Goal: Task Accomplishment & Management: Complete application form

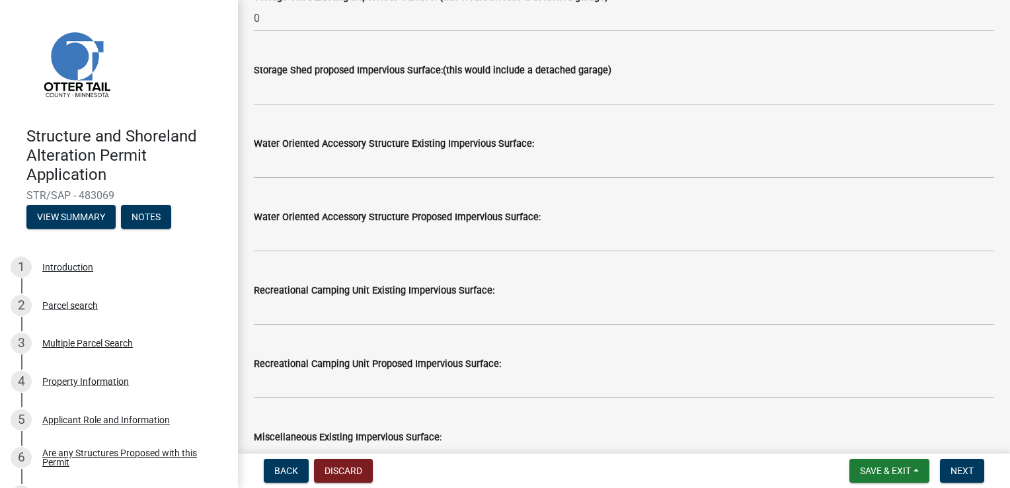
scroll to position [396, 0]
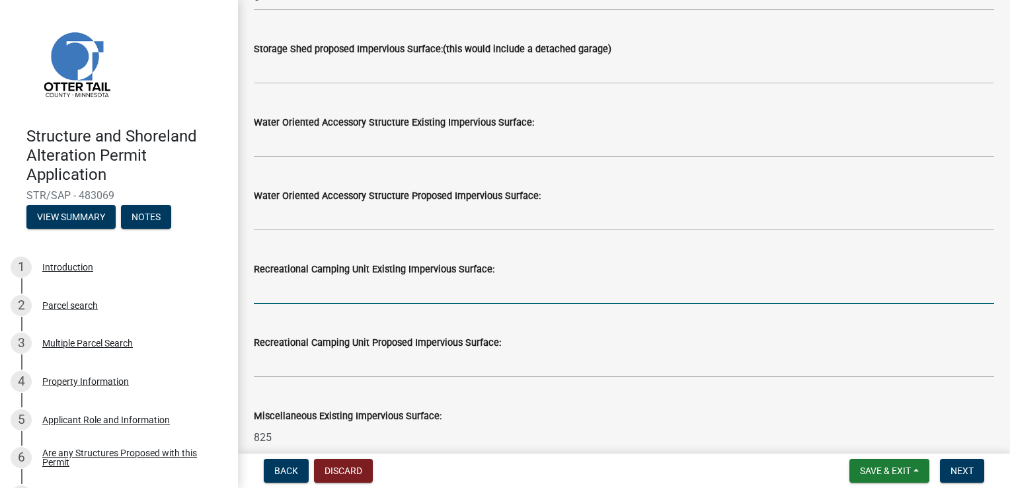
click at [323, 299] on input "text" at bounding box center [624, 290] width 740 height 27
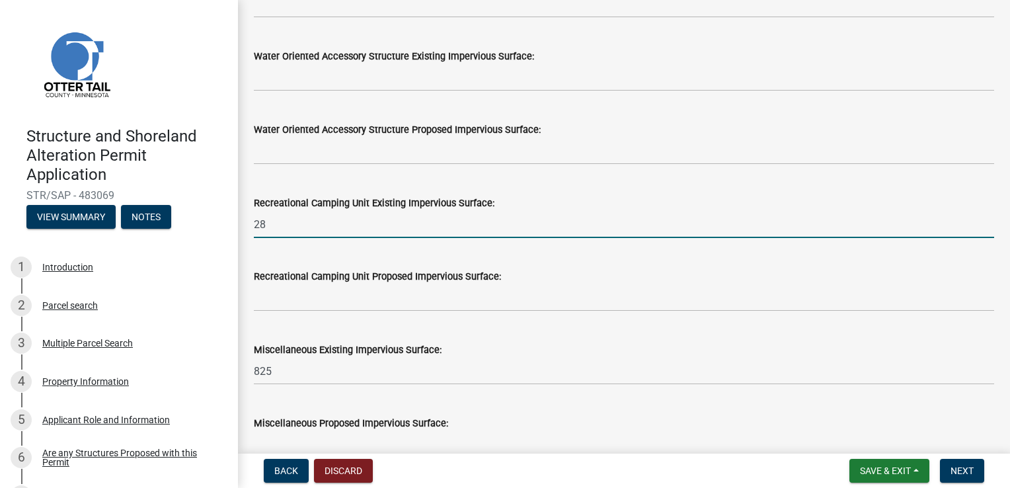
type input "28"
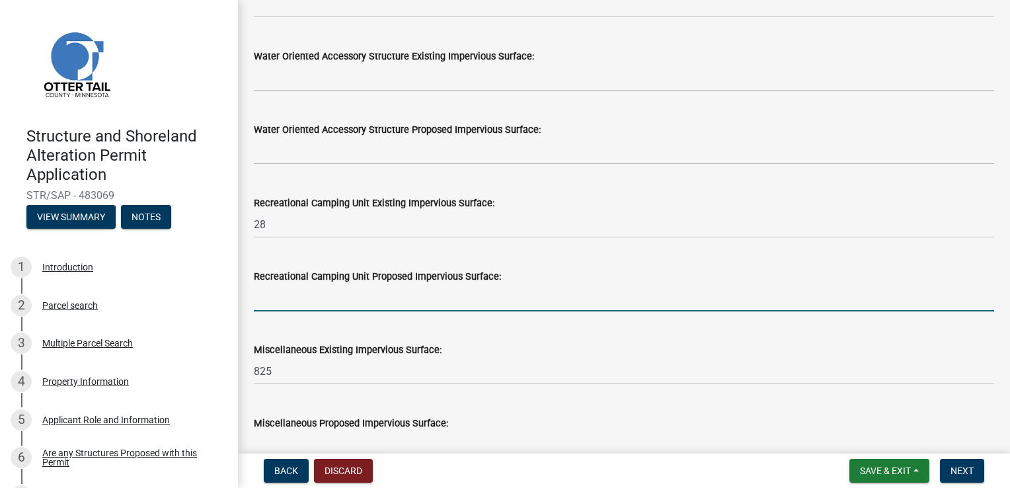
click at [285, 295] on input "text" at bounding box center [624, 297] width 740 height 27
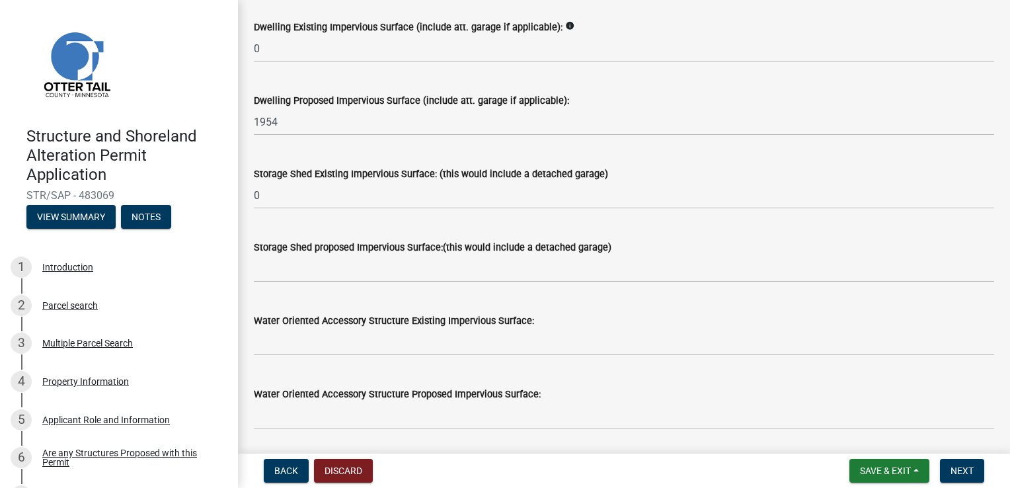
scroll to position [132, 0]
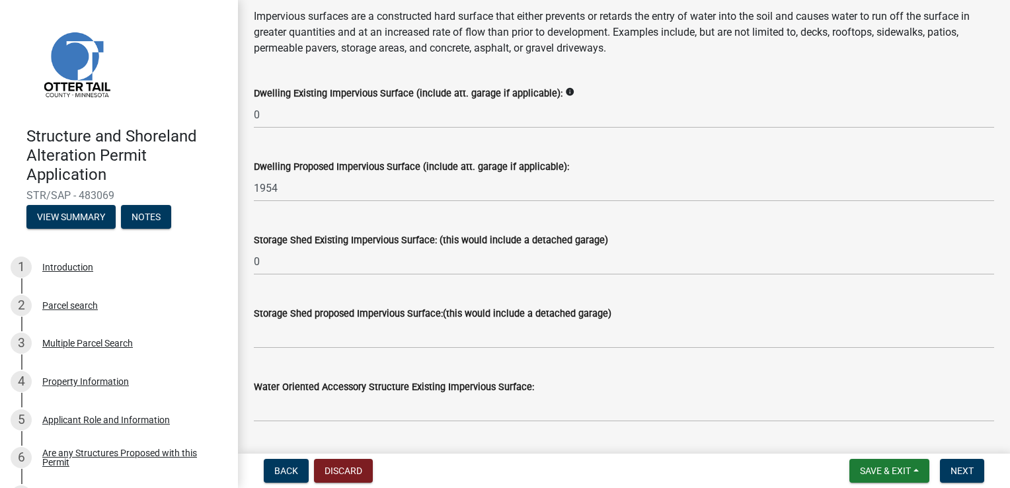
type input "88"
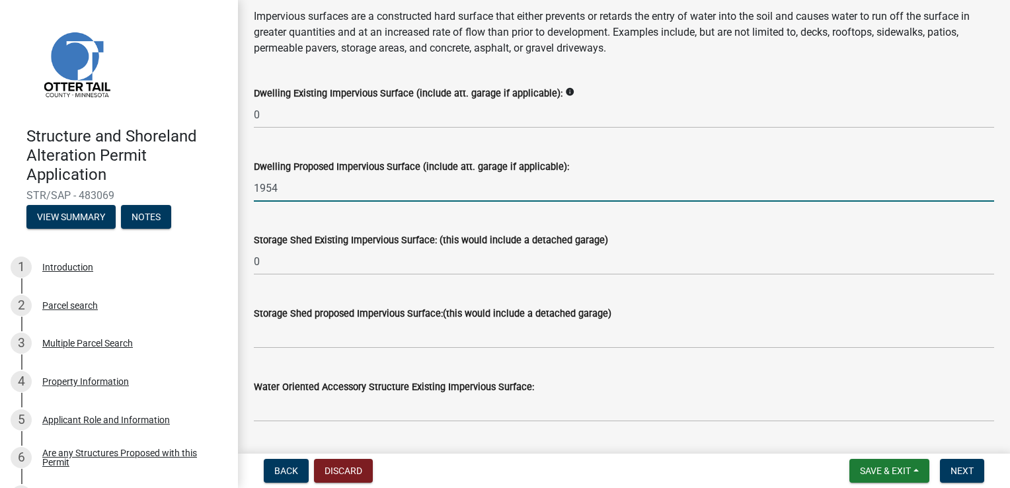
drag, startPoint x: 293, startPoint y: 186, endPoint x: 198, endPoint y: 184, distance: 95.8
click at [198, 184] on div "Structure and Shoreland Alteration Permit Application STR/SAP - 483069 View Sum…" at bounding box center [505, 244] width 1010 height 488
type input "1200"
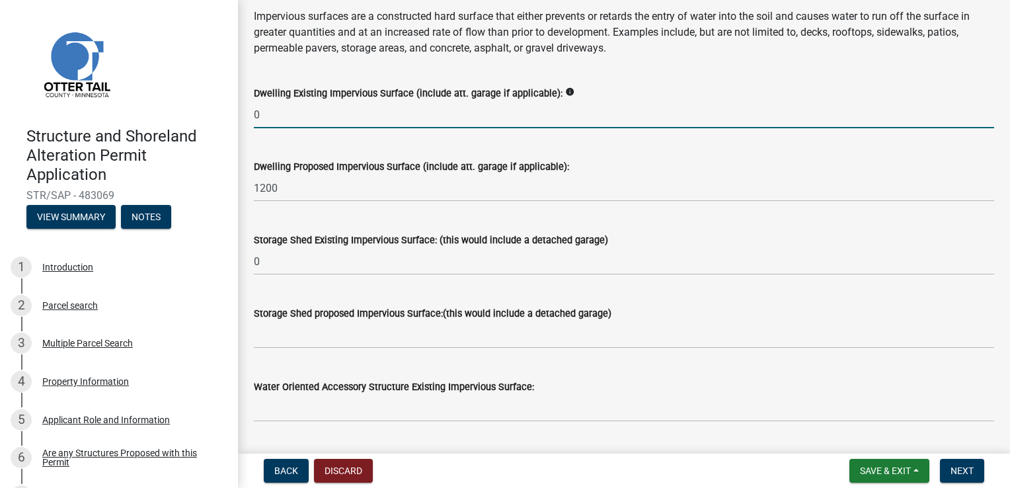
drag, startPoint x: 296, startPoint y: 110, endPoint x: 198, endPoint y: 108, distance: 98.5
click at [198, 108] on div "Structure and Shoreland Alteration Permit Application STR/SAP - 483069 View Sum…" at bounding box center [505, 244] width 1010 height 488
type input "3"
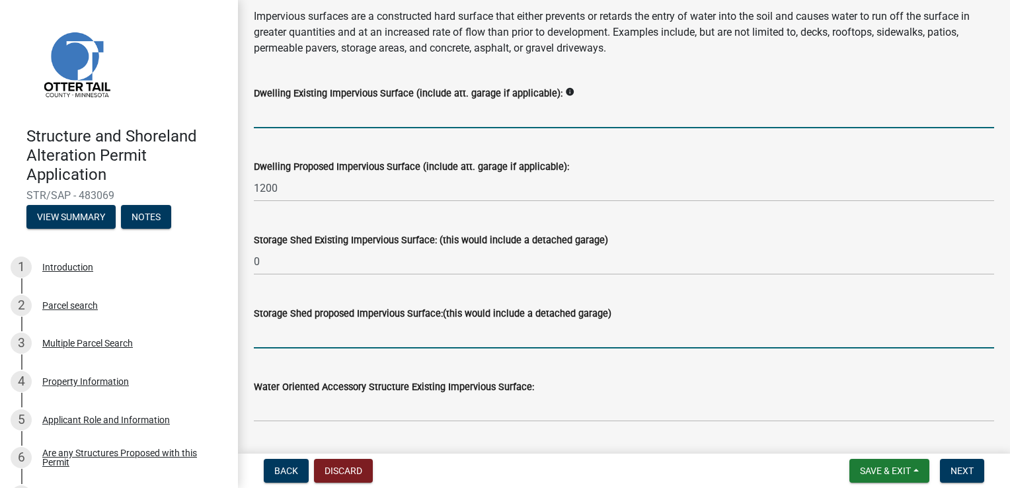
click at [285, 338] on input "text" at bounding box center [624, 334] width 740 height 27
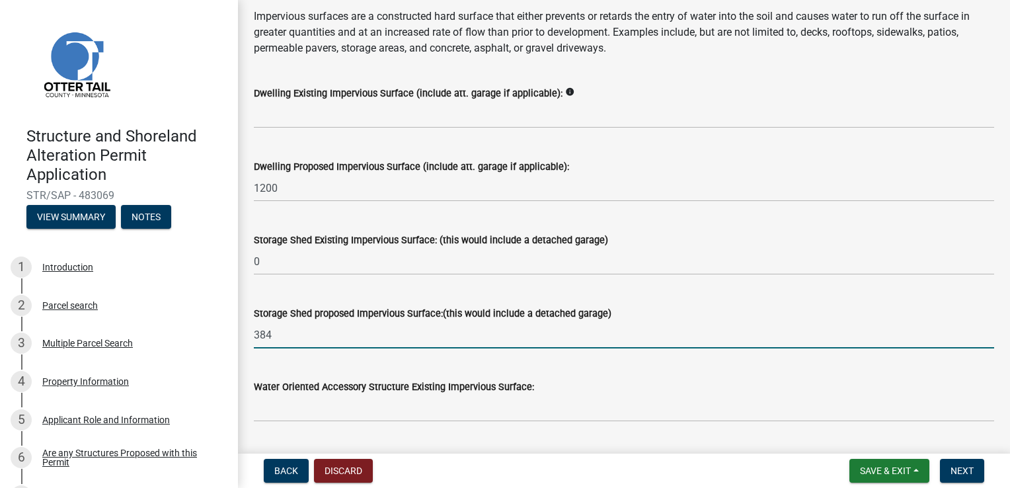
type input "384"
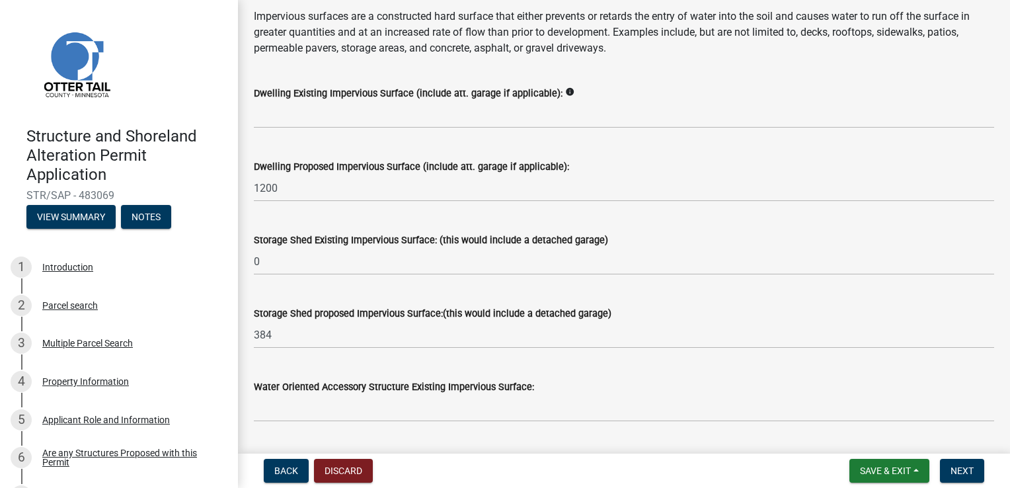
click at [565, 93] on icon "info" at bounding box center [569, 91] width 9 height 9
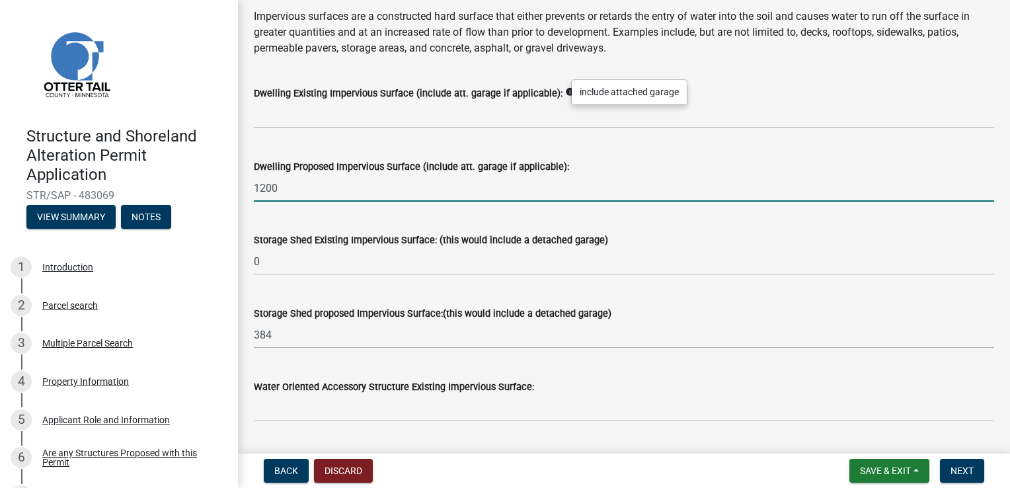
click at [539, 178] on input "1200" at bounding box center [624, 187] width 740 height 27
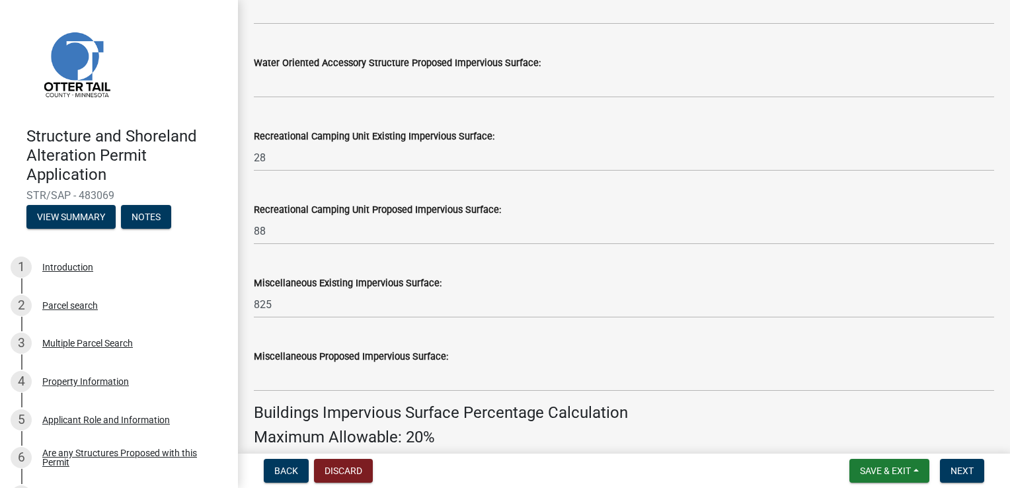
scroll to position [595, 0]
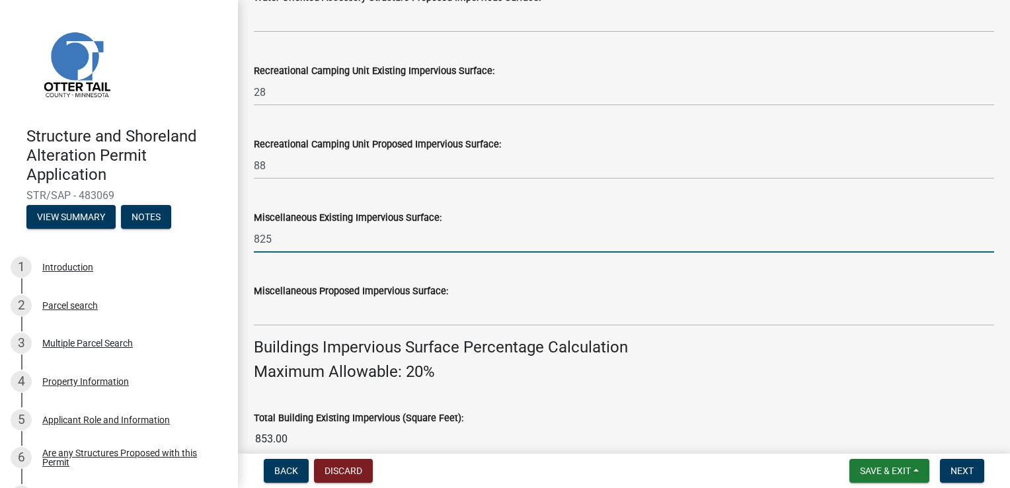
drag, startPoint x: 299, startPoint y: 243, endPoint x: 214, endPoint y: 225, distance: 87.1
click at [214, 225] on div "Structure and Shoreland Alteration Permit Application STR/SAP - 483069 View Sum…" at bounding box center [505, 244] width 1010 height 488
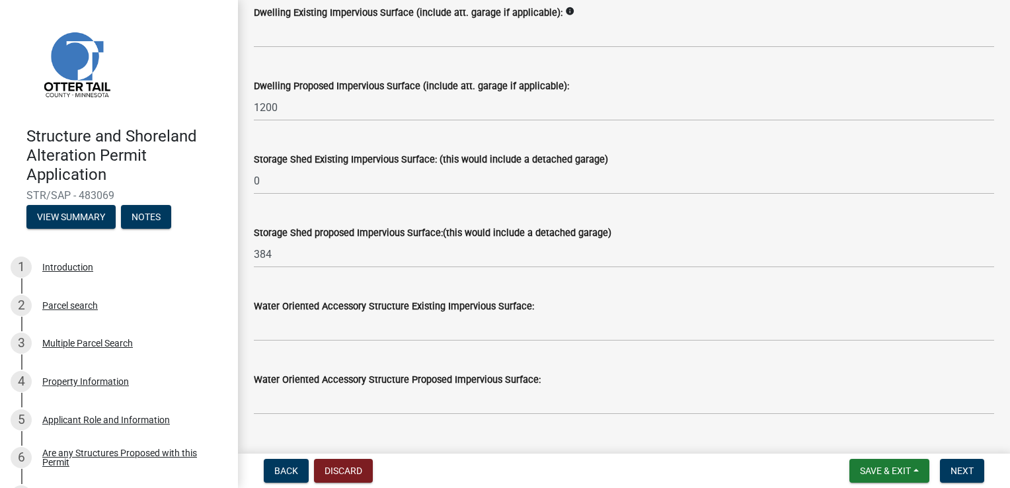
scroll to position [198, 0]
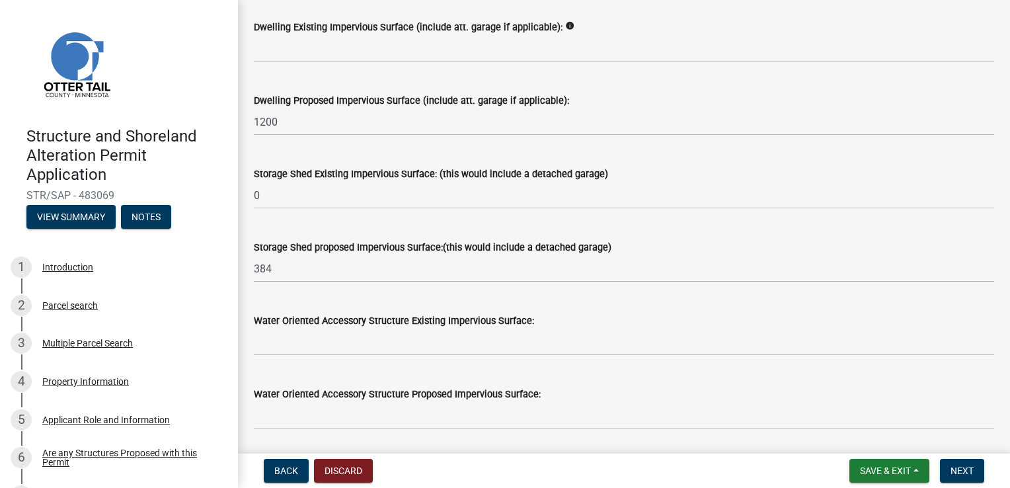
type input "285"
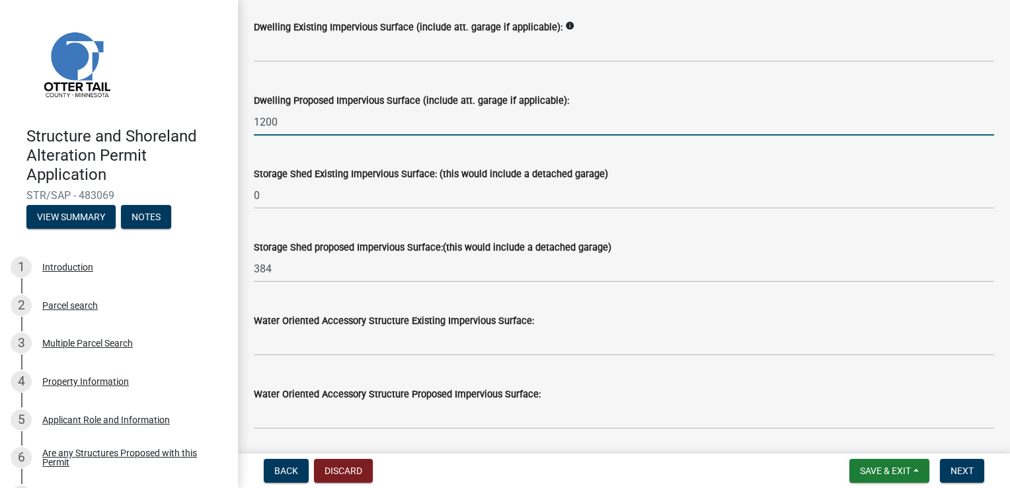
click at [283, 126] on input "1200" at bounding box center [624, 121] width 740 height 27
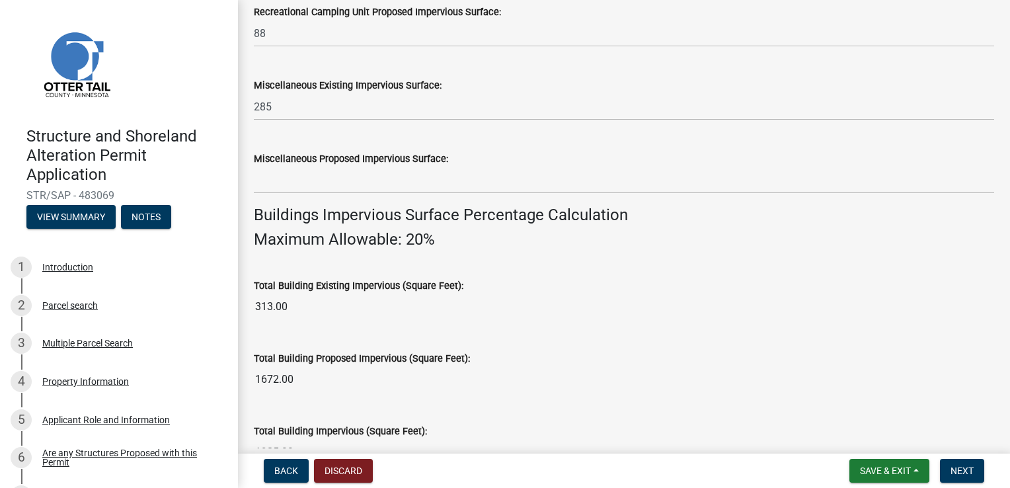
scroll to position [793, 0]
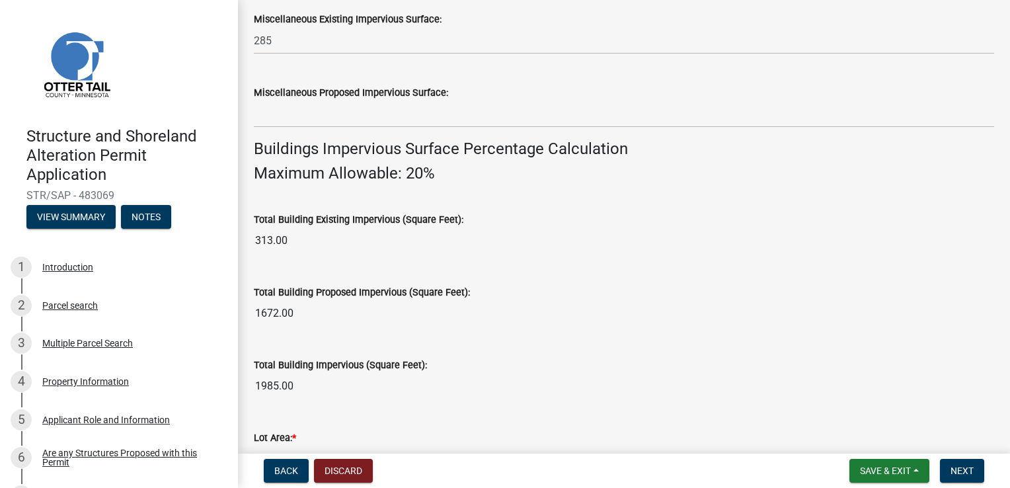
type input "1614"
click at [449, 269] on wm-data-entity-input "Total Building Proposed Impervious (Square Feet): 1672.00" at bounding box center [624, 302] width 740 height 73
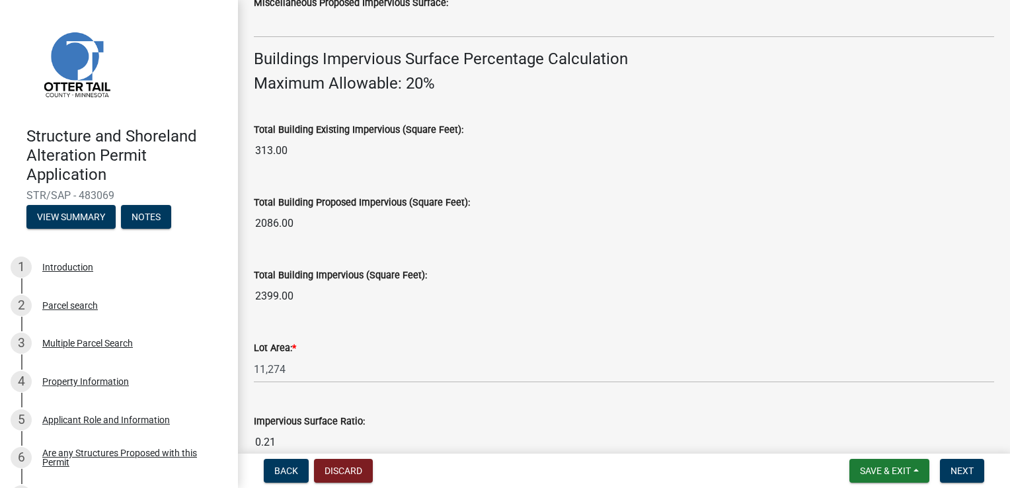
scroll to position [1025, 0]
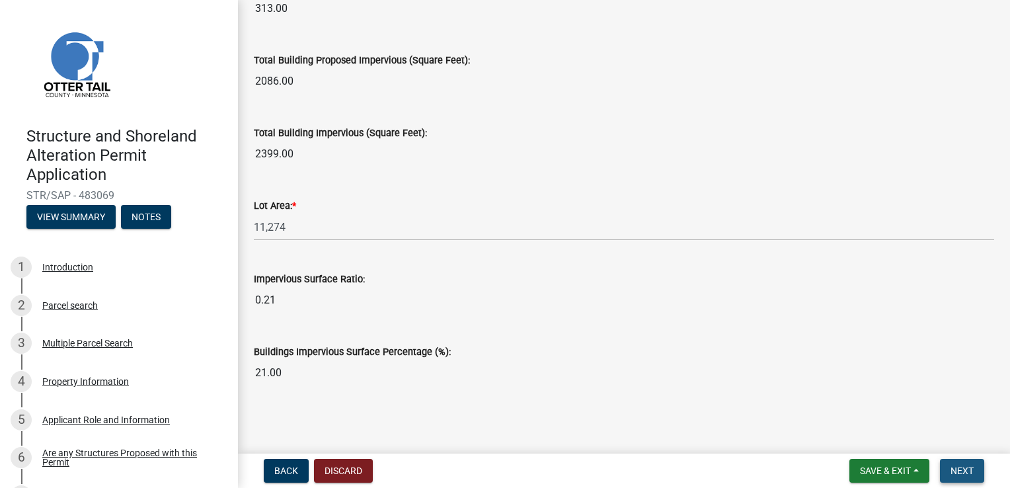
click at [973, 469] on button "Next" at bounding box center [962, 471] width 44 height 24
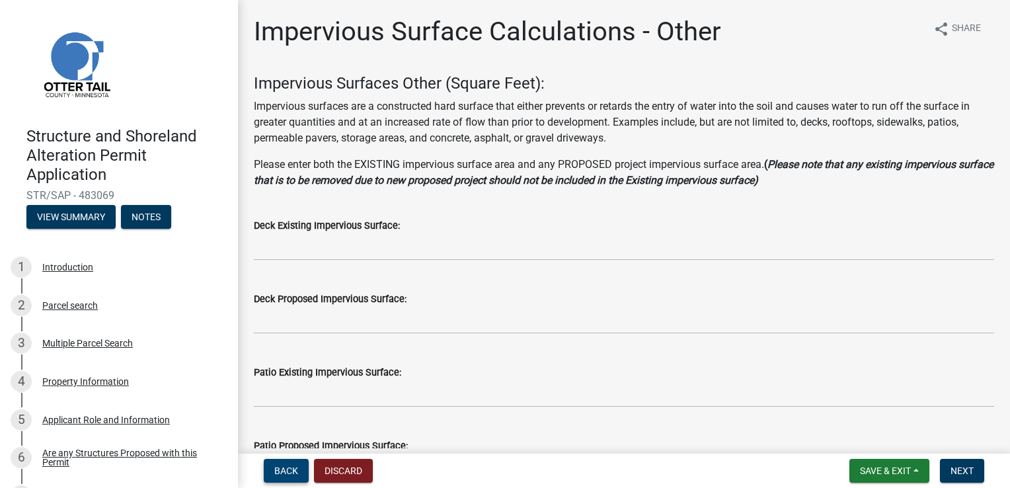
click at [285, 476] on button "Back" at bounding box center [286, 471] width 45 height 24
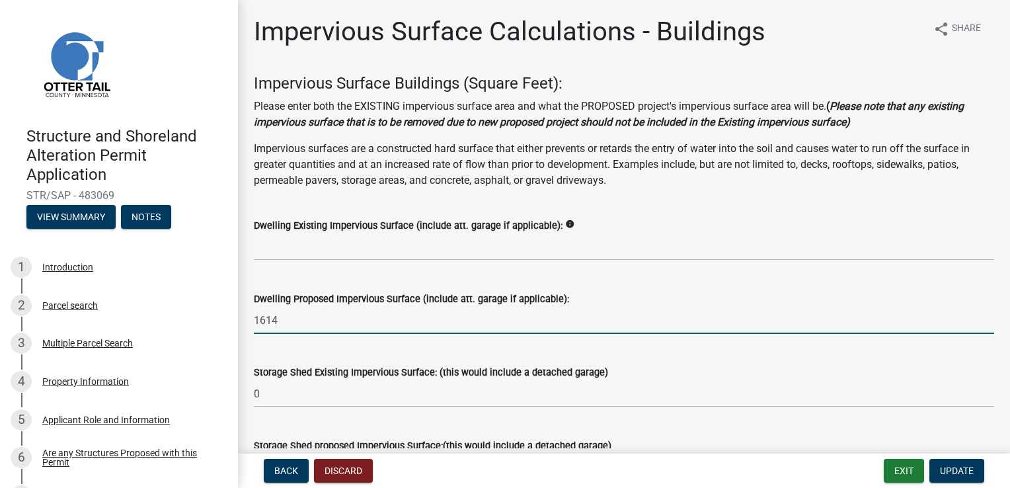
drag, startPoint x: 304, startPoint y: 317, endPoint x: 231, endPoint y: 318, distance: 72.7
click at [231, 318] on div "Structure and Shoreland Alteration Permit Application STR/SAP - 483069 View Sum…" at bounding box center [505, 244] width 1010 height 488
type input "1200"
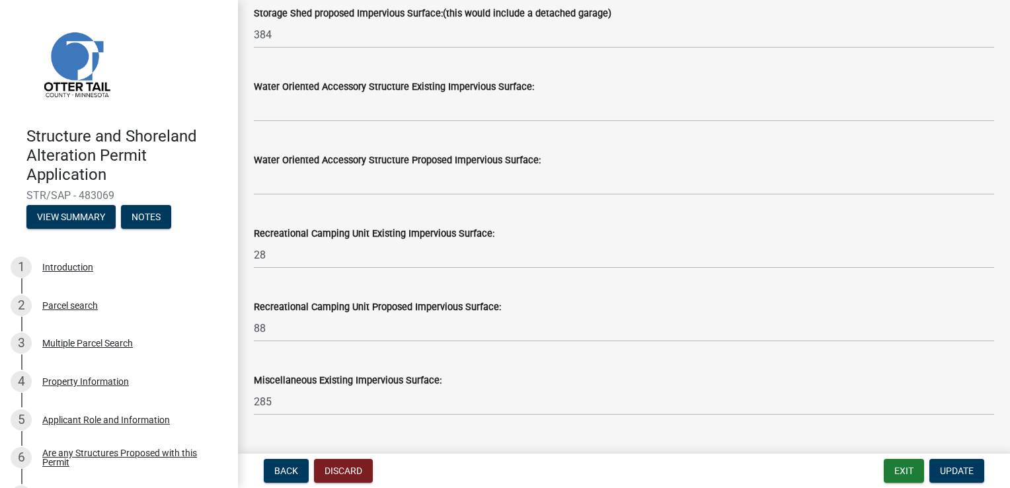
scroll to position [463, 0]
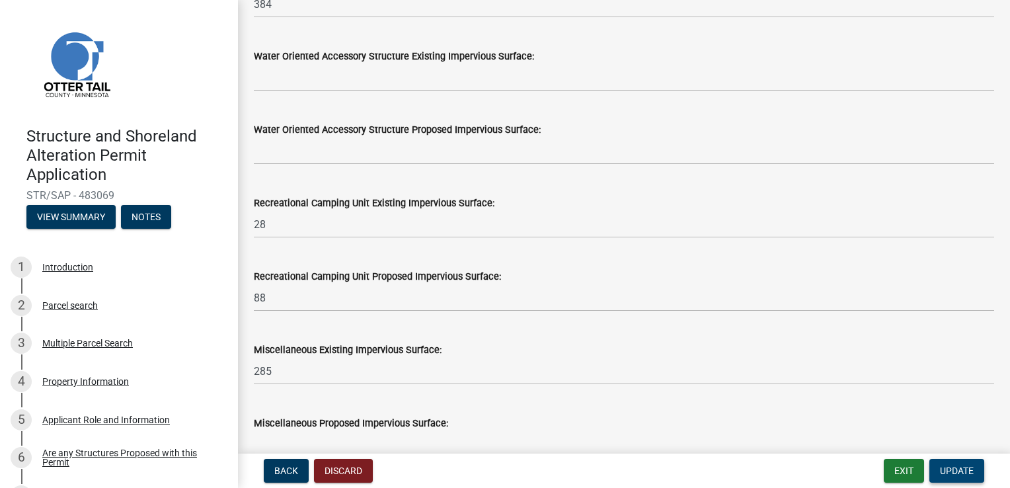
click at [949, 468] on span "Update" at bounding box center [957, 470] width 34 height 11
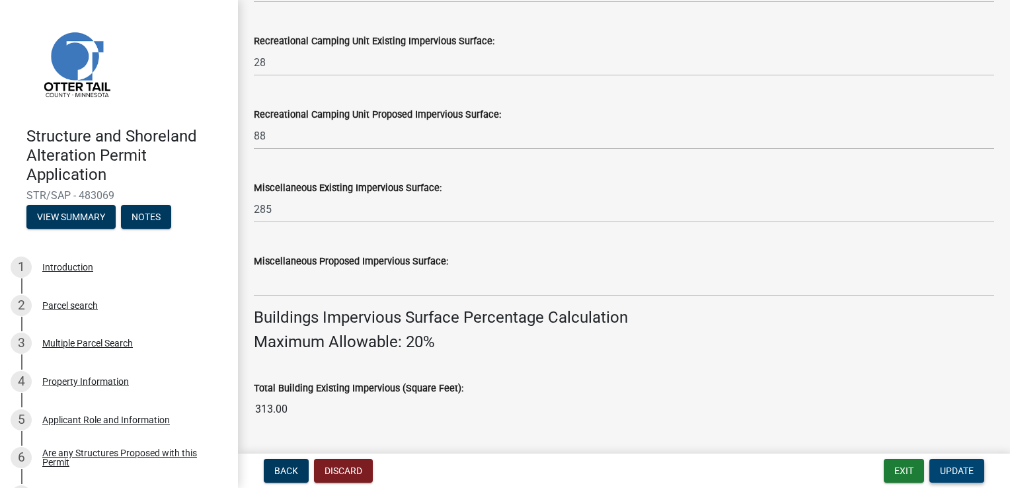
scroll to position [661, 0]
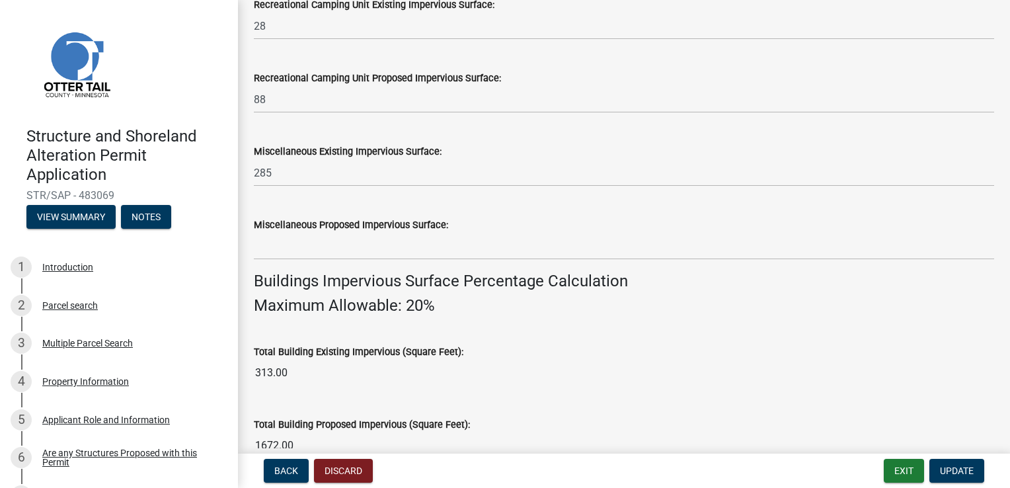
click at [408, 377] on input "313.00" at bounding box center [624, 372] width 740 height 26
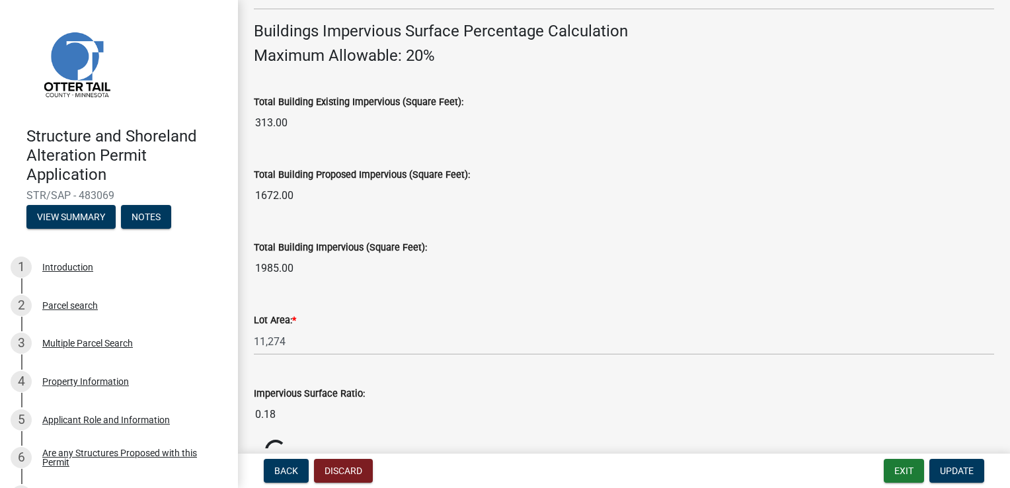
scroll to position [975, 0]
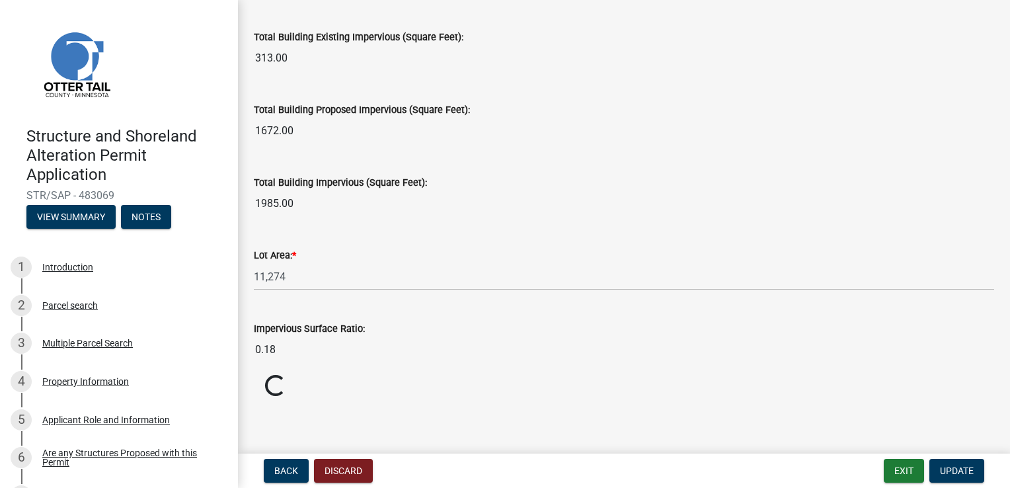
click at [437, 367] on wm-data-entity-input "Impervious Surface Ratio: 0.18" at bounding box center [624, 338] width 740 height 73
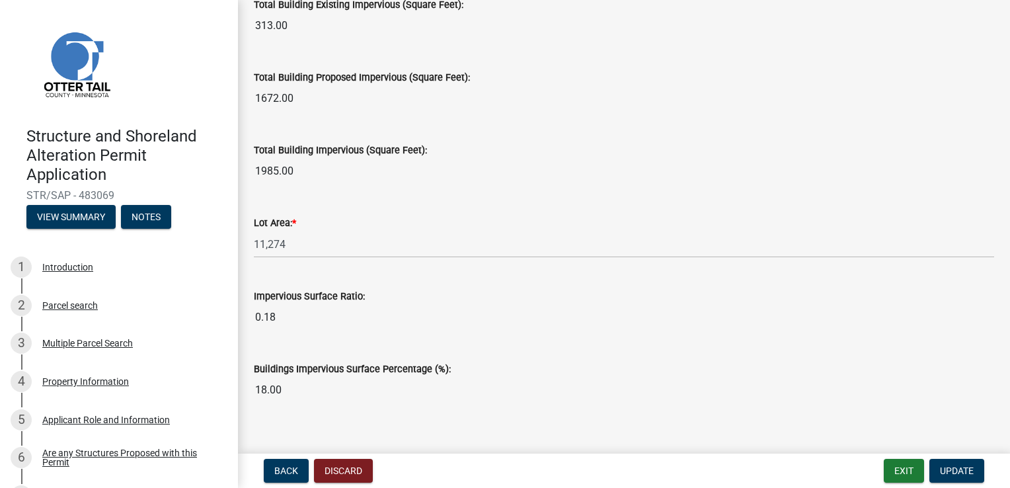
scroll to position [1025, 0]
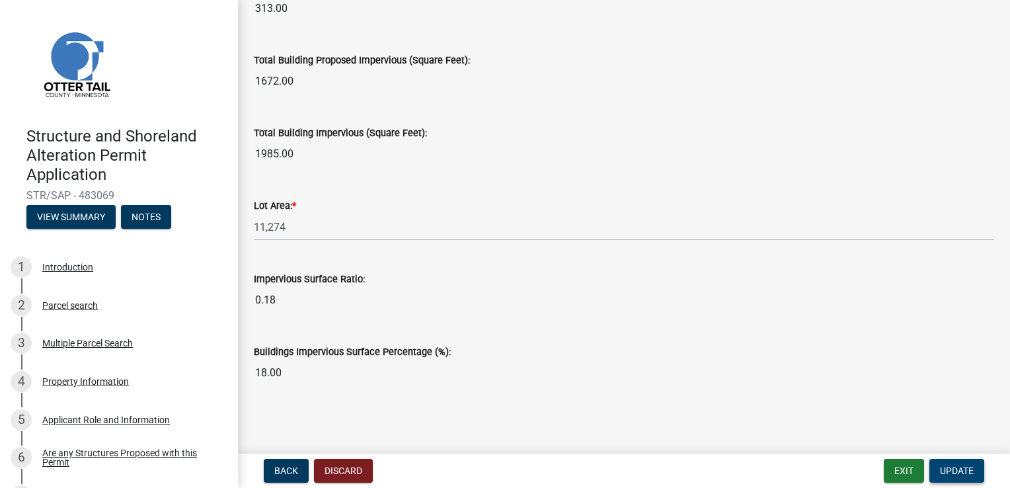
click at [960, 469] on span "Update" at bounding box center [957, 470] width 34 height 11
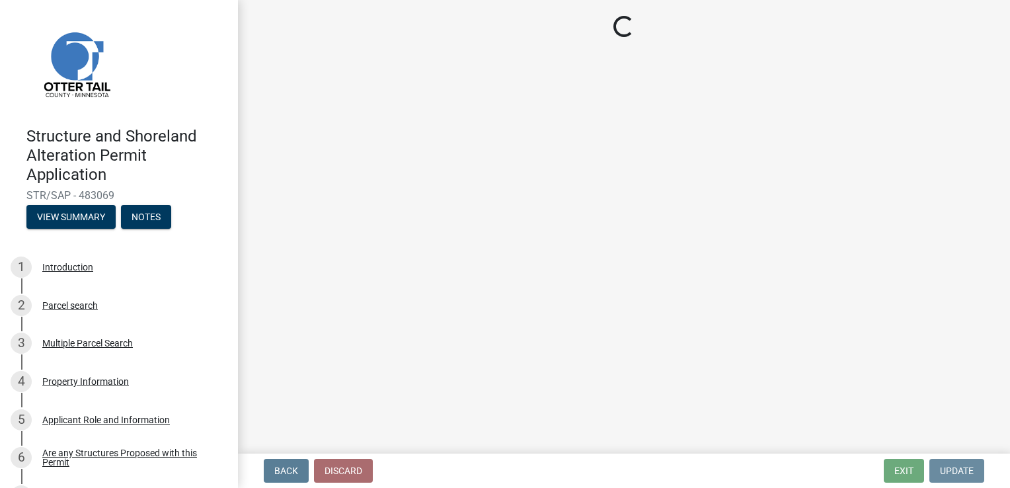
scroll to position [0, 0]
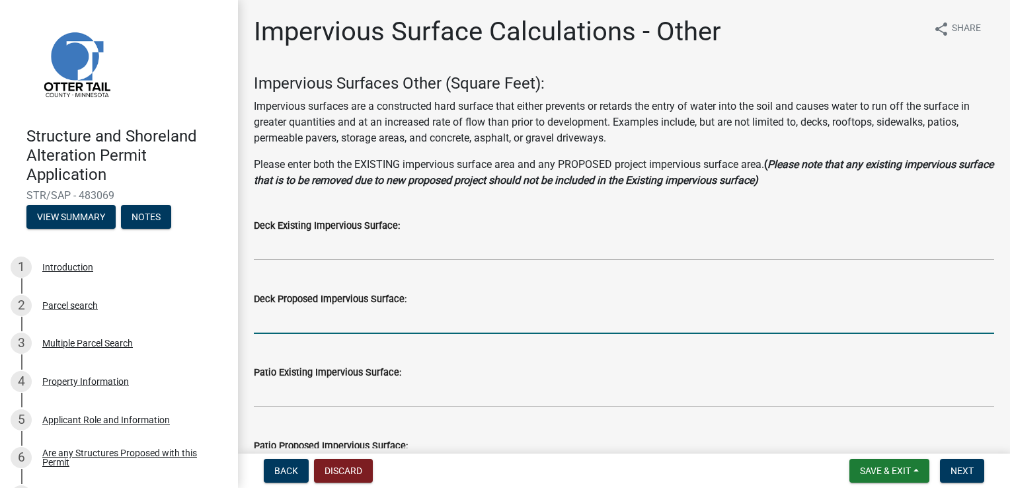
click at [310, 320] on input "text" at bounding box center [624, 320] width 740 height 27
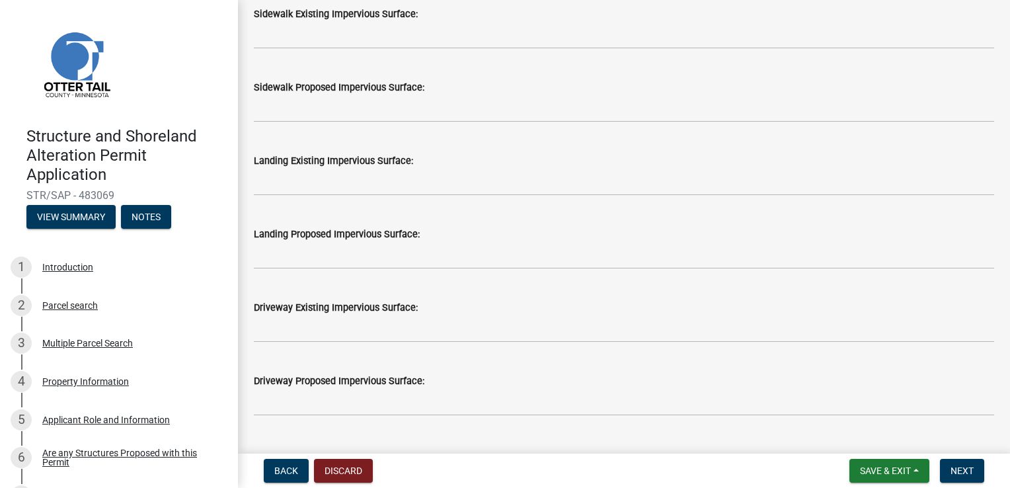
scroll to position [529, 0]
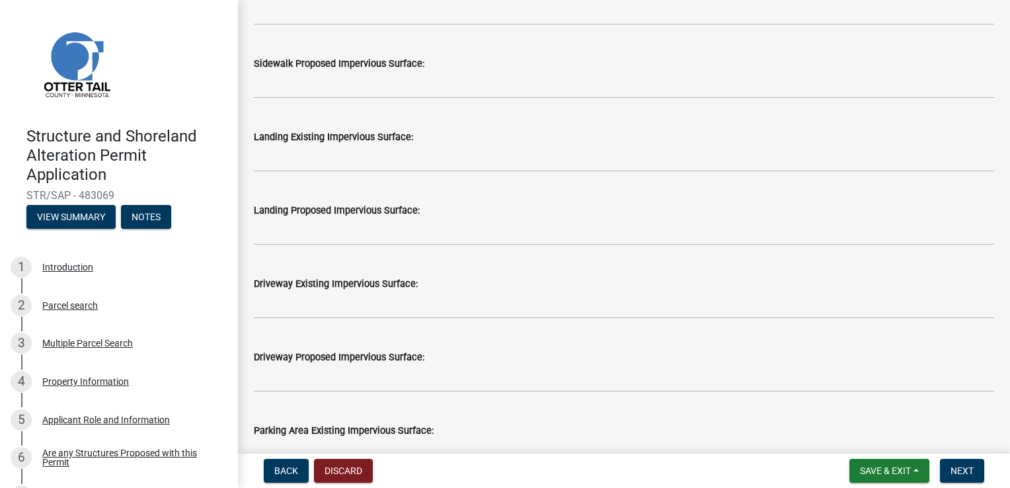
type input "414"
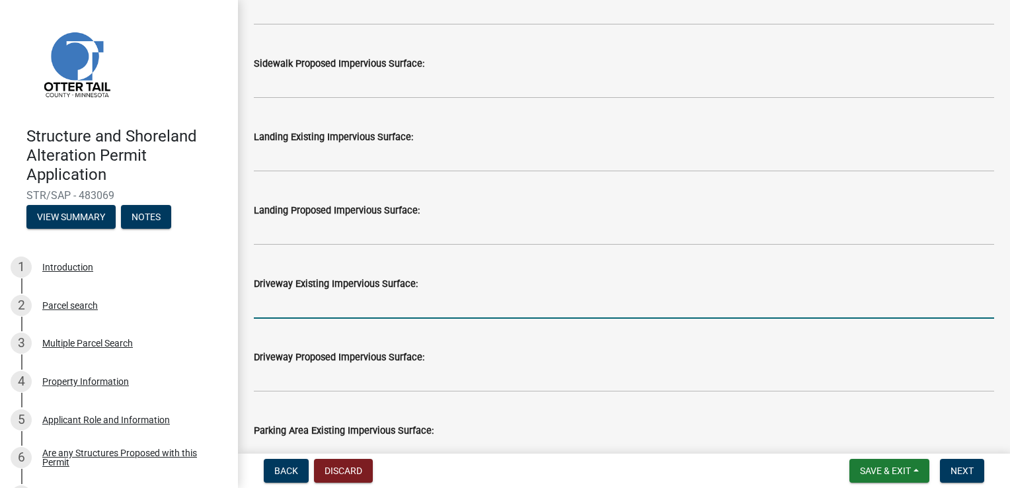
click at [315, 308] on input "text" at bounding box center [624, 304] width 740 height 27
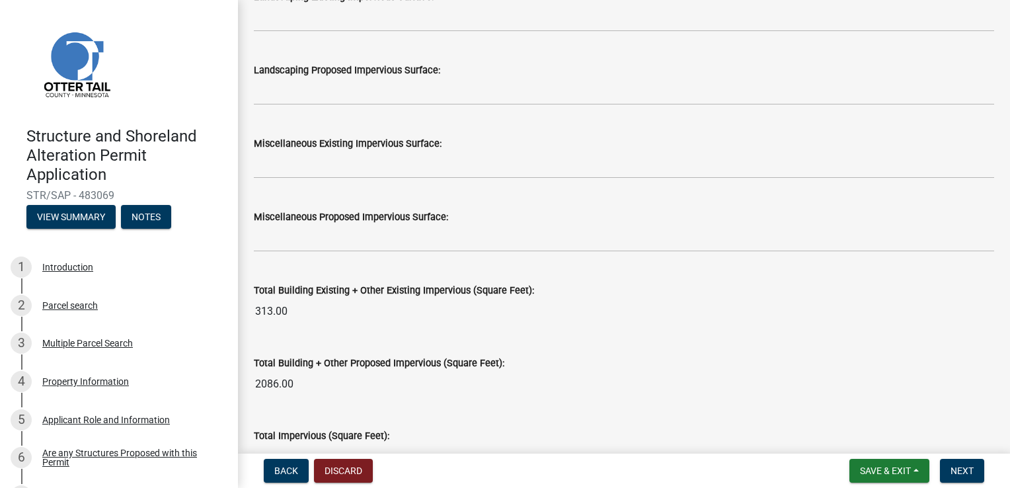
scroll to position [1322, 0]
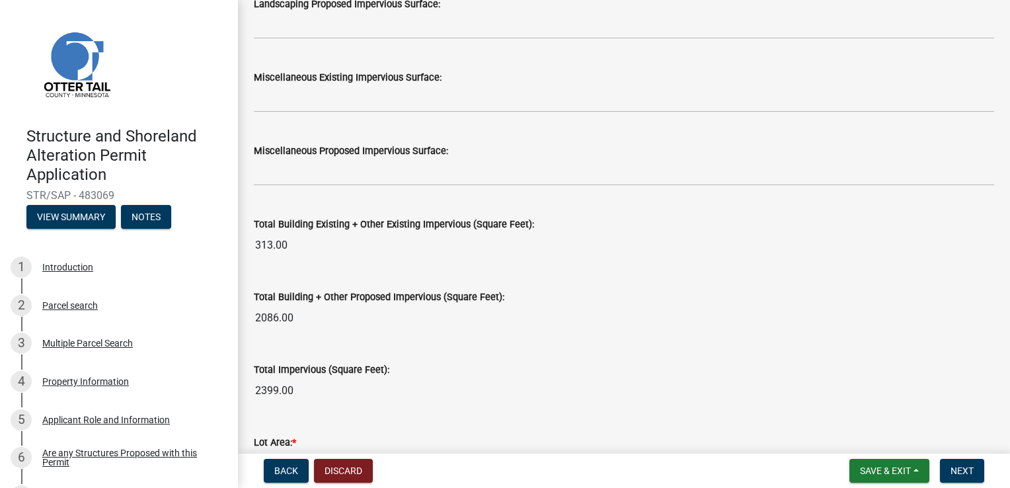
type input "285"
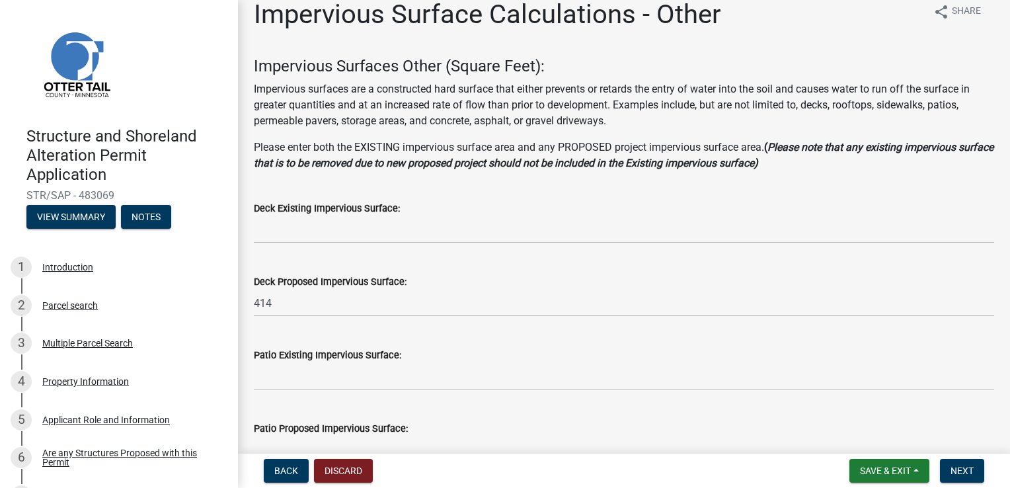
scroll to position [0, 0]
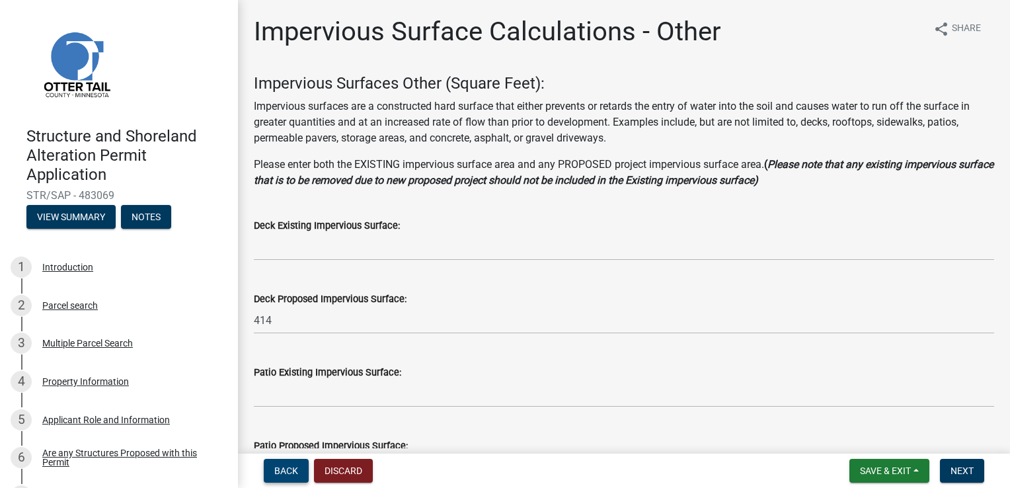
click at [274, 467] on span "Back" at bounding box center [286, 470] width 24 height 11
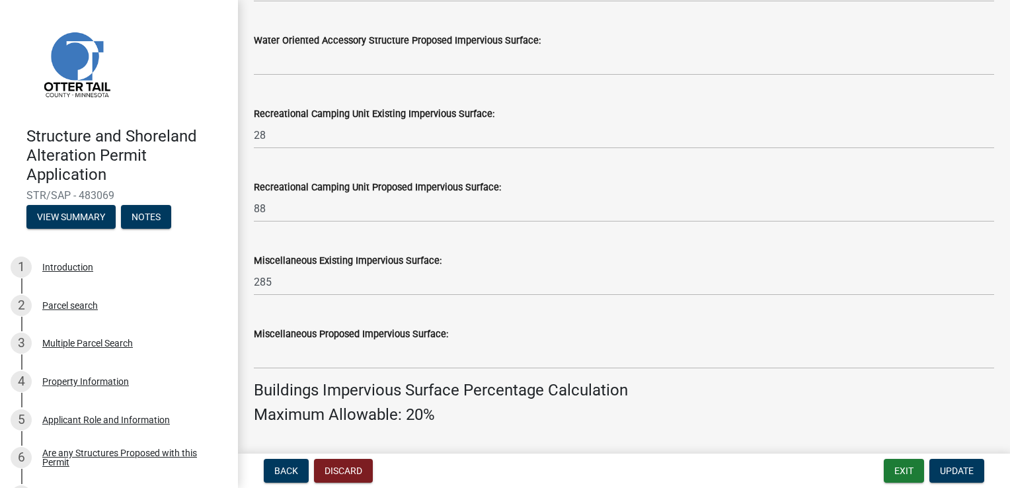
scroll to position [595, 0]
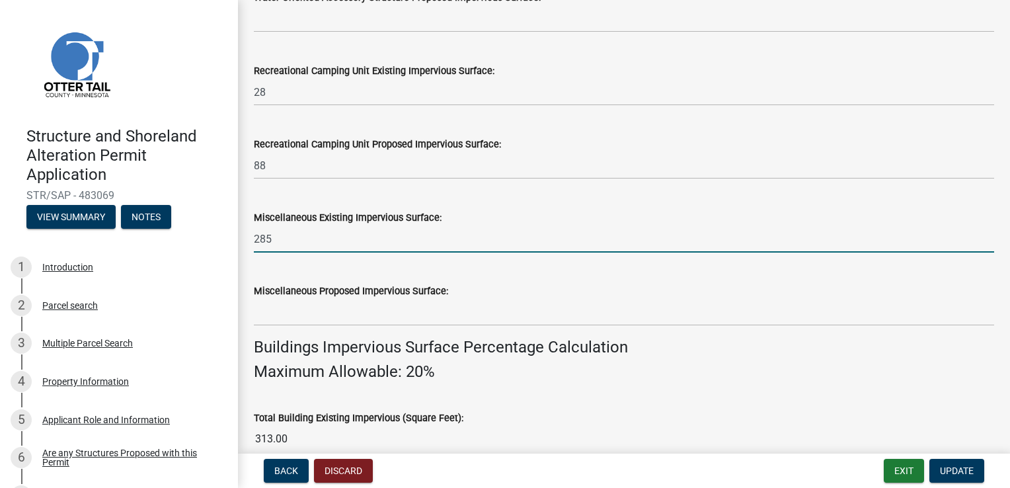
drag, startPoint x: 285, startPoint y: 244, endPoint x: 193, endPoint y: 233, distance: 93.1
click at [193, 233] on div "Structure and Shoreland Alteration Permit Application STR/SAP - 483069 View Sum…" at bounding box center [505, 244] width 1010 height 488
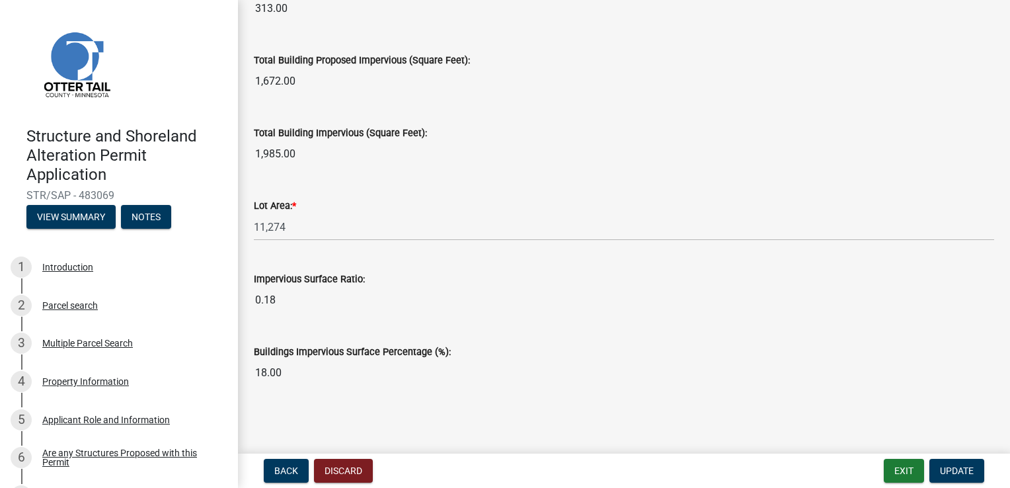
click at [454, 356] on div "Buildings Impervious Surface Percentage (%):" at bounding box center [624, 352] width 740 height 16
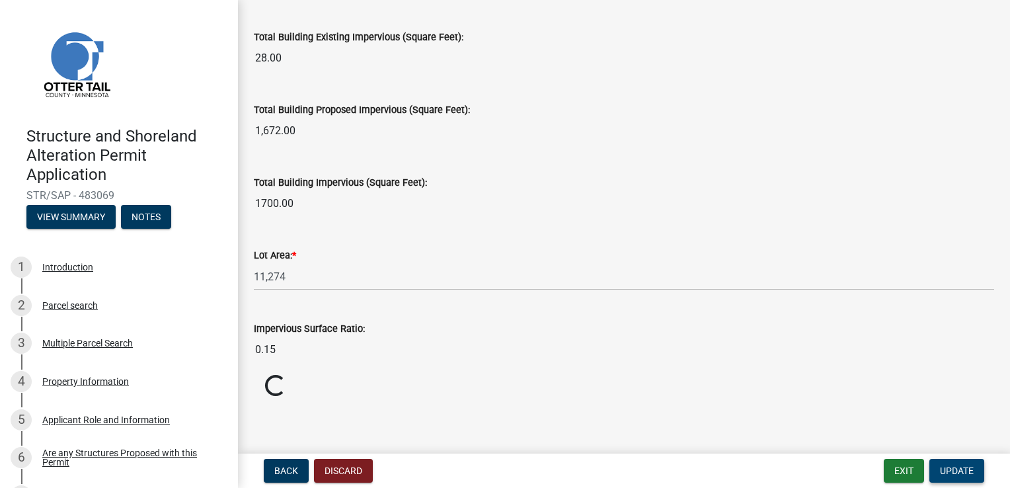
scroll to position [1025, 0]
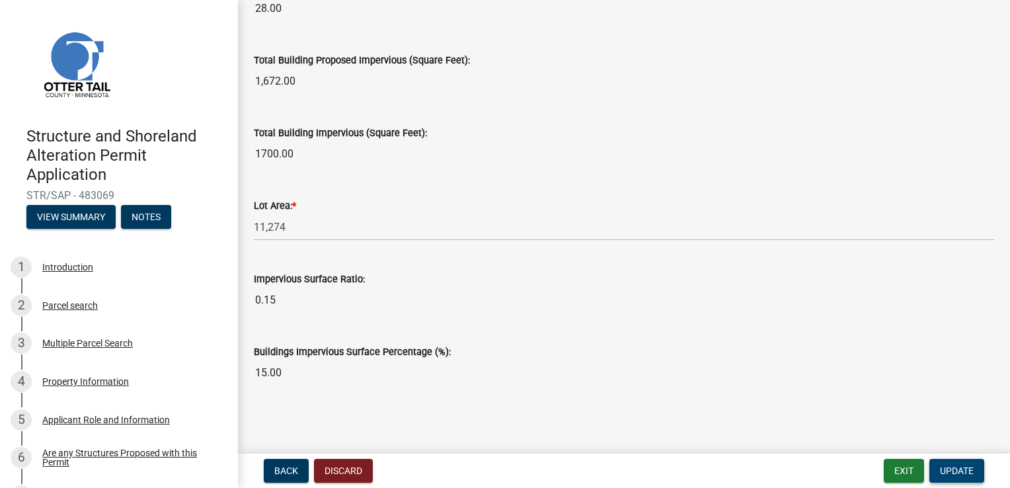
click at [951, 463] on button "Update" at bounding box center [956, 471] width 55 height 24
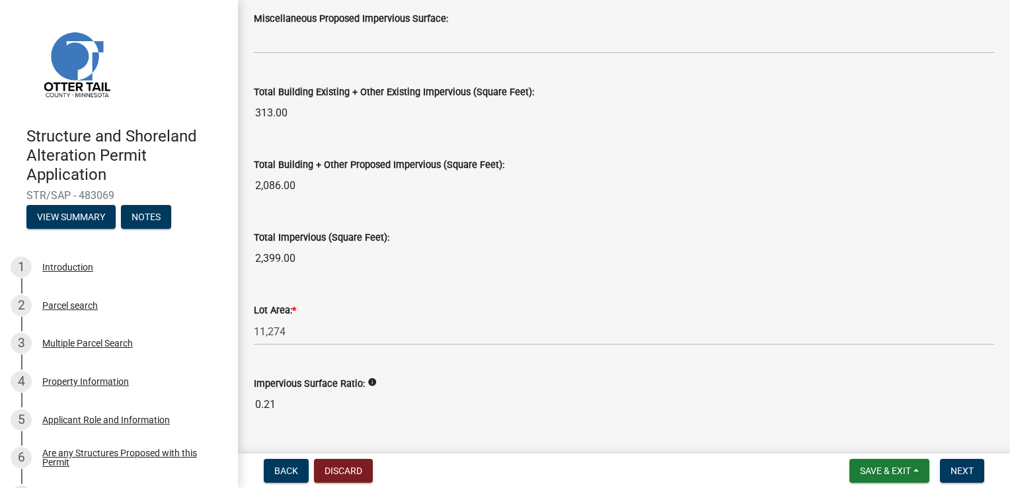
scroll to position [1520, 0]
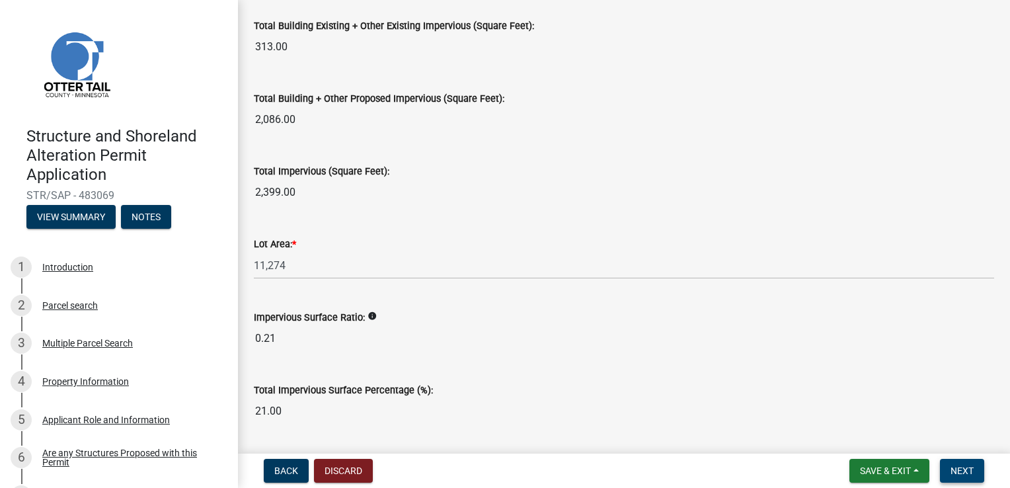
click at [955, 463] on button "Next" at bounding box center [962, 471] width 44 height 24
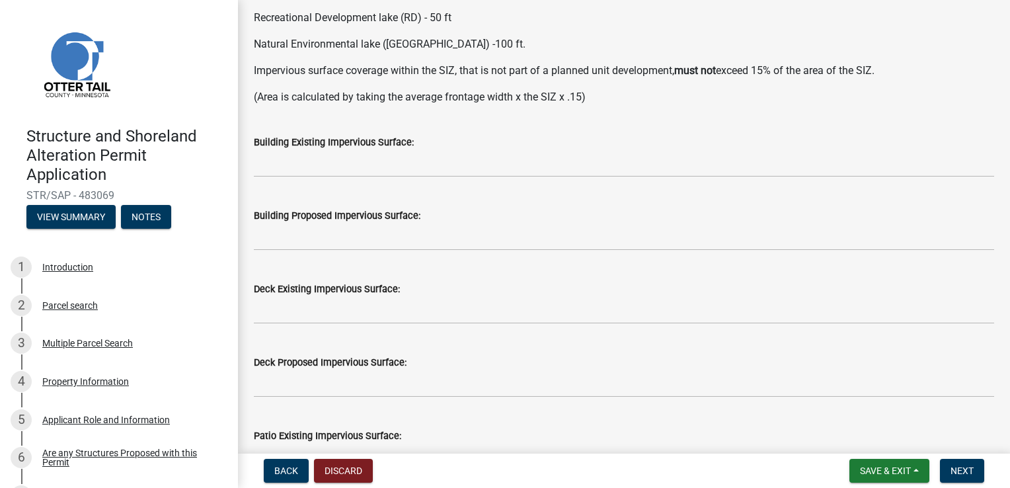
scroll to position [198, 0]
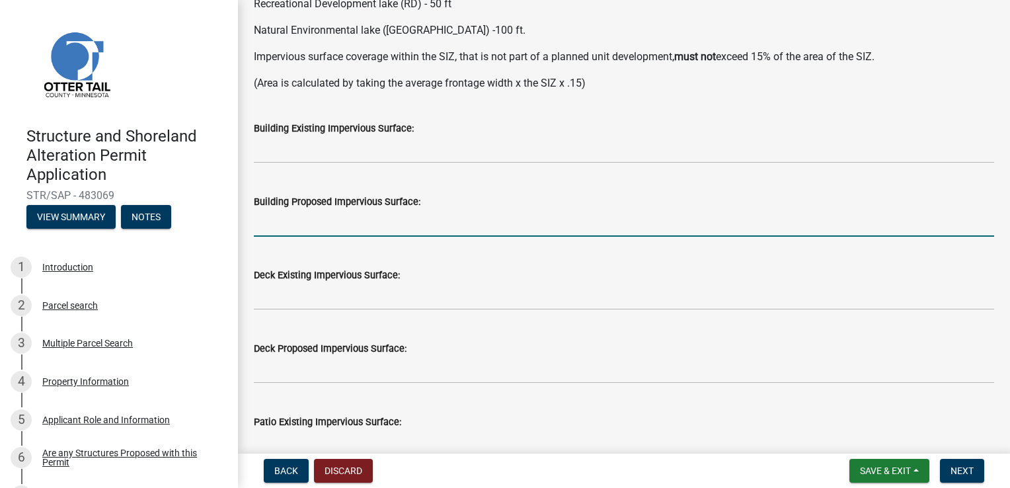
click at [289, 223] on input "text" at bounding box center [624, 222] width 740 height 27
type input "1200"
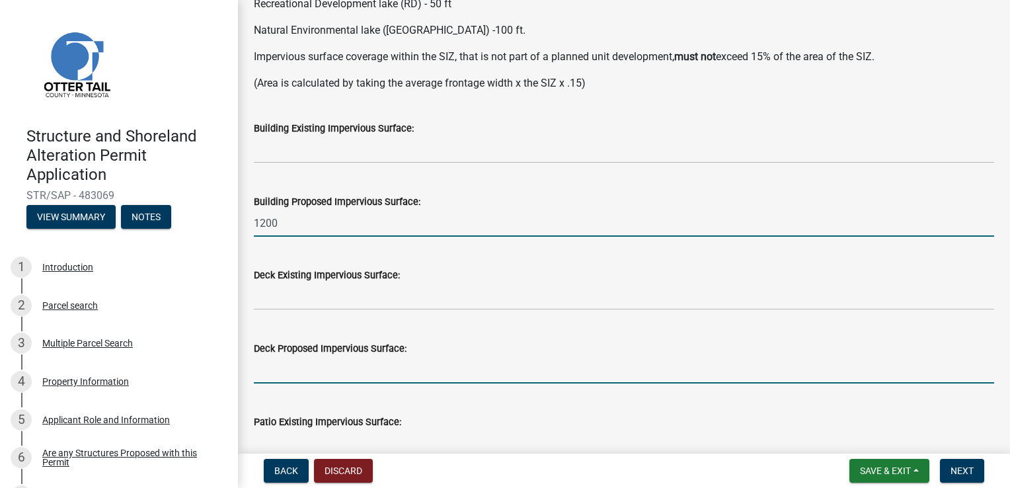
click at [292, 377] on input "text" at bounding box center [624, 369] width 740 height 27
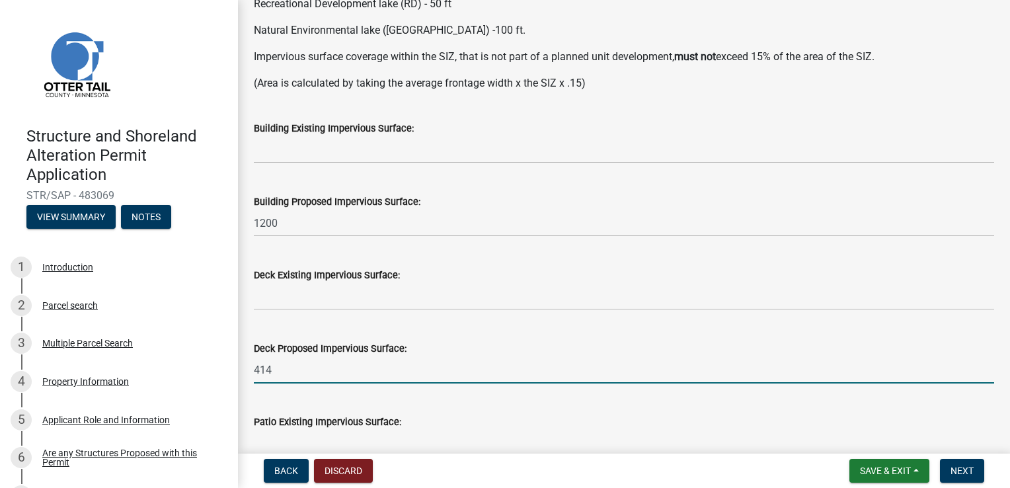
type input "414"
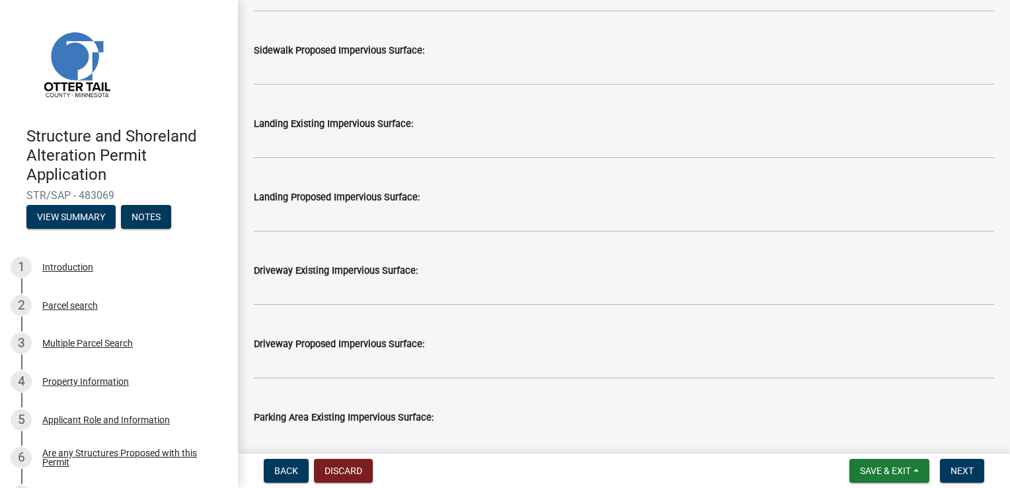
scroll to position [793, 0]
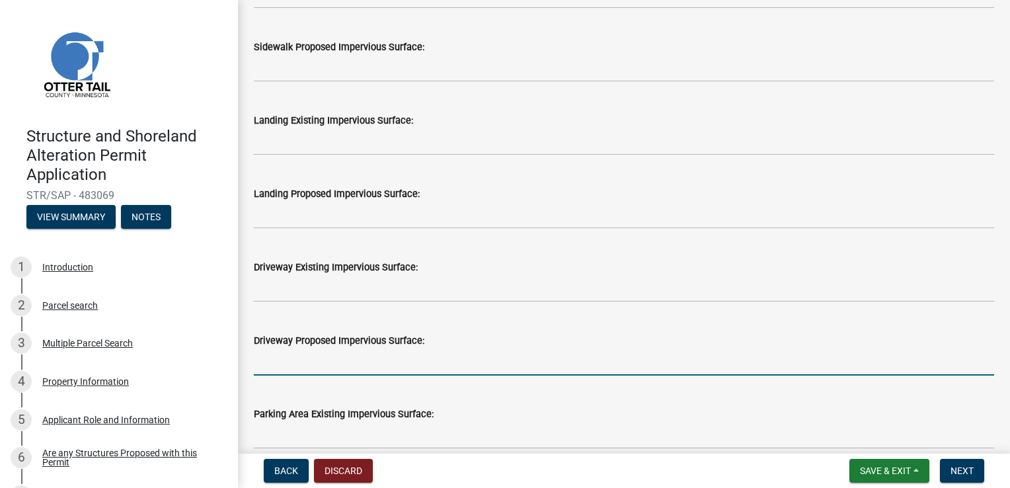
click at [320, 364] on input "text" at bounding box center [624, 361] width 740 height 27
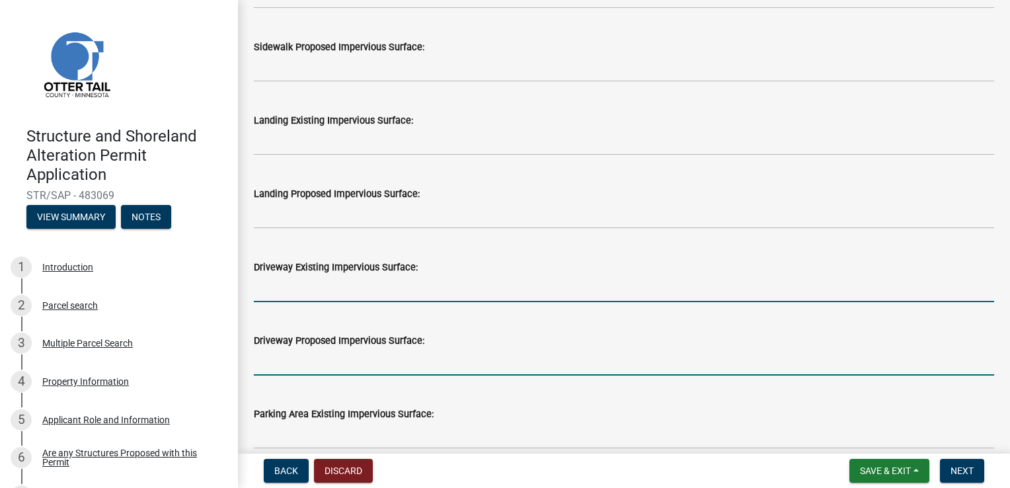
click at [328, 284] on input "text" at bounding box center [624, 288] width 740 height 27
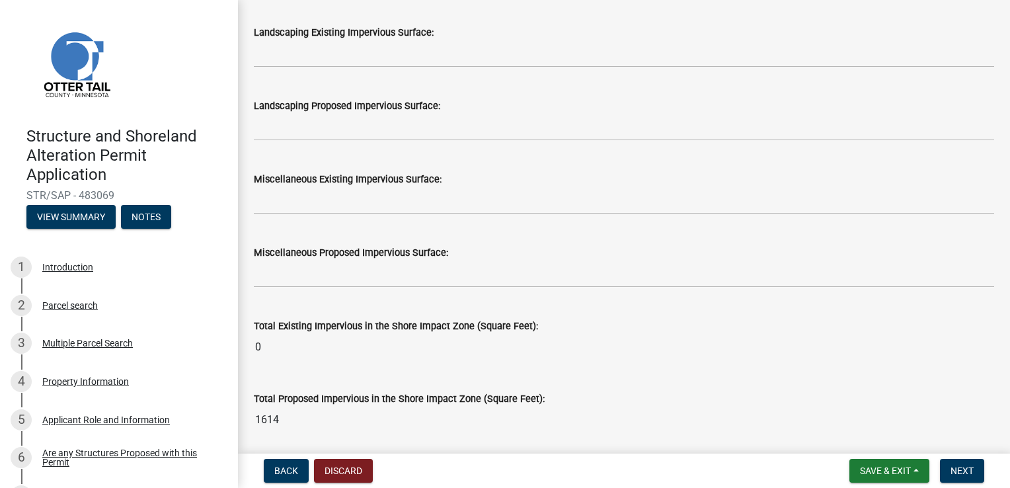
scroll to position [1402, 0]
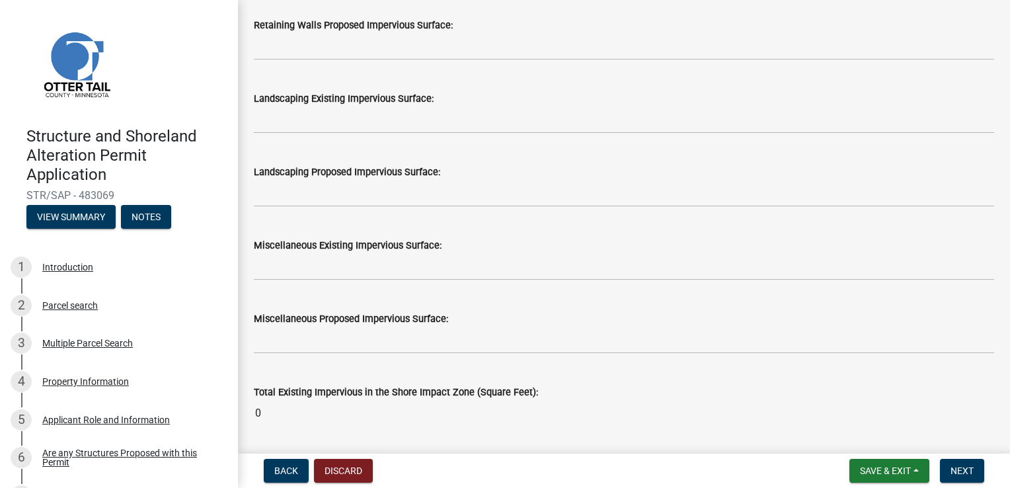
type input "285"
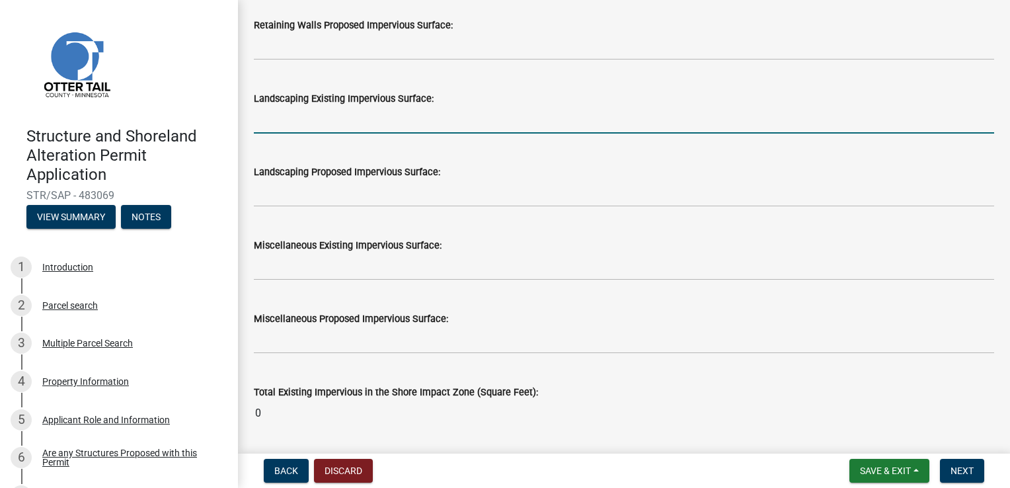
click at [259, 130] on input "text" at bounding box center [624, 119] width 740 height 27
type input "28"
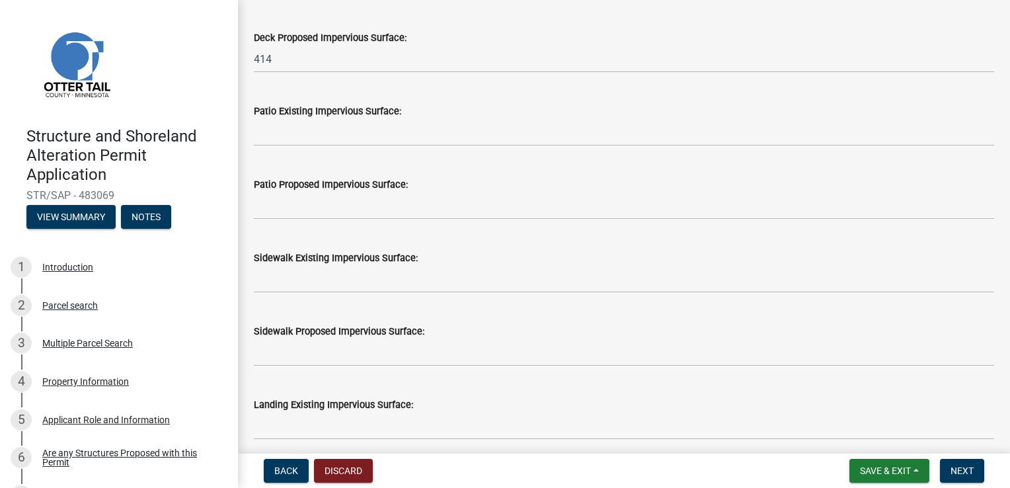
scroll to position [476, 0]
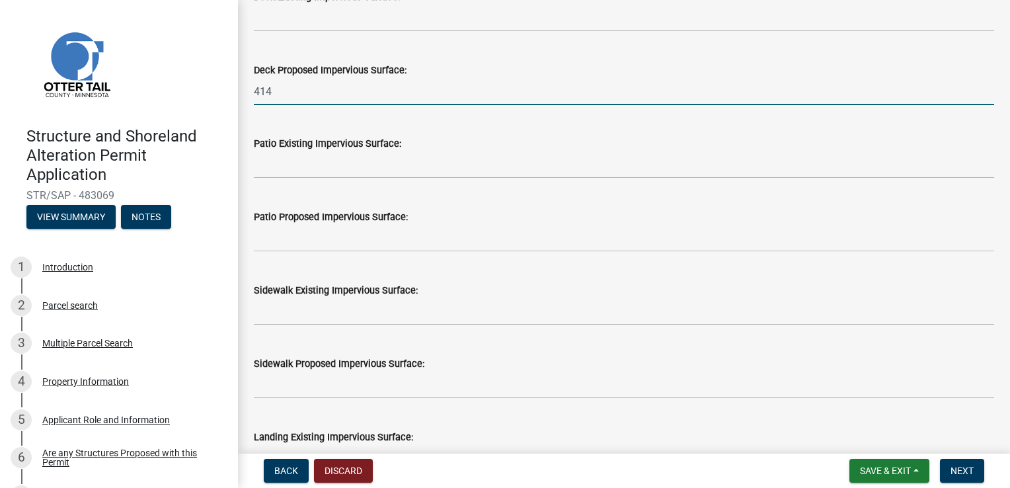
drag, startPoint x: 278, startPoint y: 94, endPoint x: 248, endPoint y: 82, distance: 31.4
click at [248, 82] on div "Deck Proposed Impervious Surface: 414" at bounding box center [624, 74] width 760 height 61
type input "502"
click at [409, 135] on div "Patio Existing Impervious Surface:" at bounding box center [624, 143] width 740 height 16
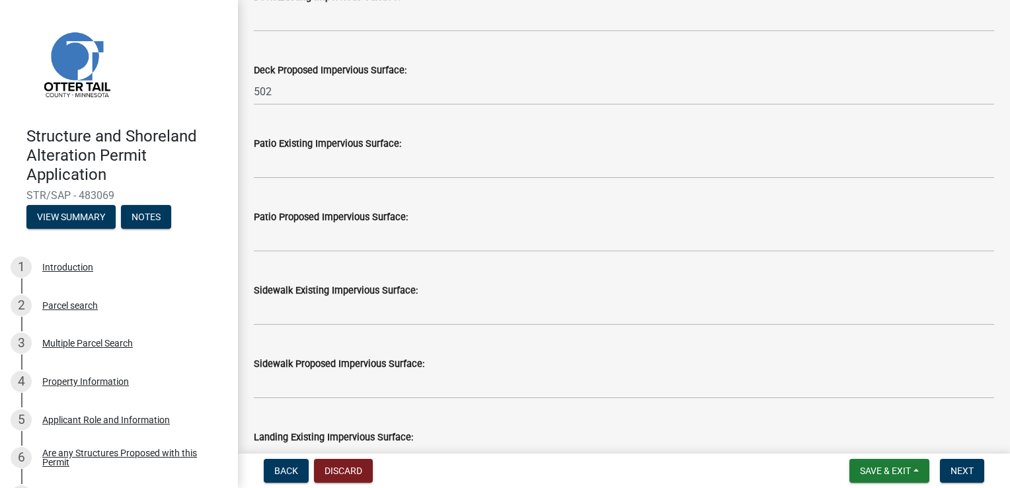
type input "1702"
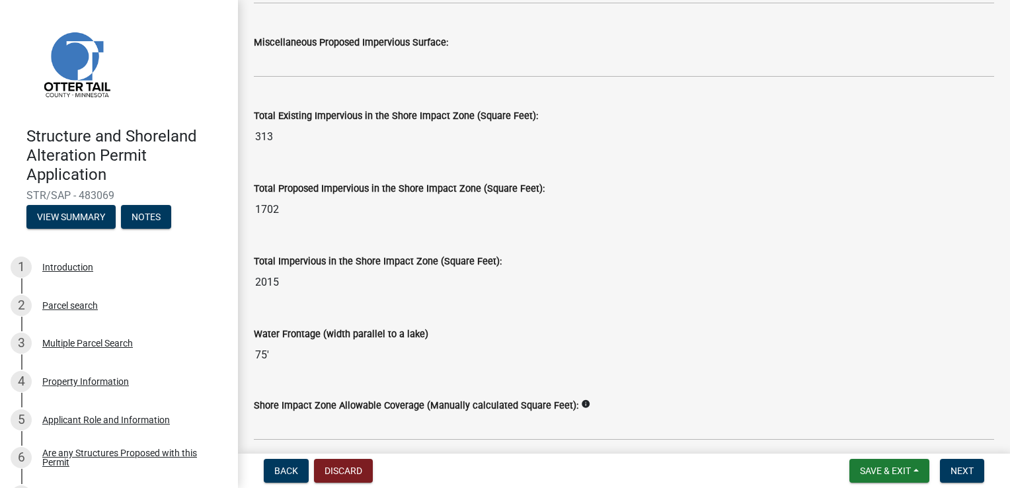
scroll to position [1732, 0]
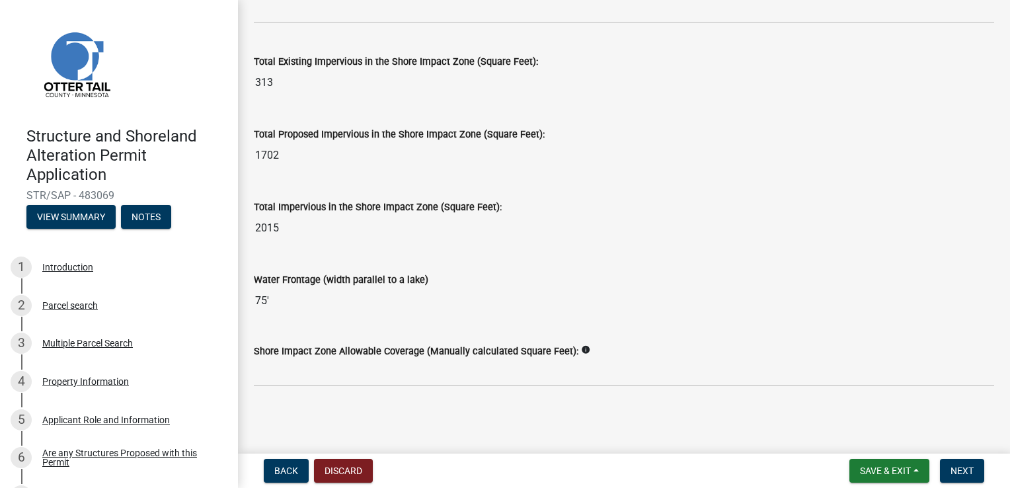
click at [515, 215] on input "2015" at bounding box center [624, 228] width 740 height 26
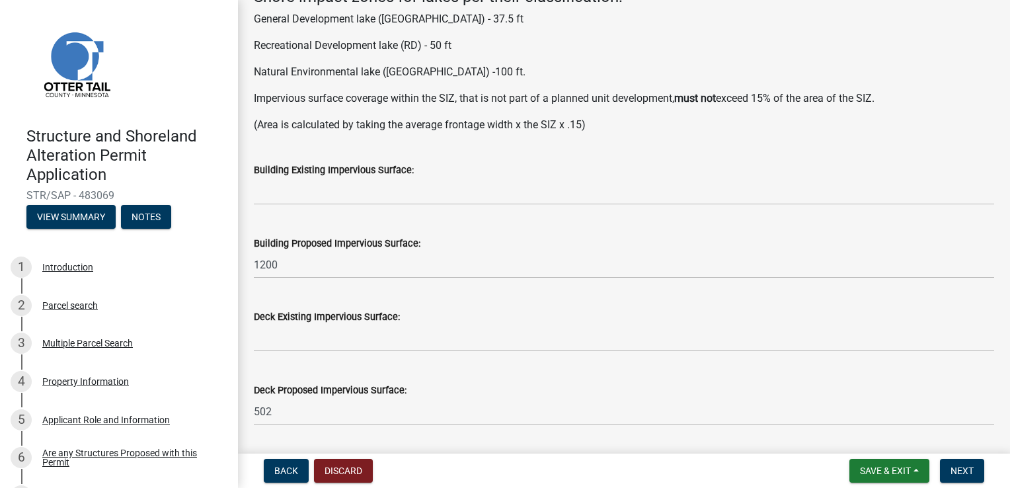
scroll to position [146, 0]
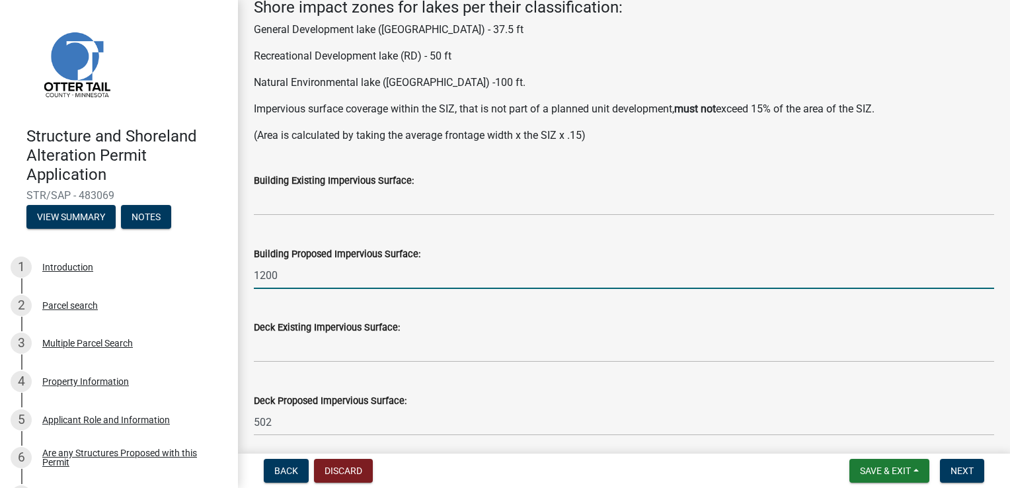
click at [293, 274] on input "1200" at bounding box center [624, 275] width 740 height 27
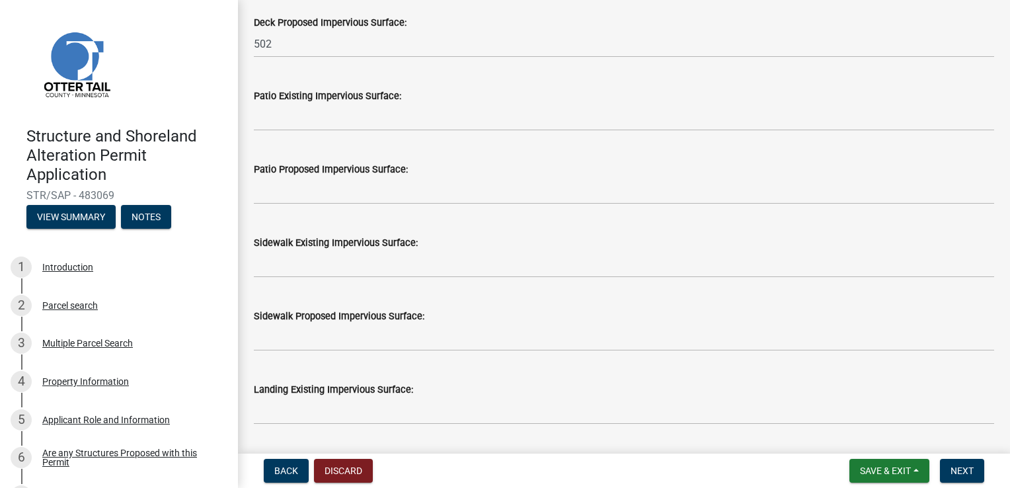
scroll to position [543, 0]
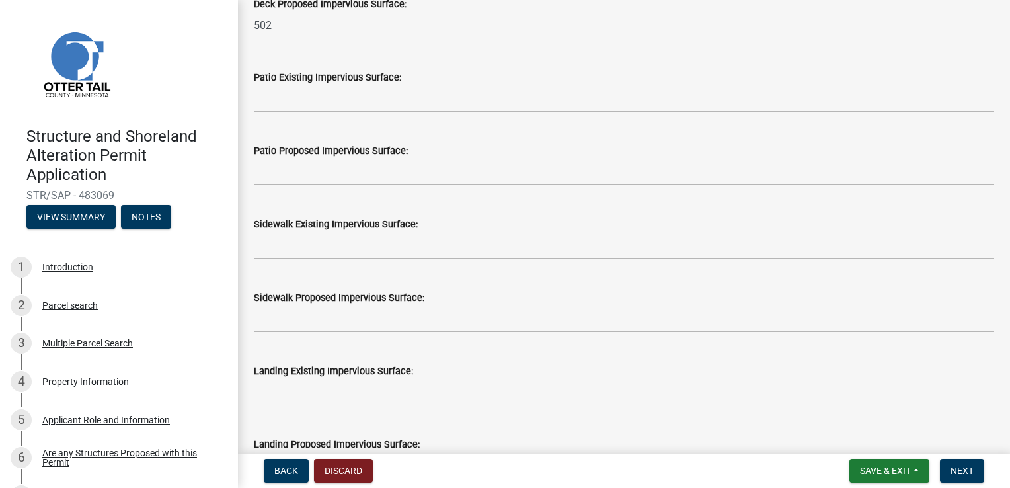
type input "1584"
click at [593, 334] on wm-data-entity-input "Sidewalk Proposed Impervious Surface:" at bounding box center [624, 307] width 740 height 73
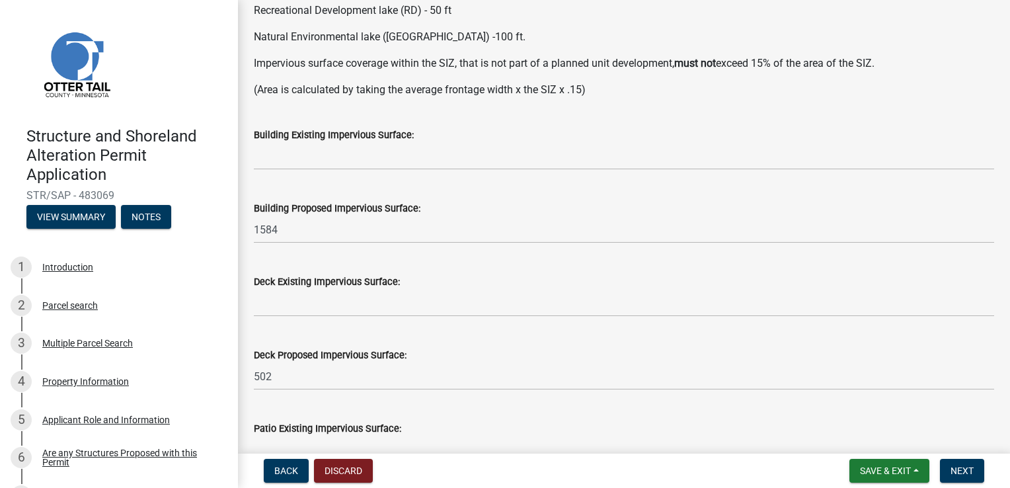
scroll to position [212, 0]
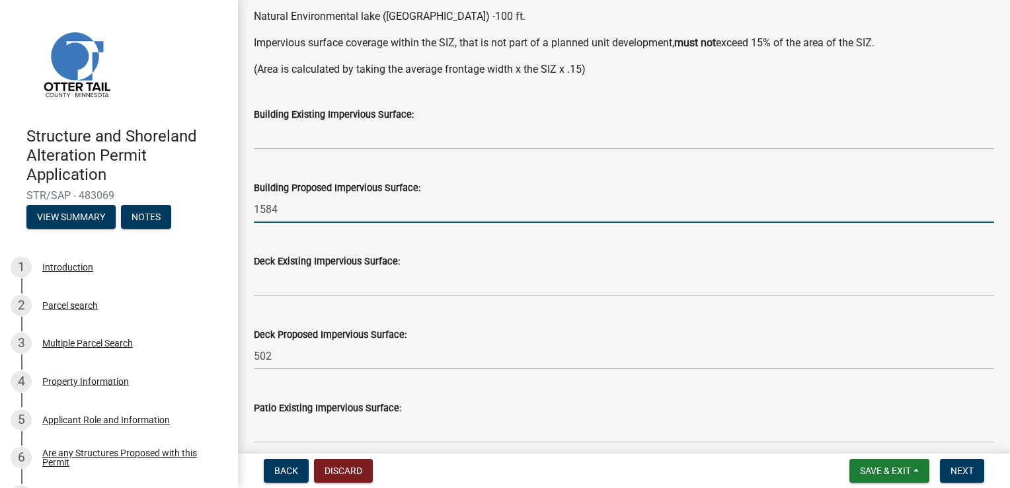
drag, startPoint x: 291, startPoint y: 200, endPoint x: 154, endPoint y: 196, distance: 137.5
click at [154, 196] on div "Structure and Shoreland Alteration Permit Application STR/SAP - 483069 View Sum…" at bounding box center [505, 244] width 1010 height 488
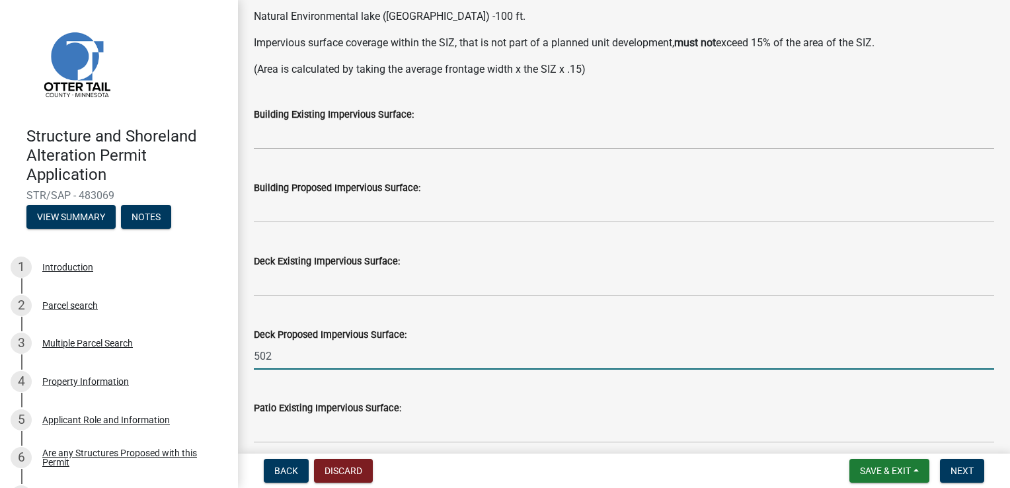
drag, startPoint x: 281, startPoint y: 353, endPoint x: 250, endPoint y: 356, distance: 31.2
click at [250, 356] on div "Deck Proposed Impervious Surface: 502" at bounding box center [624, 338] width 760 height 61
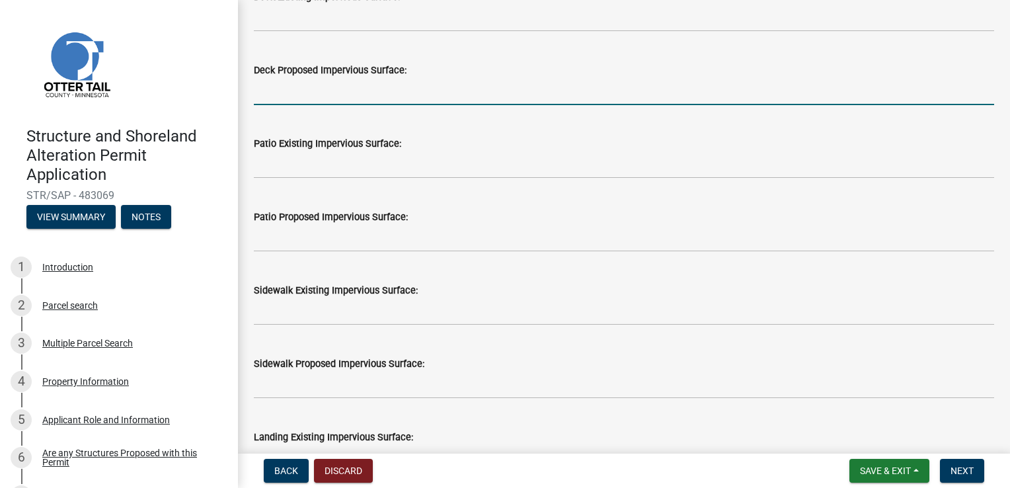
scroll to position [543, 0]
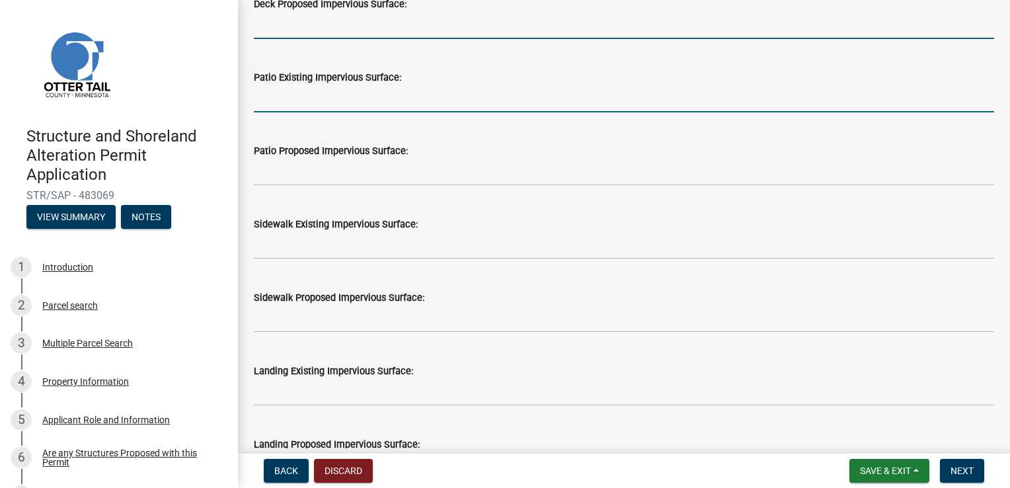
click at [301, 104] on input "text" at bounding box center [624, 98] width 740 height 27
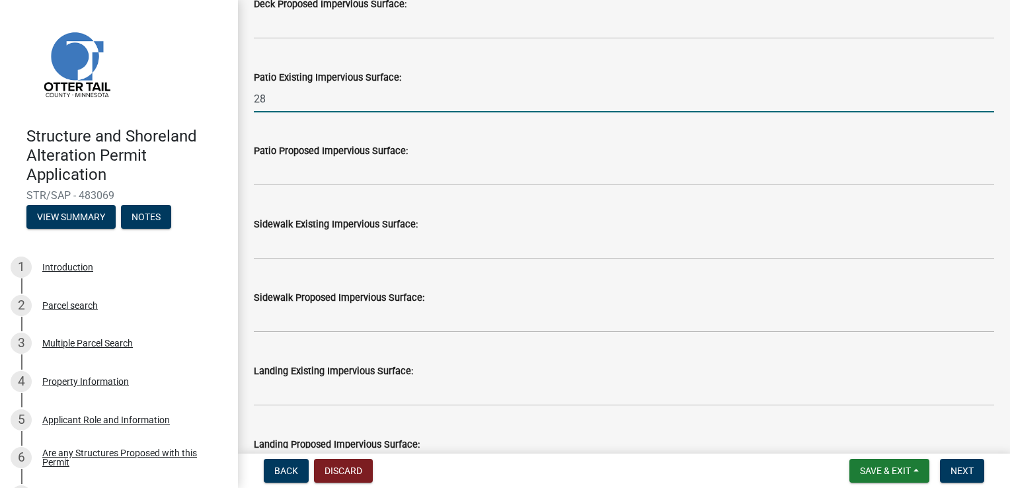
type input "28"
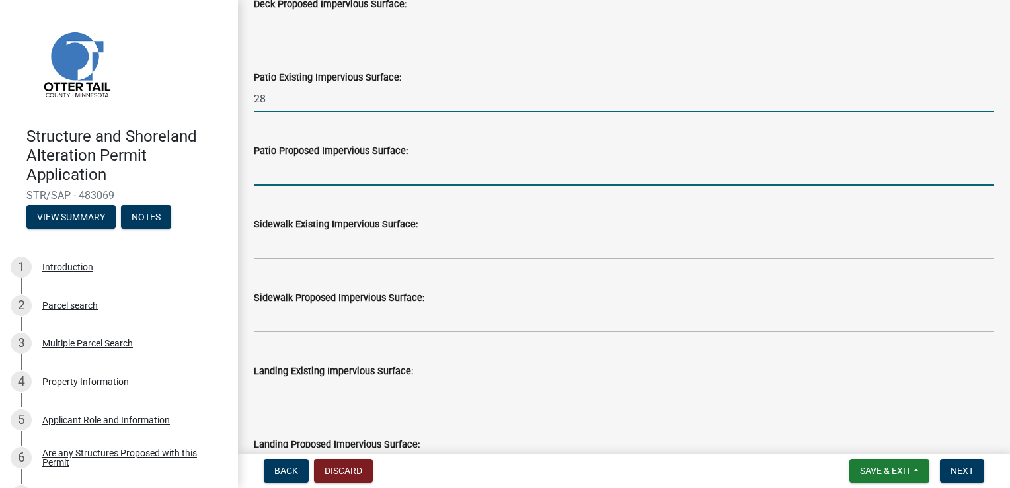
click at [344, 169] on input "text" at bounding box center [624, 172] width 740 height 27
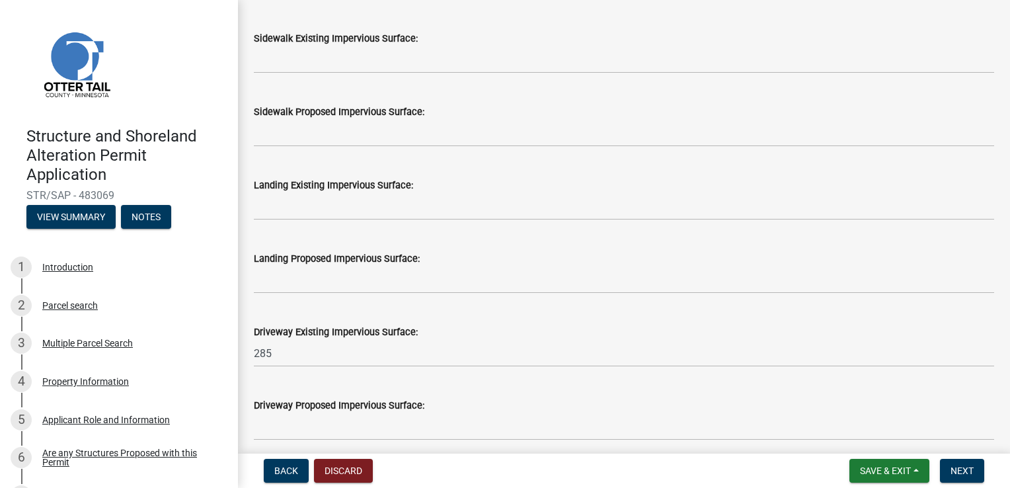
scroll to position [807, 0]
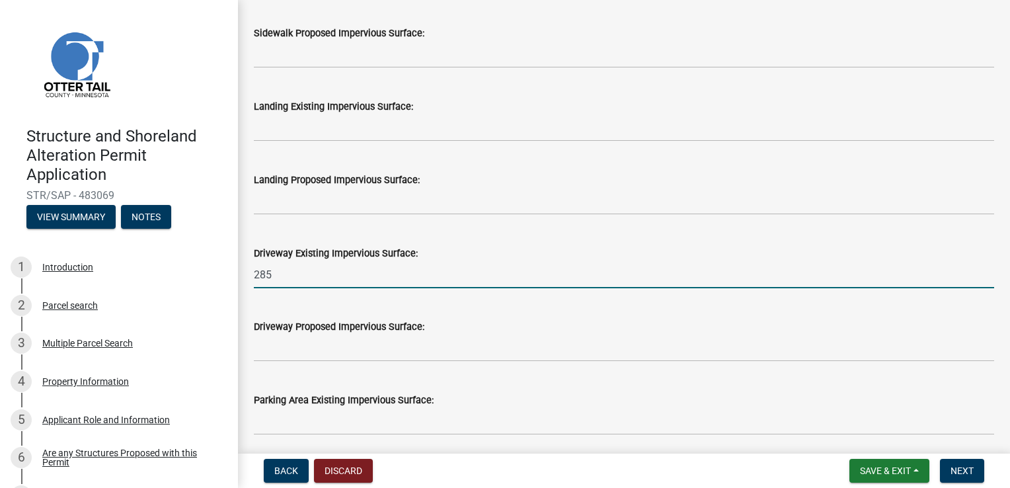
drag, startPoint x: 304, startPoint y: 267, endPoint x: 247, endPoint y: 274, distance: 57.3
click at [245, 274] on div "Driveway Existing Impervious Surface: 285" at bounding box center [624, 257] width 760 height 61
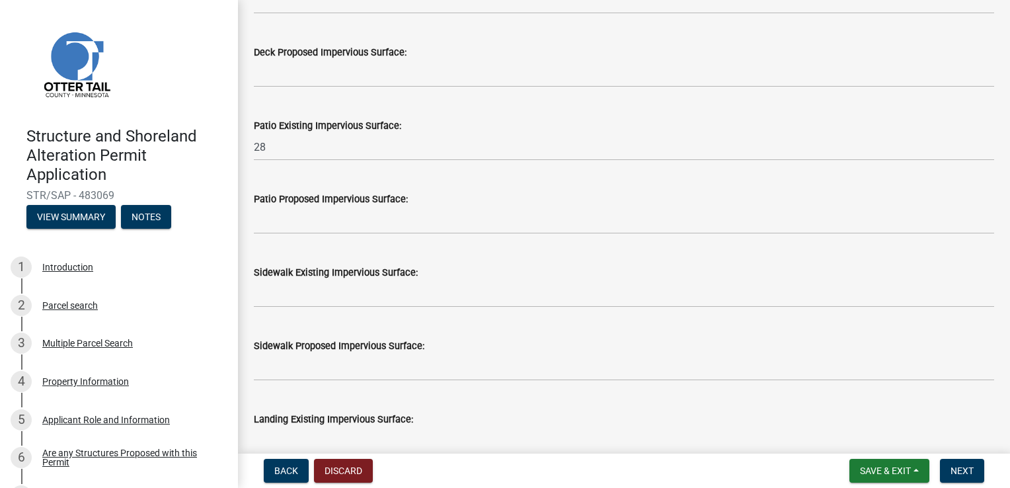
scroll to position [476, 0]
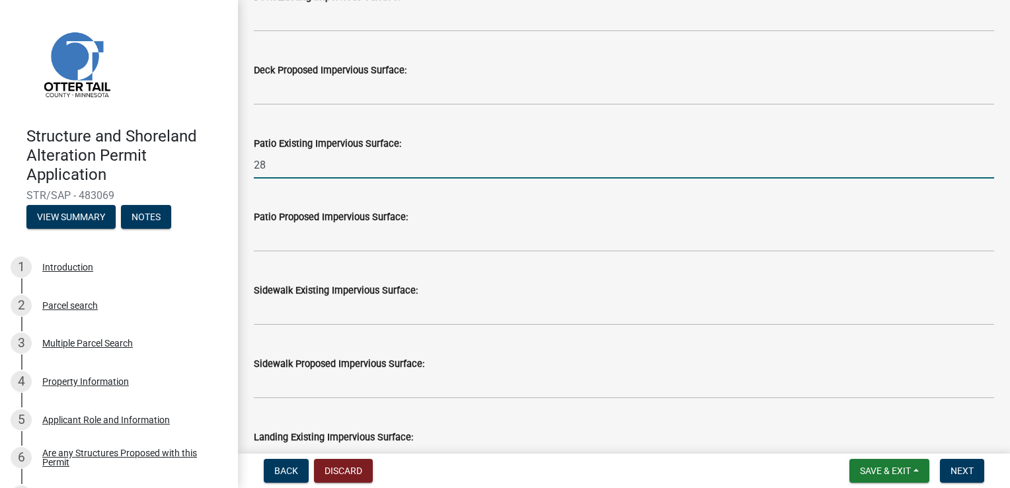
drag, startPoint x: 276, startPoint y: 170, endPoint x: 251, endPoint y: 163, distance: 25.7
click at [251, 163] on div "Patio Existing Impervious Surface: 28" at bounding box center [624, 147] width 760 height 61
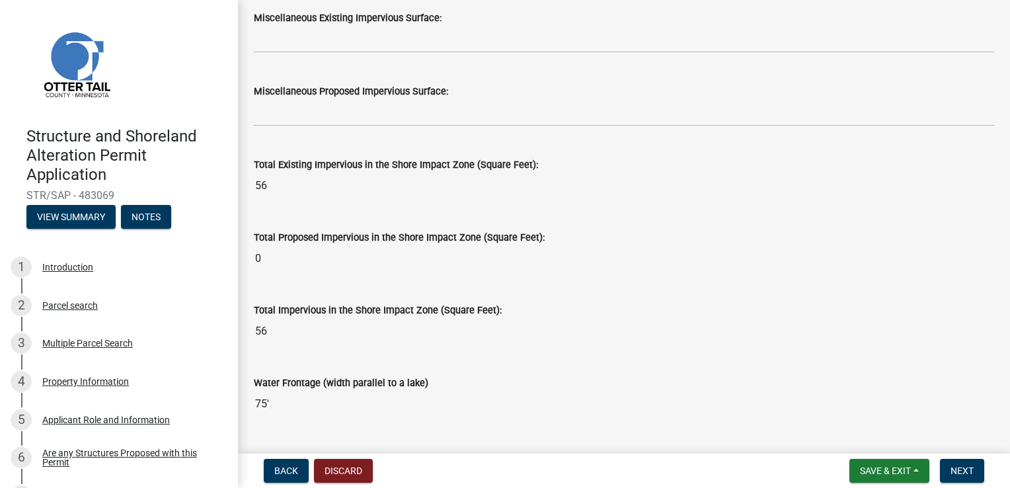
scroll to position [1600, 0]
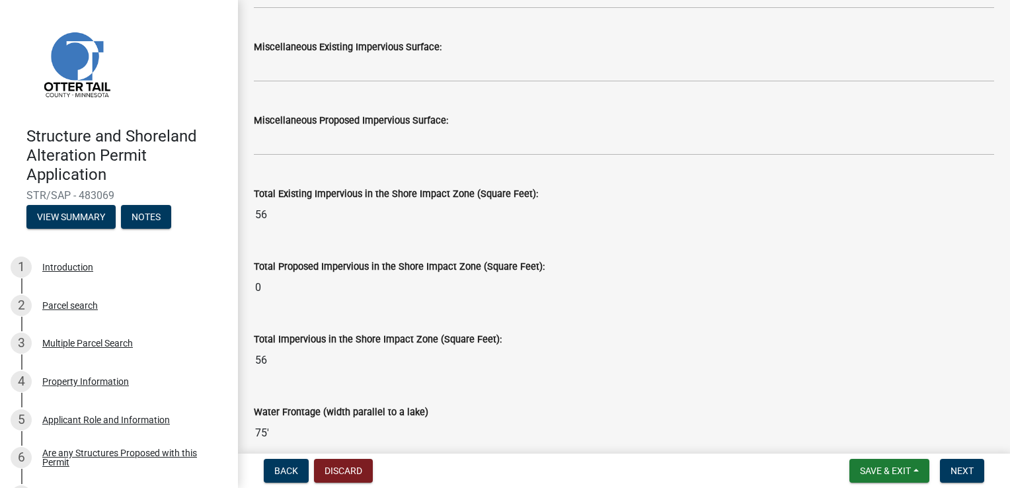
click at [272, 464] on button "Back" at bounding box center [286, 471] width 45 height 24
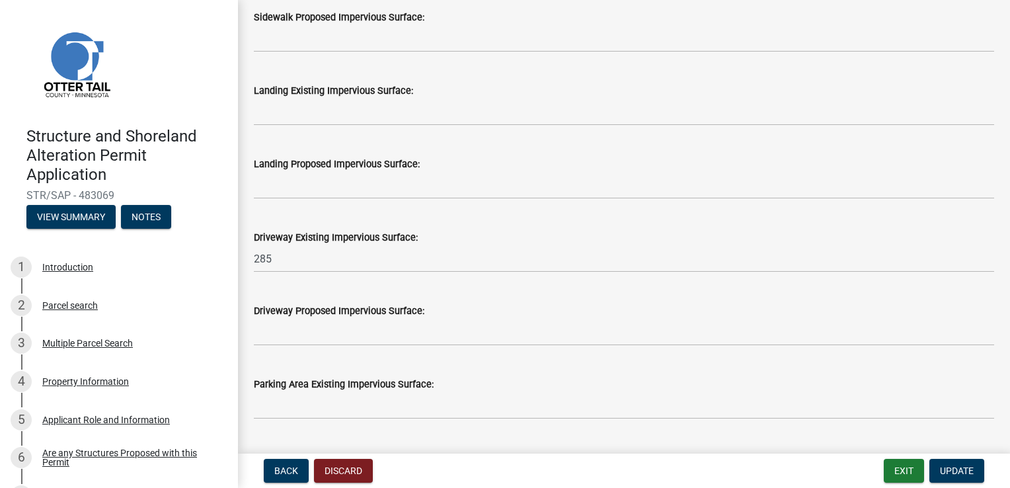
scroll to position [632, 0]
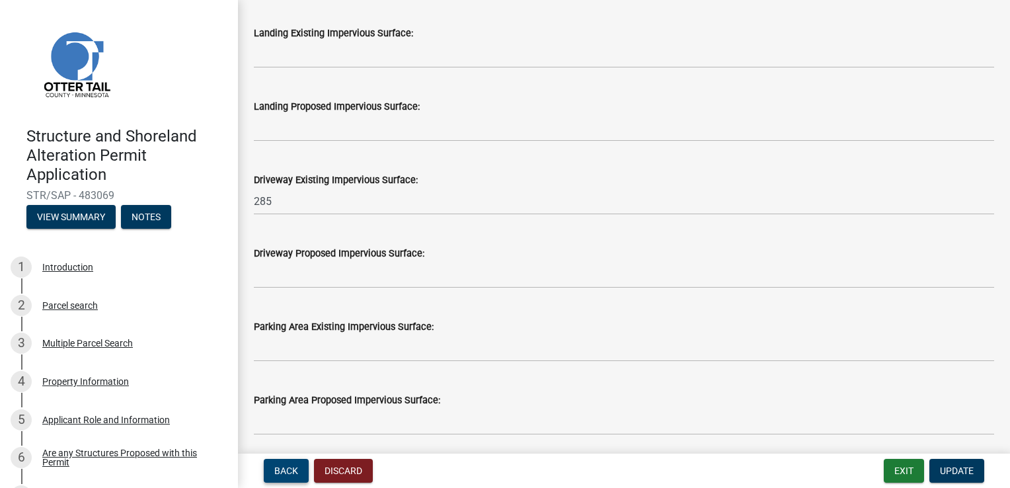
click at [277, 469] on span "Back" at bounding box center [286, 470] width 24 height 11
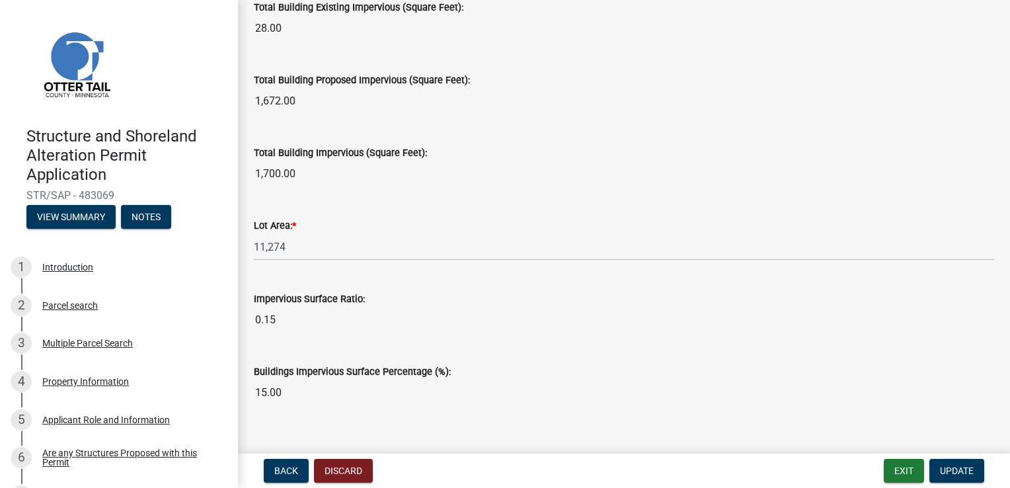
scroll to position [1025, 0]
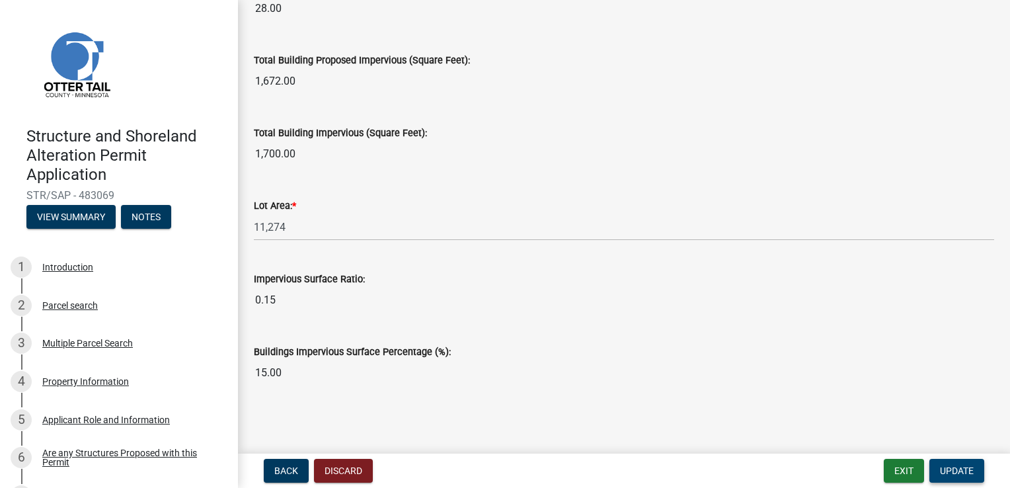
click at [960, 469] on span "Update" at bounding box center [957, 470] width 34 height 11
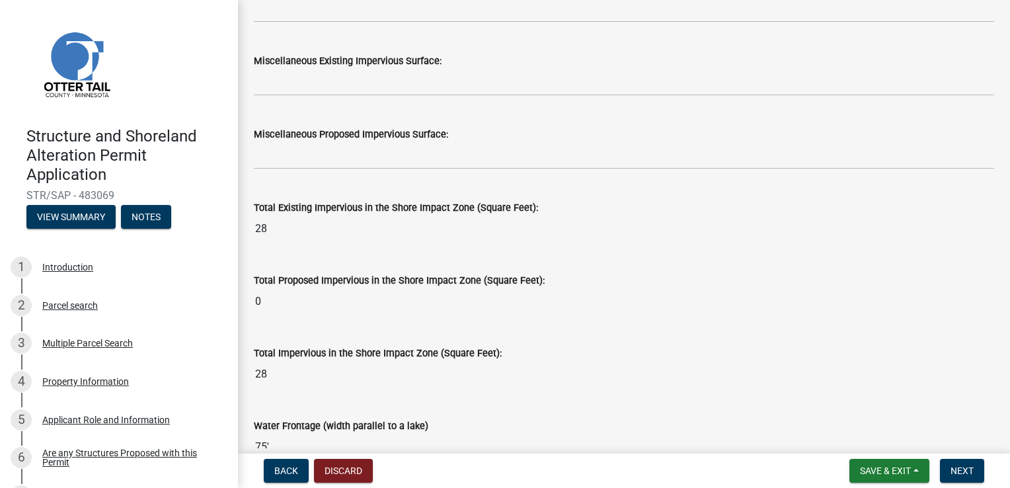
scroll to position [1732, 0]
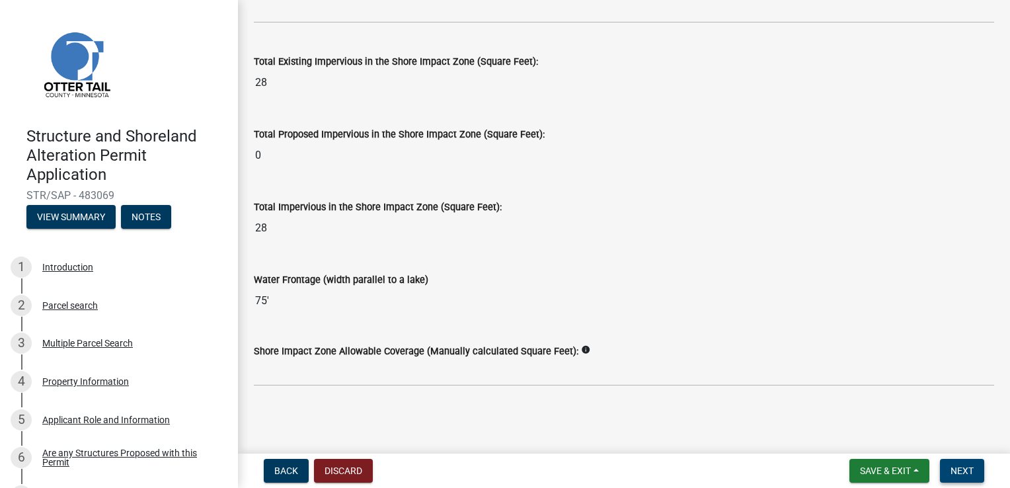
click at [954, 472] on span "Next" at bounding box center [961, 470] width 23 height 11
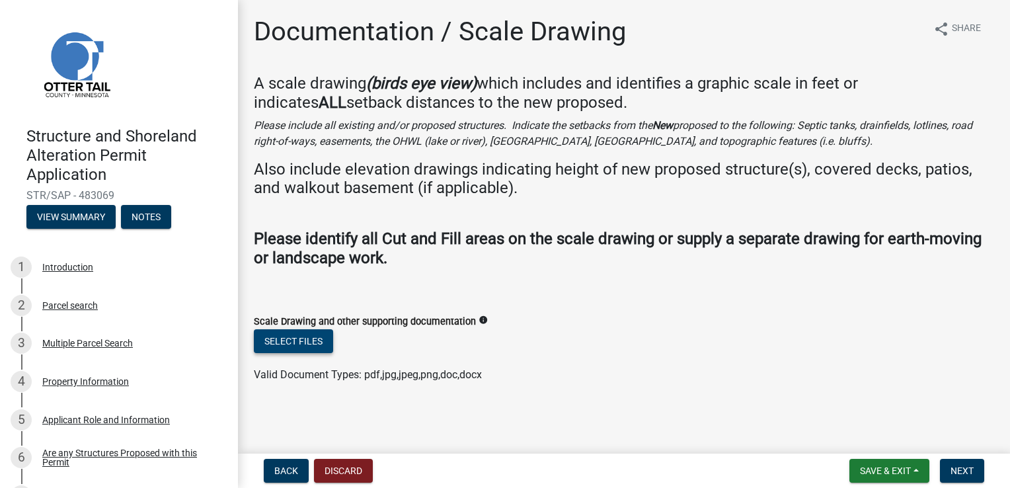
click at [309, 336] on button "Select files" at bounding box center [293, 341] width 79 height 24
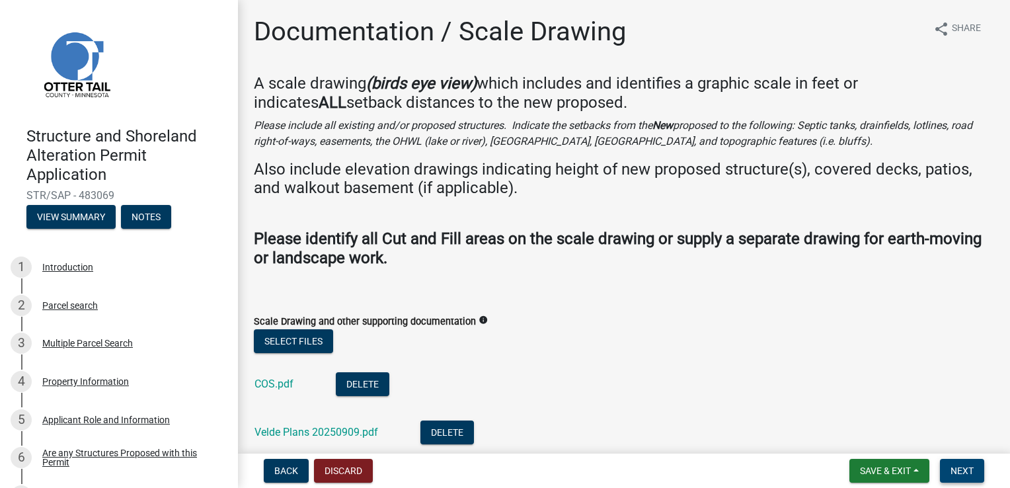
click at [954, 468] on span "Next" at bounding box center [961, 470] width 23 height 11
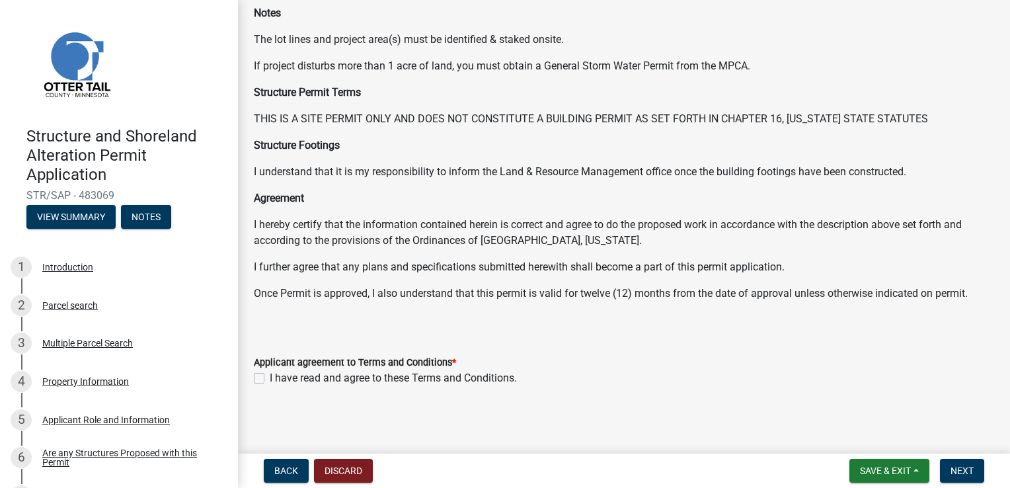
scroll to position [136, 0]
click at [270, 379] on label "I have read and agree to these Terms and Conditions." at bounding box center [393, 377] width 247 height 16
click at [270, 378] on input "I have read and agree to these Terms and Conditions." at bounding box center [274, 373] width 9 height 9
checkbox input "true"
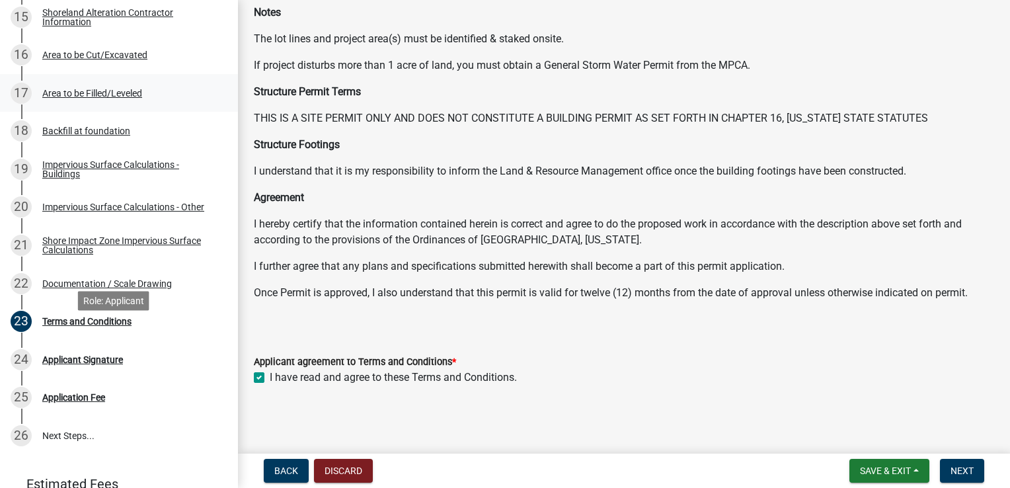
scroll to position [843, 0]
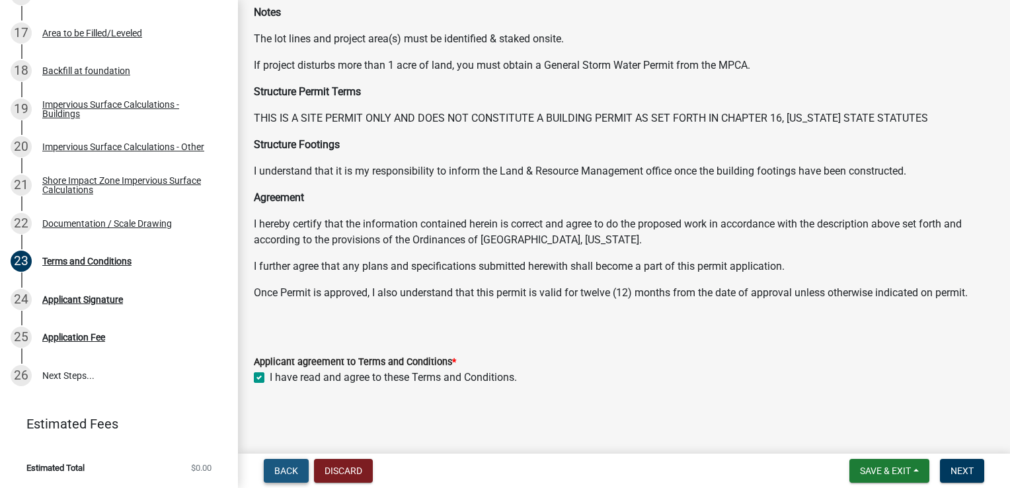
click at [295, 474] on span "Back" at bounding box center [286, 470] width 24 height 11
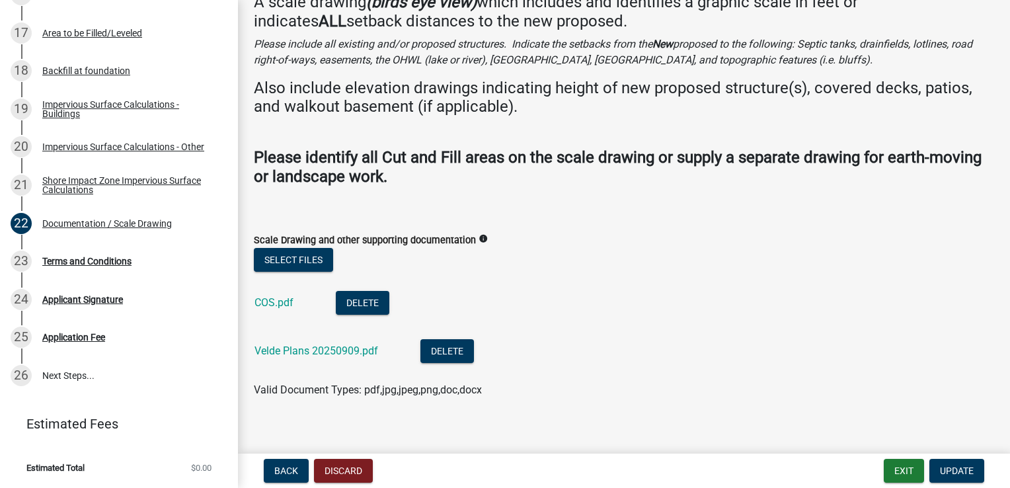
scroll to position [94, 0]
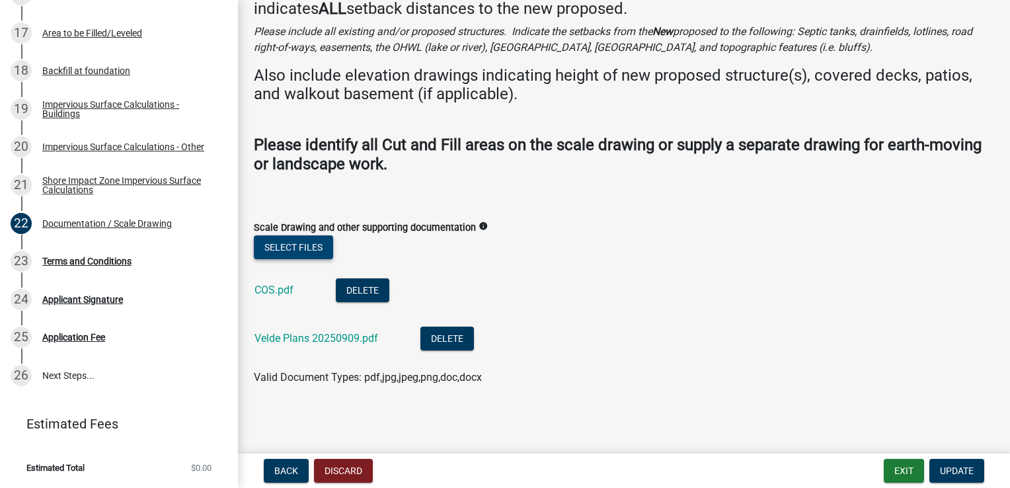
click at [312, 243] on button "Select files" at bounding box center [293, 247] width 79 height 24
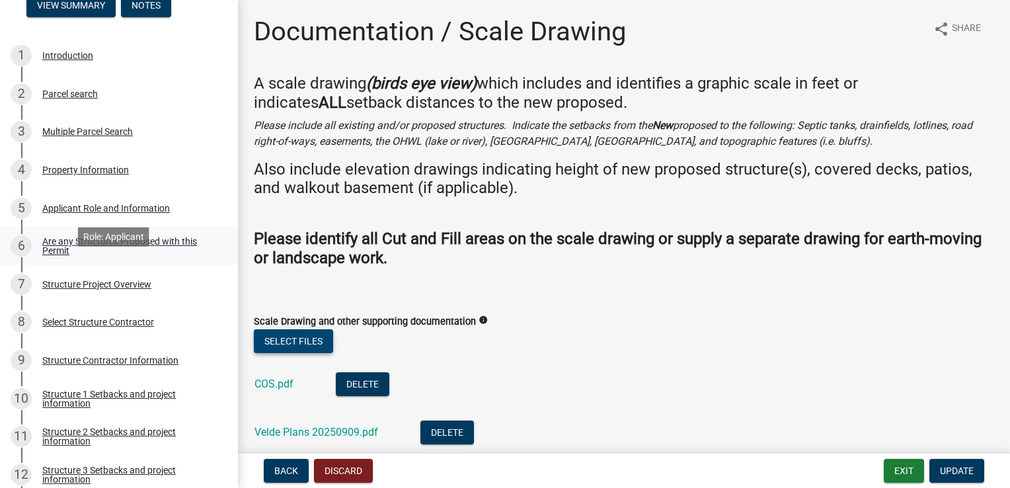
scroll to position [182, 0]
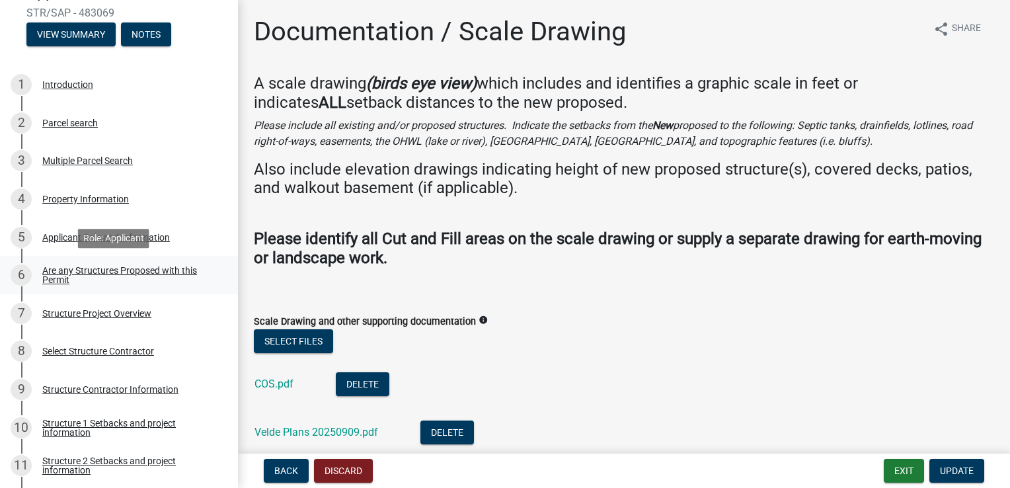
click at [77, 271] on div "Are any Structures Proposed with this Permit" at bounding box center [129, 275] width 174 height 19
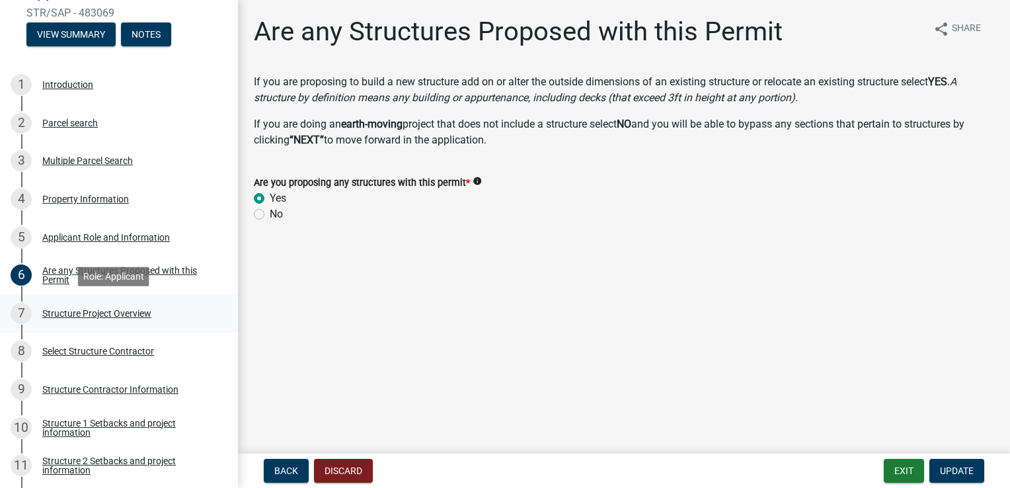
click at [98, 310] on div "Structure Project Overview" at bounding box center [96, 313] width 109 height 9
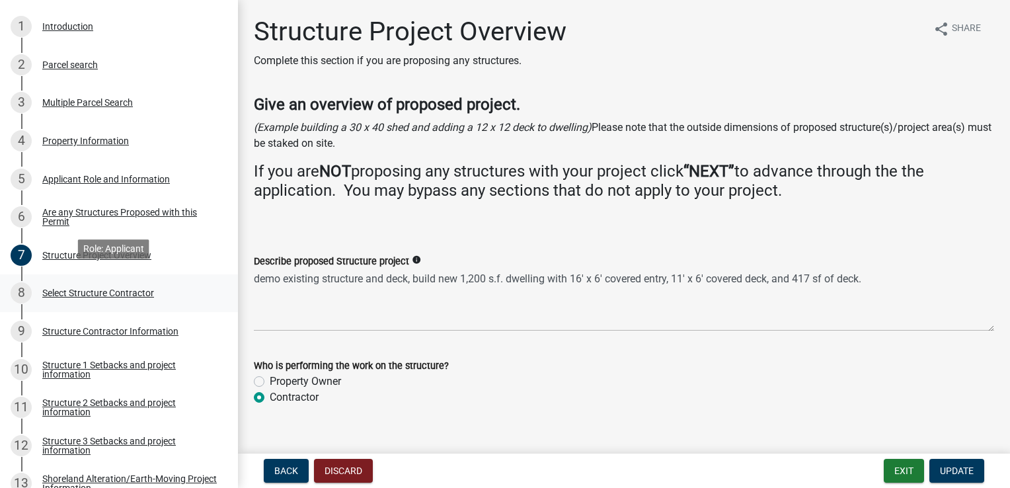
scroll to position [248, 0]
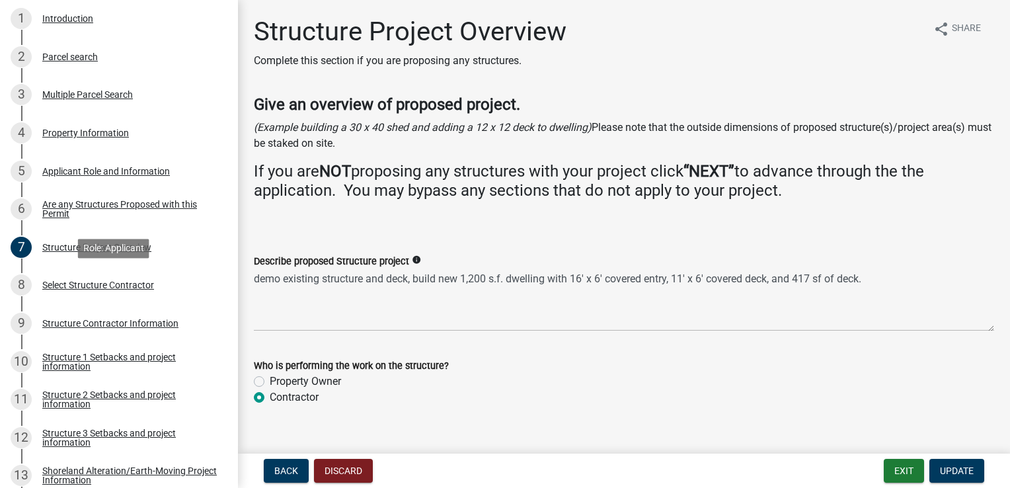
click at [110, 292] on div "8 Select Structure Contractor" at bounding box center [114, 284] width 206 height 21
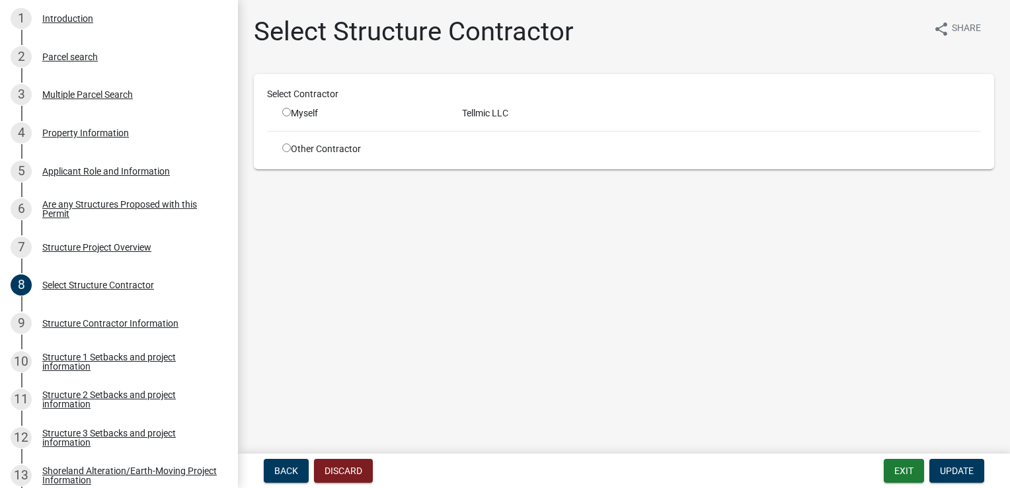
click at [288, 115] on input "radio" at bounding box center [286, 112] width 9 height 9
radio input "true"
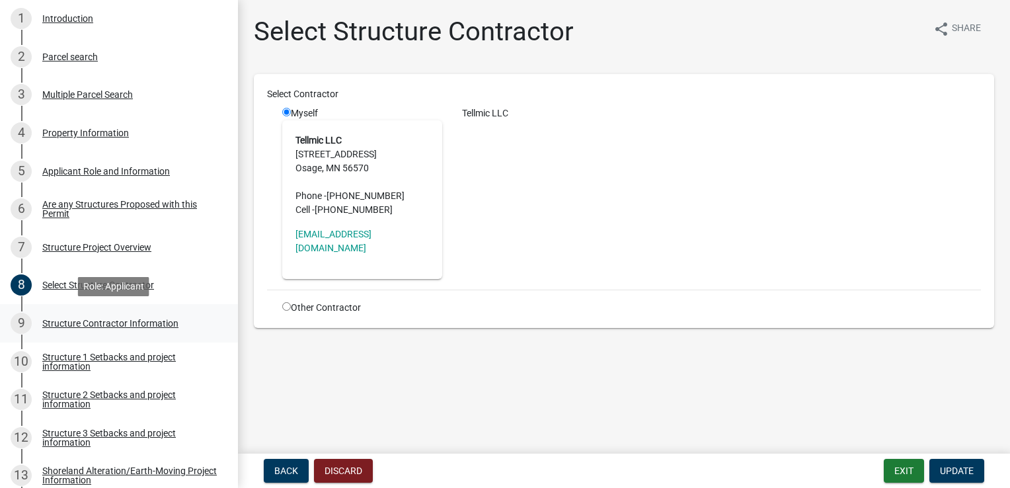
click at [130, 322] on div "Structure Contractor Information" at bounding box center [110, 323] width 136 height 9
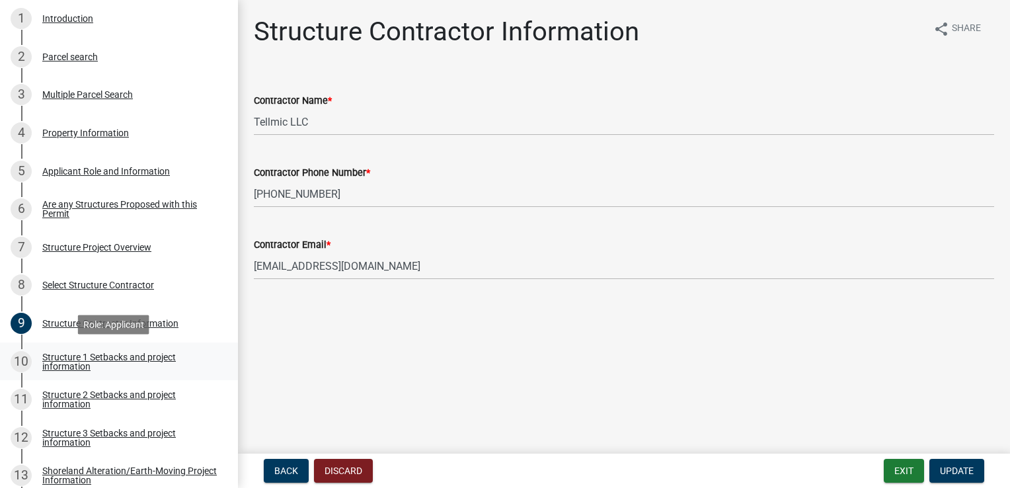
click at [142, 356] on div "Structure 1 Setbacks and project information" at bounding box center [129, 361] width 174 height 19
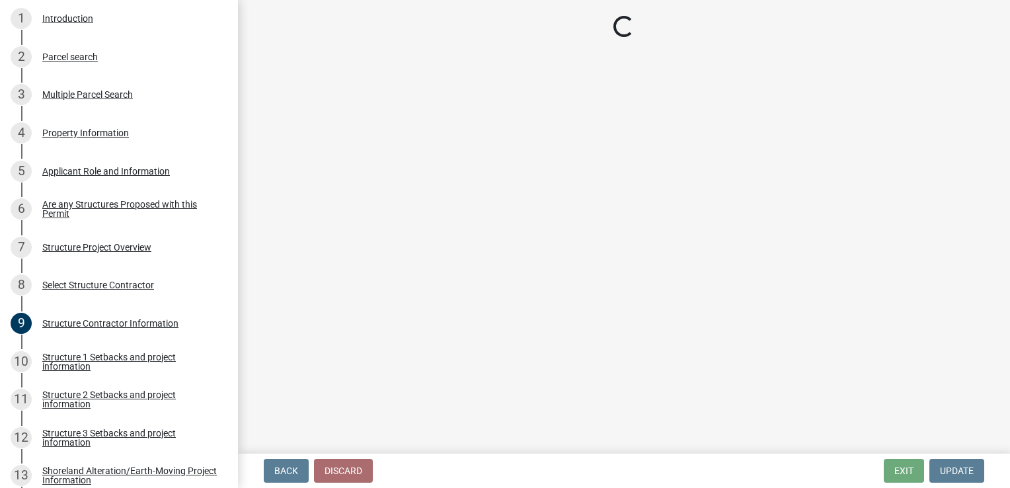
select select "a3cc236c-43aa-406a-8353-e0398d57c407"
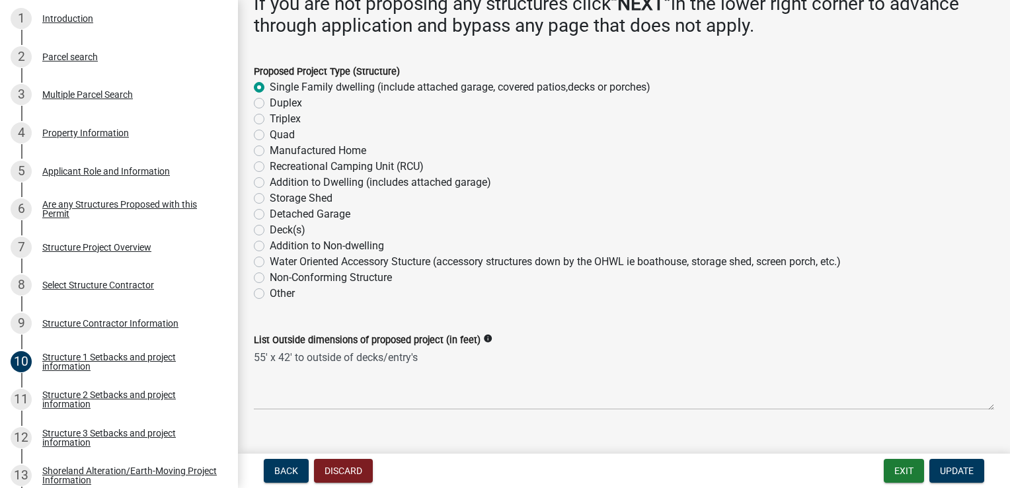
scroll to position [198, 0]
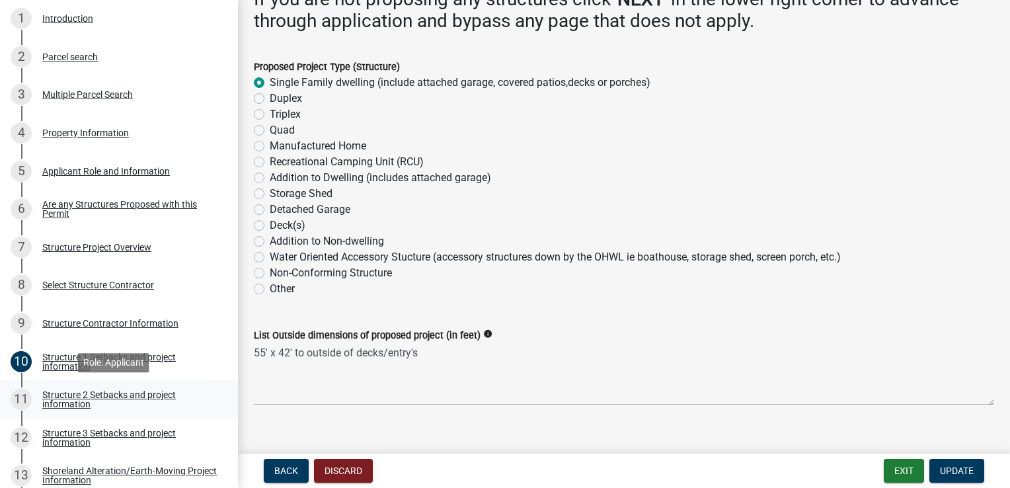
click at [148, 395] on div "Structure 2 Setbacks and project information" at bounding box center [129, 399] width 174 height 19
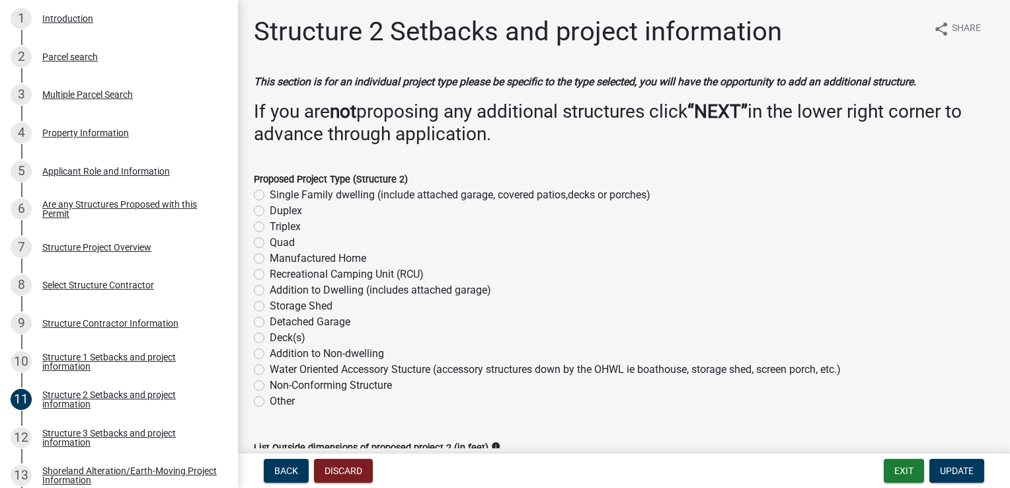
click at [270, 322] on label "Detached Garage" at bounding box center [310, 322] width 81 height 16
click at [270, 322] on input "Detached Garage" at bounding box center [274, 318] width 9 height 9
radio input "true"
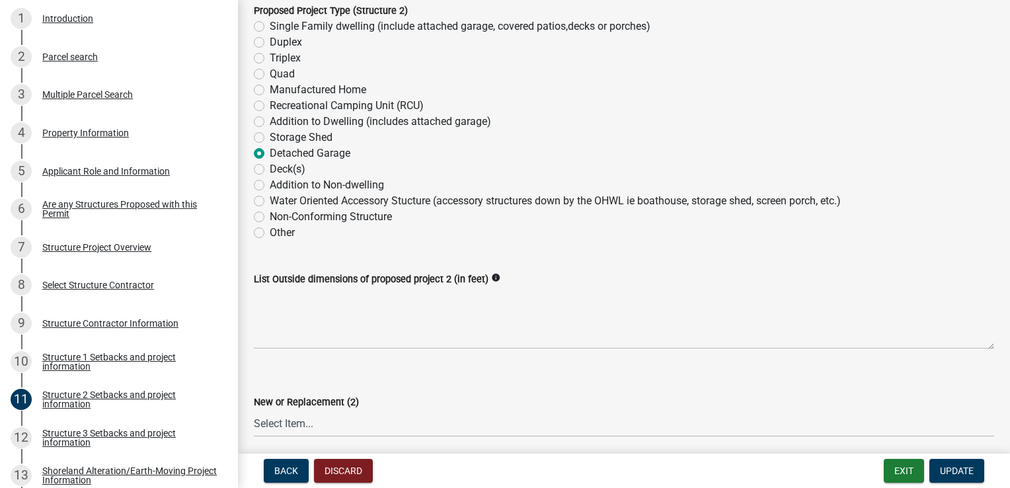
scroll to position [198, 0]
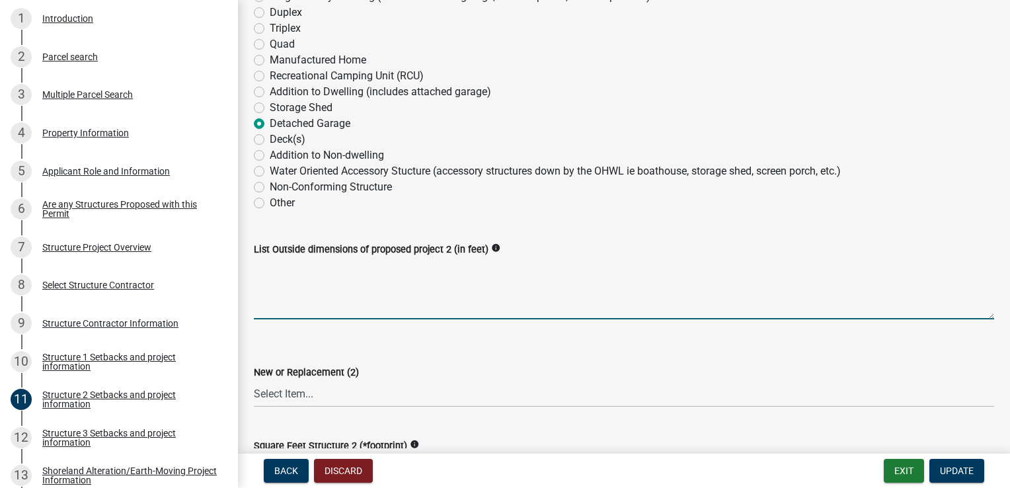
click at [455, 317] on textarea "List Outside dimensions of proposed project 2 (in feet)" at bounding box center [624, 288] width 740 height 62
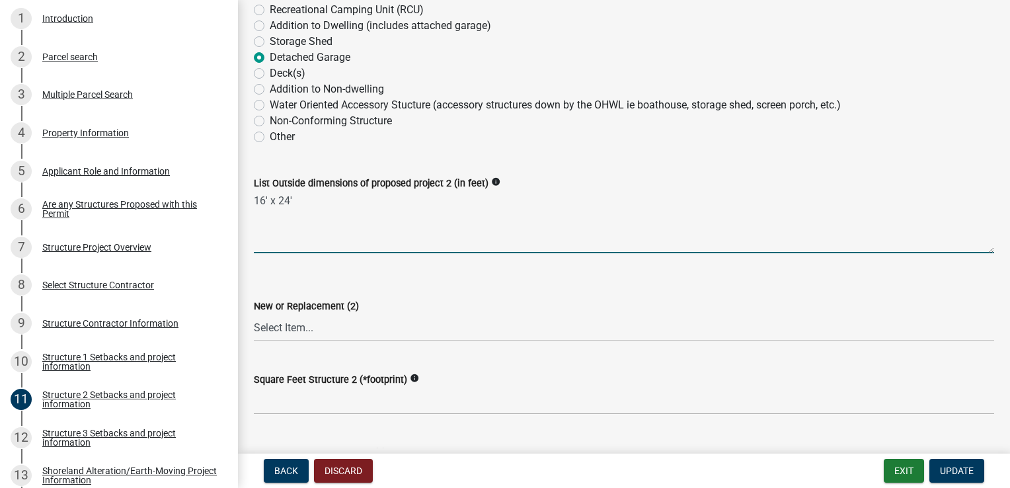
type textarea "16' x 24'"
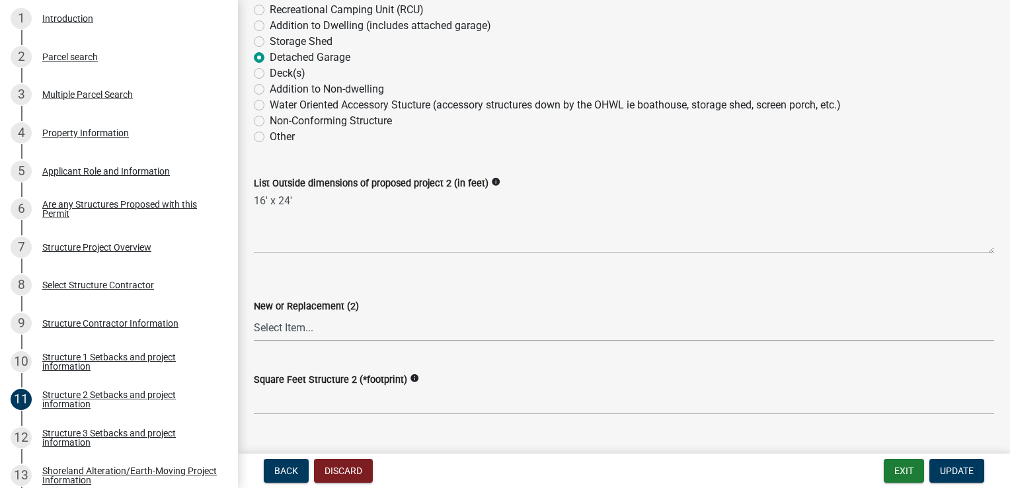
click at [322, 329] on select "Select Item... New Replacement" at bounding box center [624, 327] width 740 height 27
click at [254, 314] on select "Select Item... New Replacement" at bounding box center [624, 327] width 740 height 27
select select "a3cc236c-43aa-406a-8353-e0398d57c407"
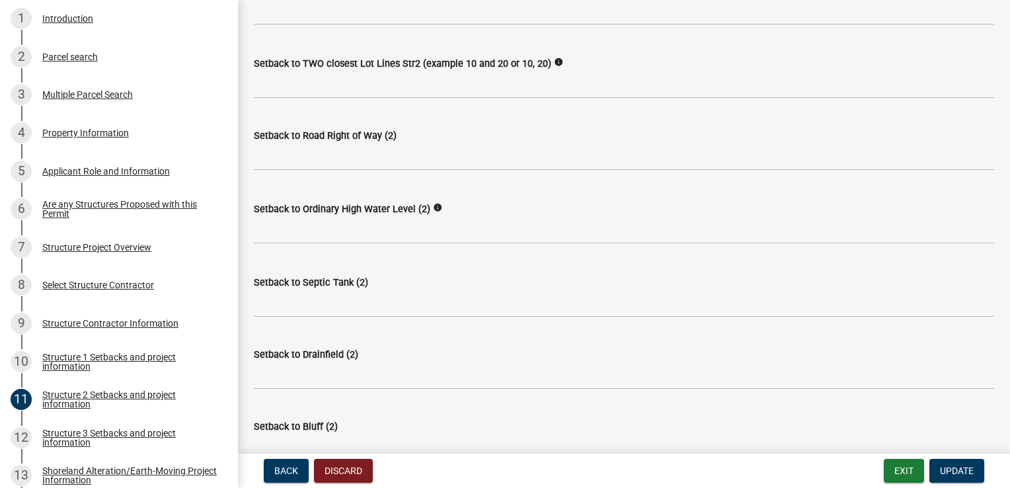
scroll to position [661, 0]
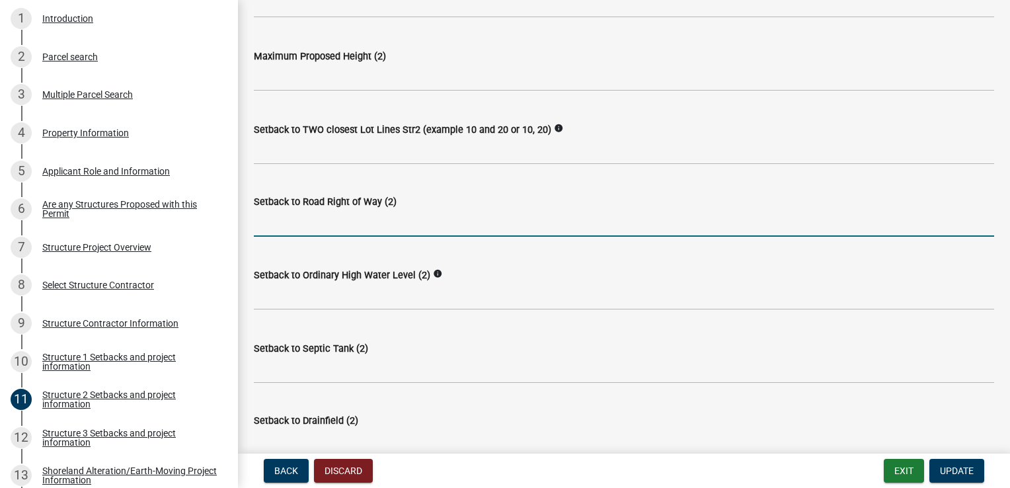
click at [322, 217] on input "text" at bounding box center [624, 222] width 740 height 27
type input "20"
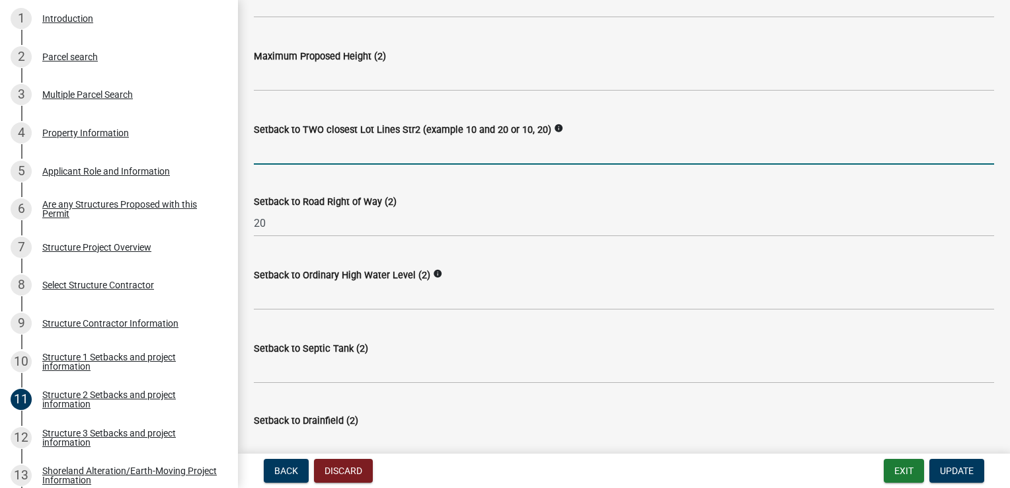
click at [312, 155] on input "Setback to TWO closest Lot Lines Str2 (example 10 and 20 or 10, 20)" at bounding box center [624, 150] width 740 height 27
type input "10,10"
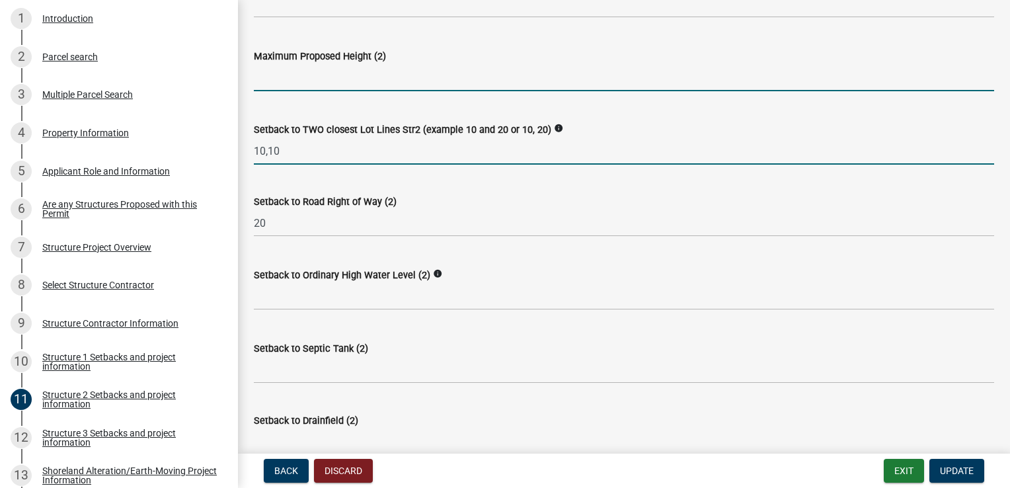
click at [293, 73] on input "text" at bounding box center [624, 77] width 740 height 27
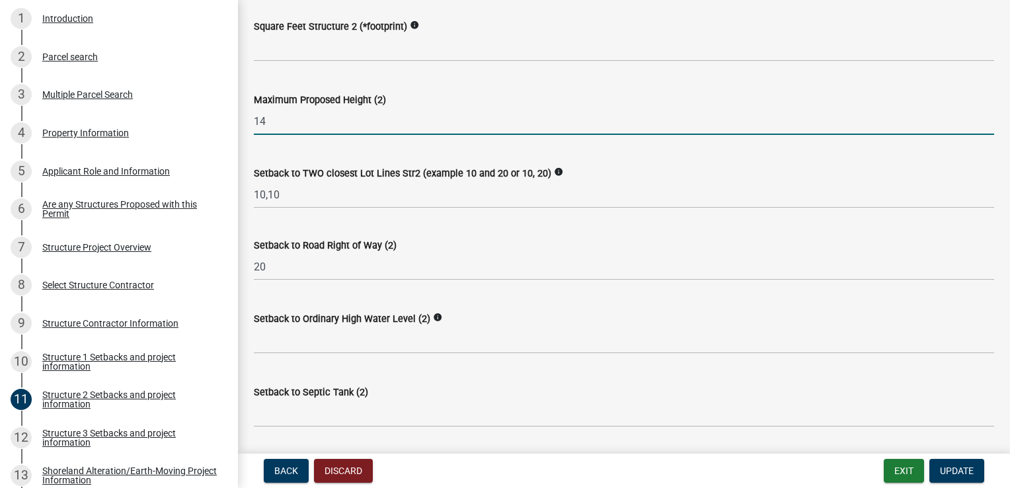
scroll to position [595, 0]
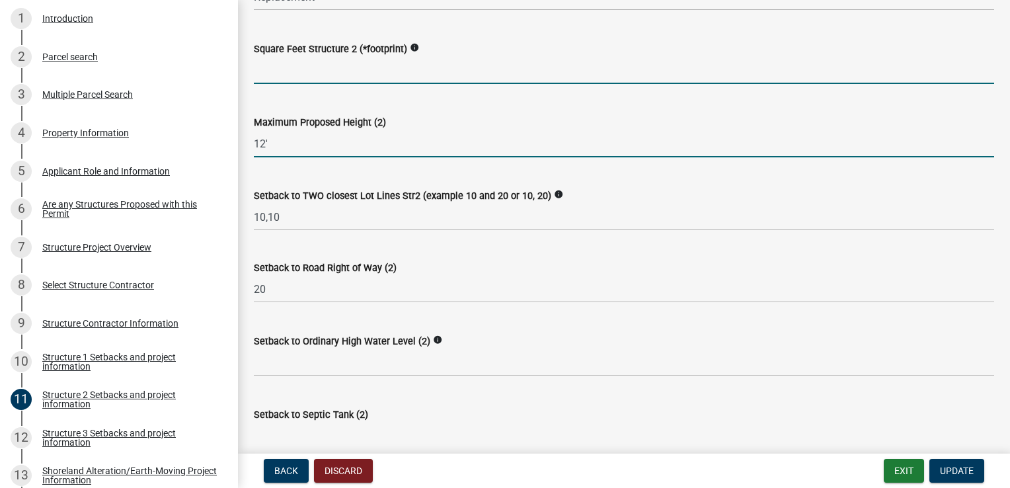
type input "12"
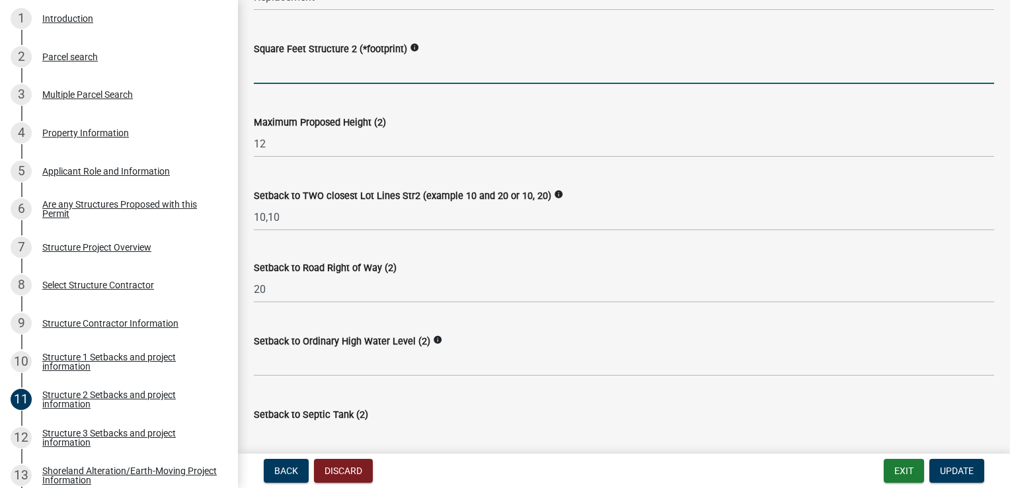
click at [313, 70] on input "text" at bounding box center [624, 70] width 740 height 27
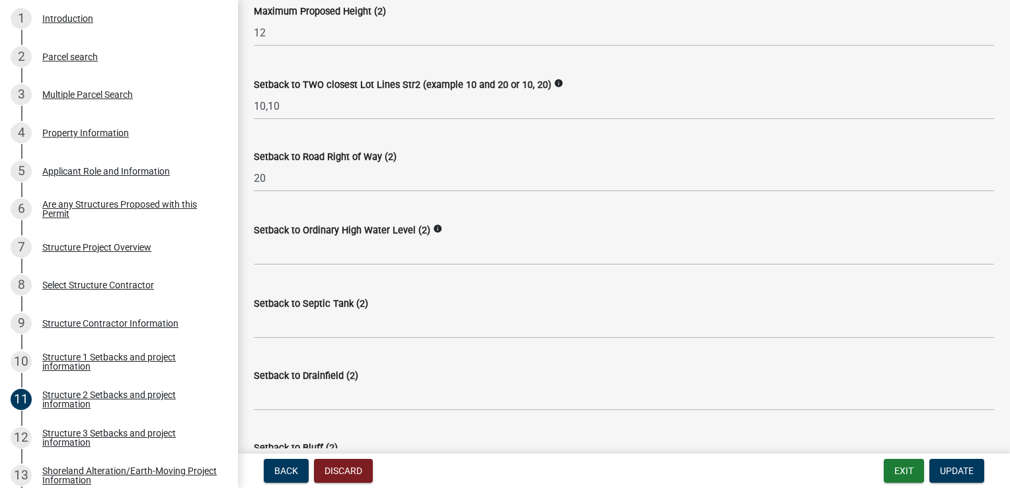
scroll to position [727, 0]
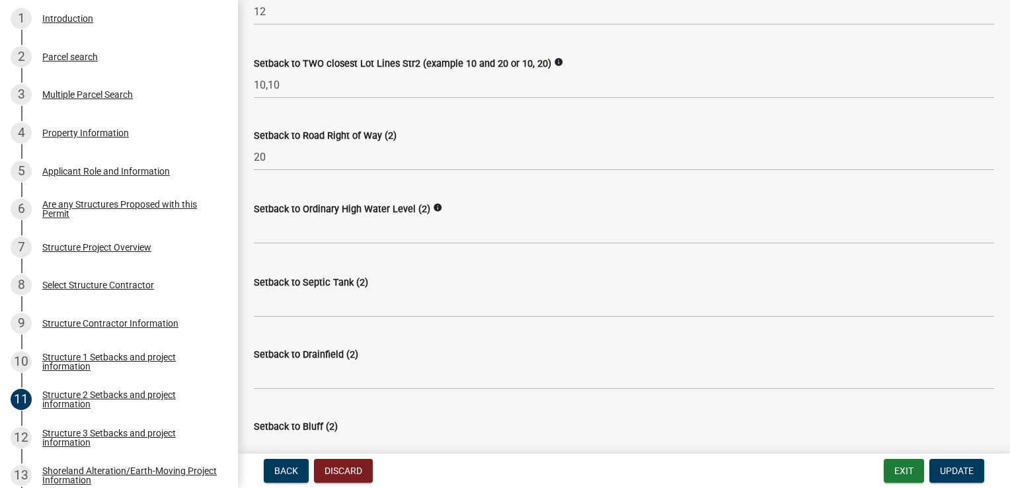
type input "384"
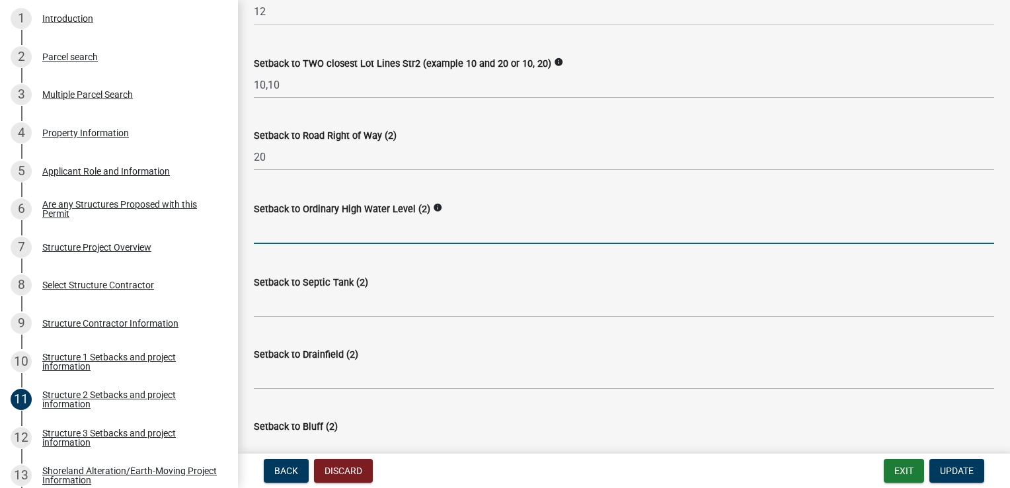
click at [309, 235] on input "text" at bounding box center [624, 230] width 740 height 27
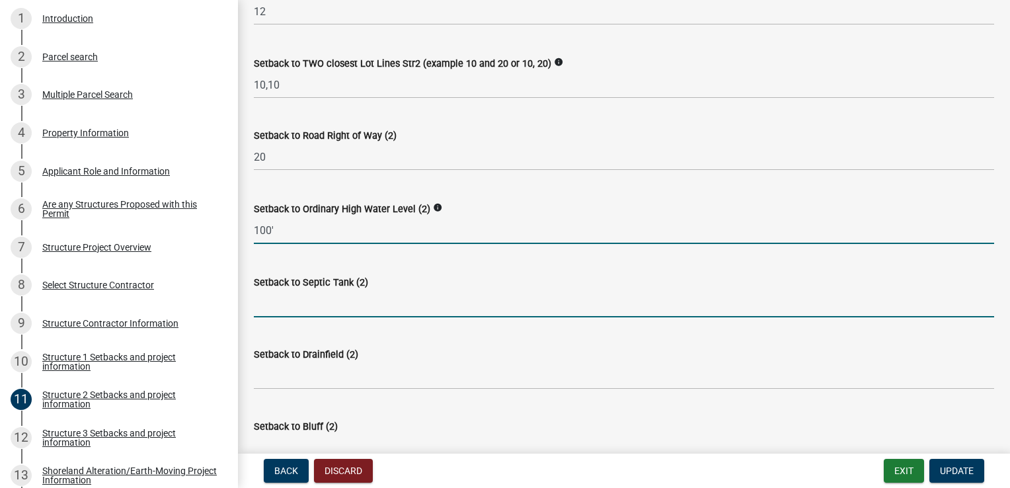
type input "100"
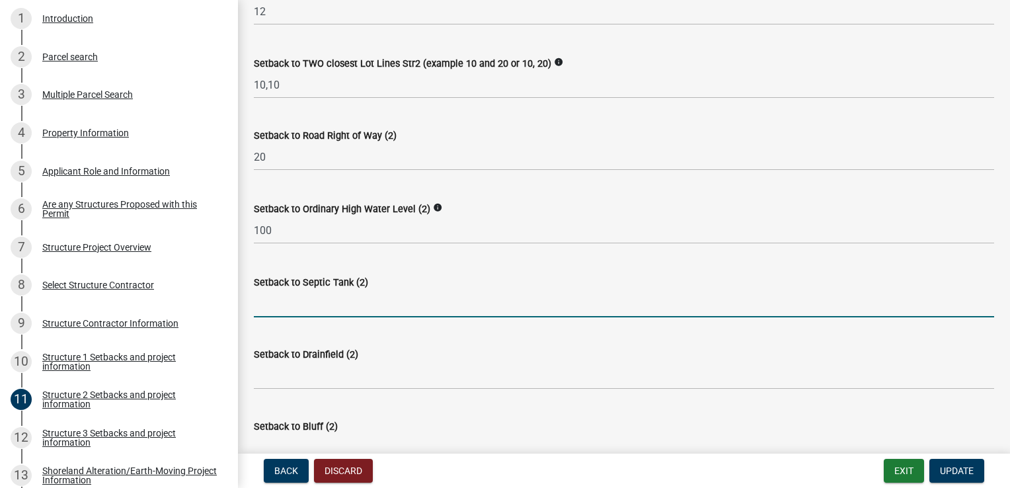
click at [337, 309] on input "Setback to Septic Tank (2)" at bounding box center [624, 303] width 740 height 27
type input "20"
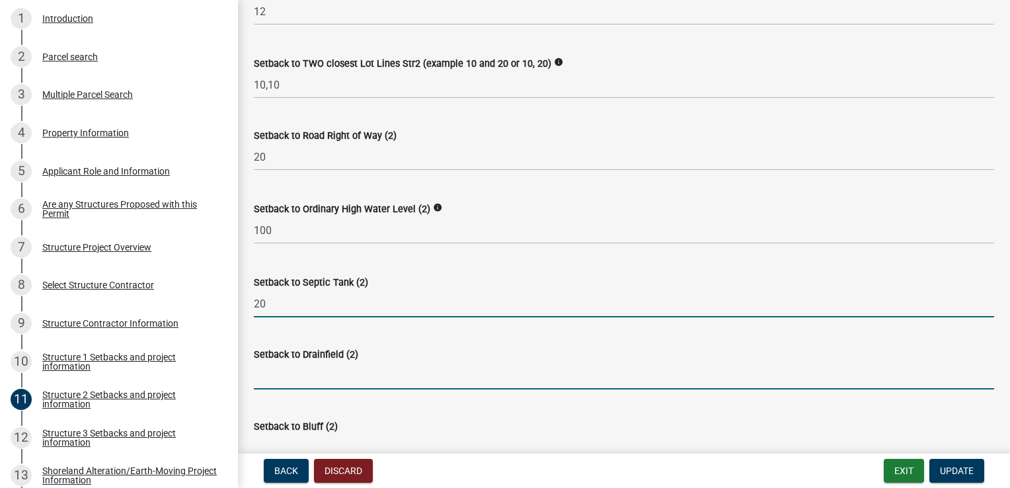
click at [319, 372] on input "Setback to Drainfield (2)" at bounding box center [624, 375] width 740 height 27
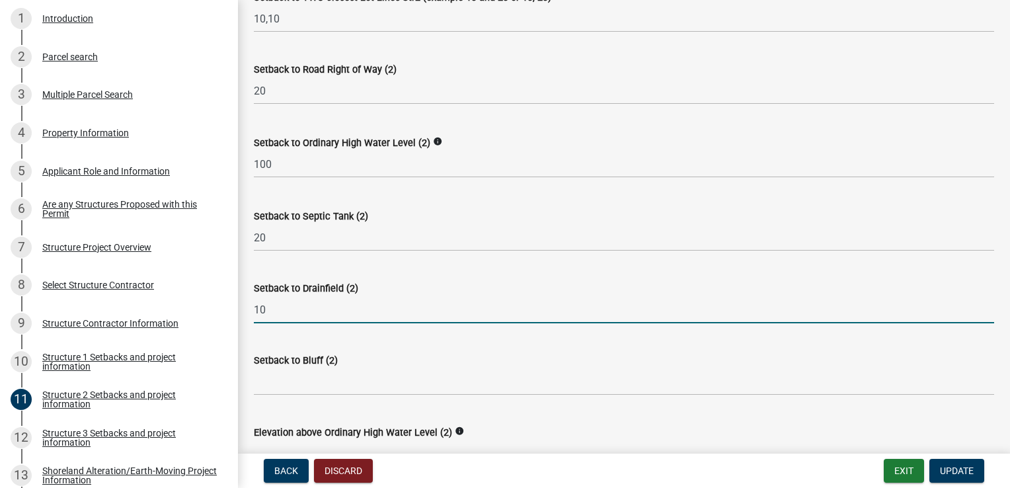
scroll to position [859, 0]
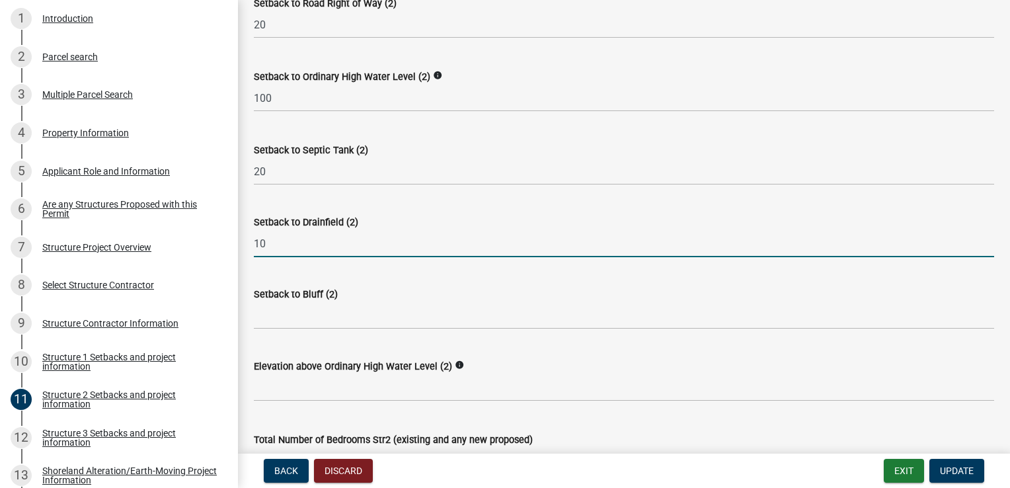
type input "10"
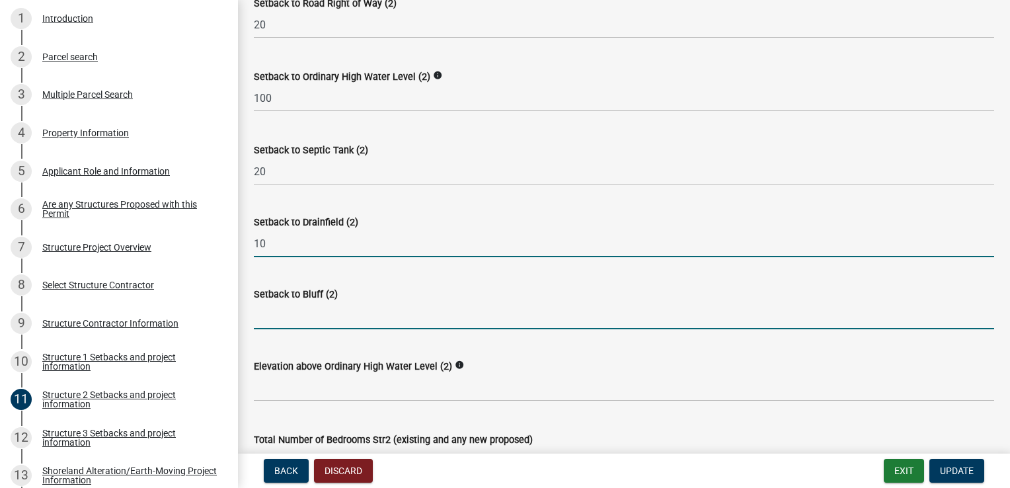
click at [308, 323] on input "Setback to Bluff (2)" at bounding box center [624, 315] width 740 height 27
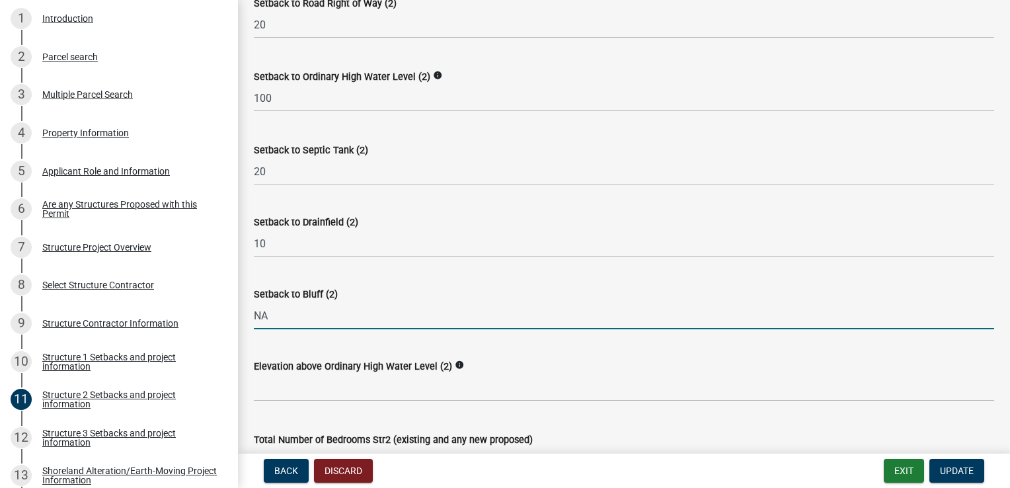
scroll to position [925, 0]
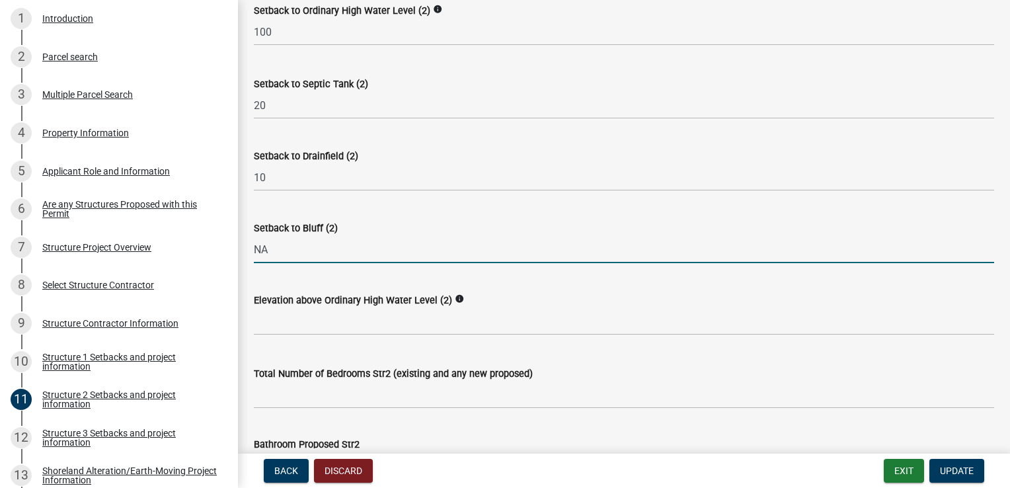
type input "NA"
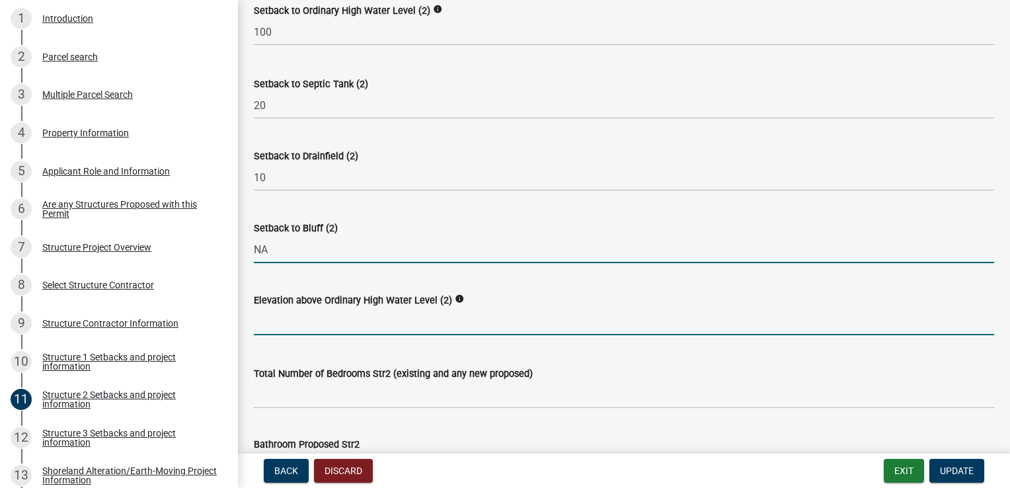
click at [354, 322] on input "text" at bounding box center [624, 321] width 740 height 27
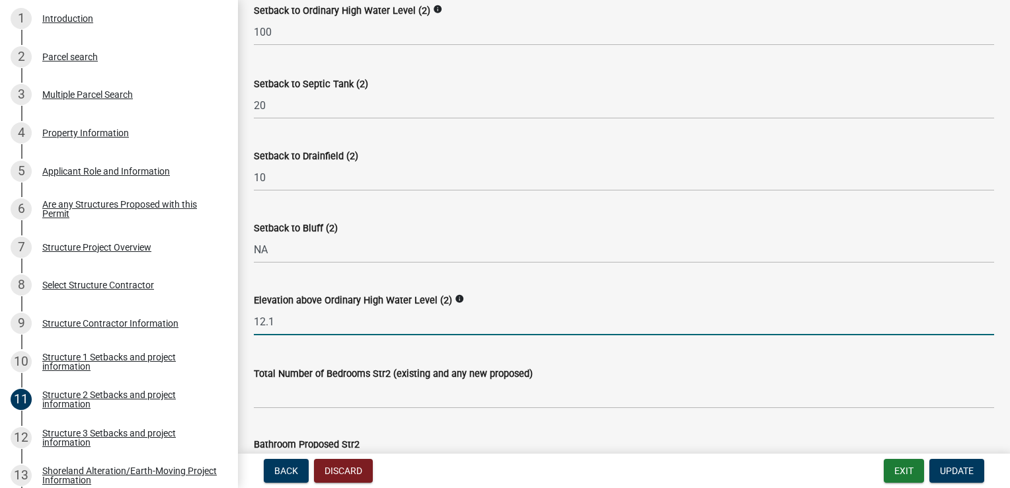
type input "12.1"
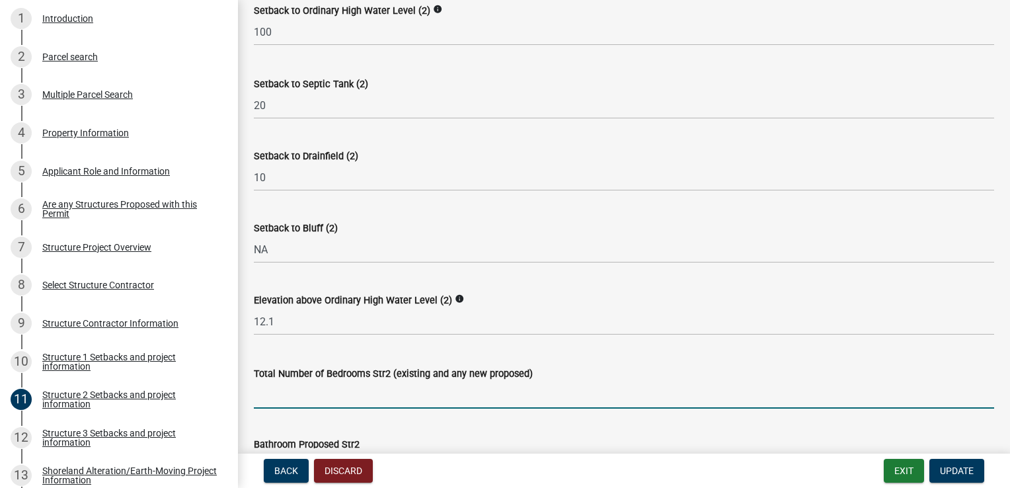
click at [358, 387] on input "text" at bounding box center [624, 394] width 740 height 27
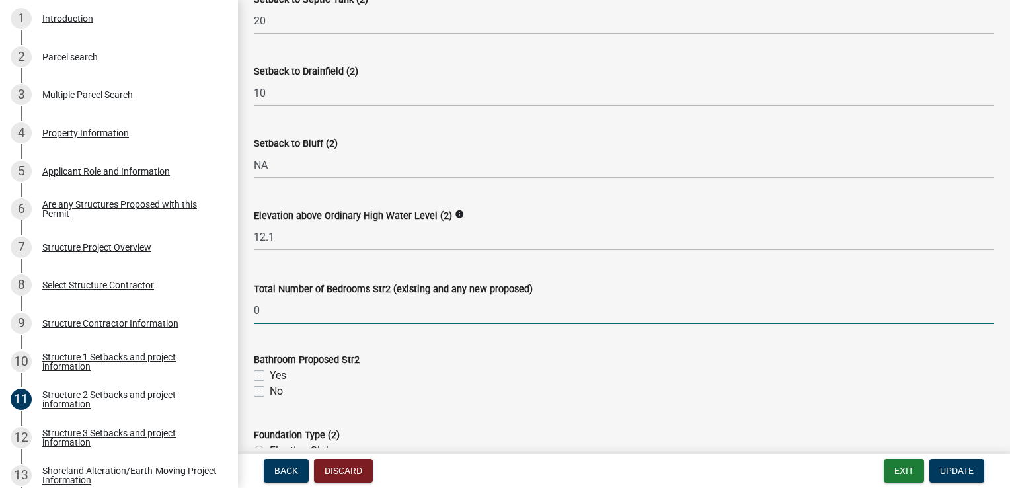
scroll to position [1057, 0]
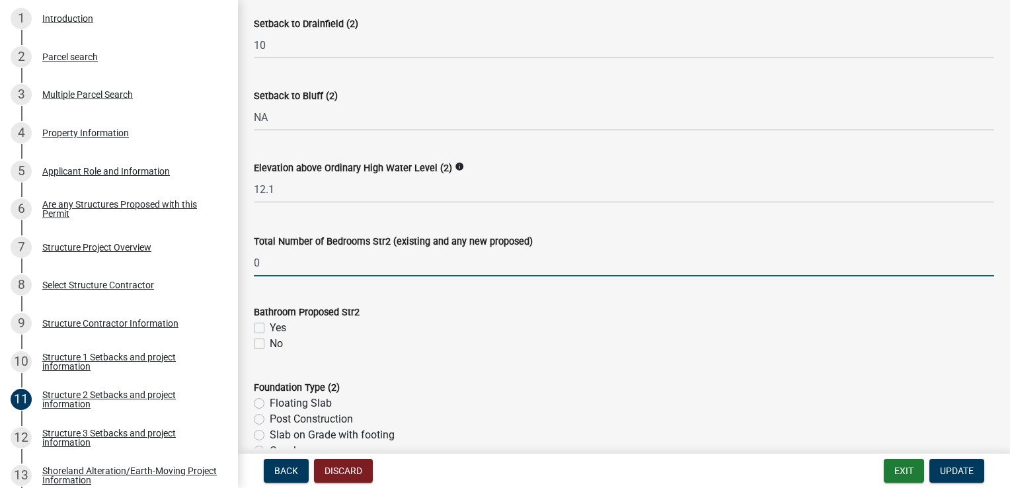
type input "0"
click at [270, 345] on label "No" at bounding box center [276, 344] width 13 height 16
click at [270, 344] on input "No" at bounding box center [274, 340] width 9 height 9
checkbox input "true"
checkbox input "false"
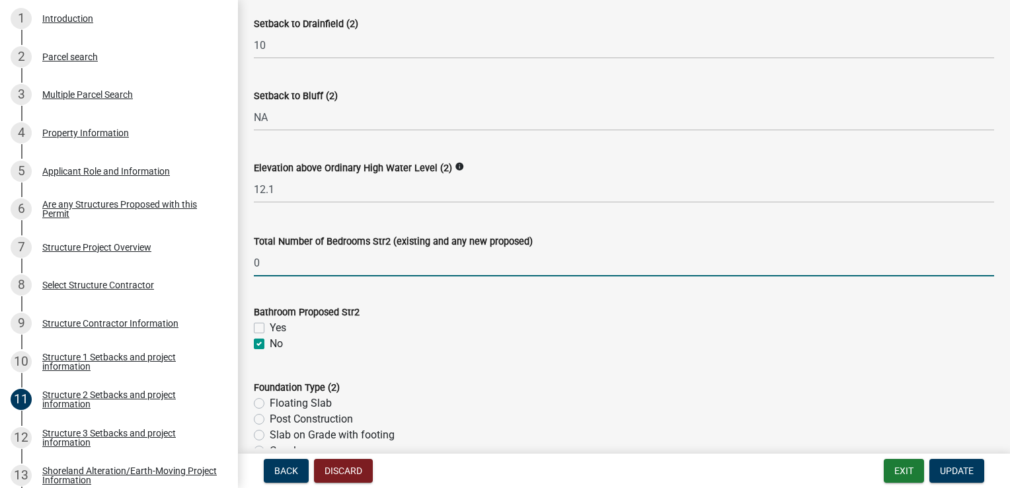
checkbox input "true"
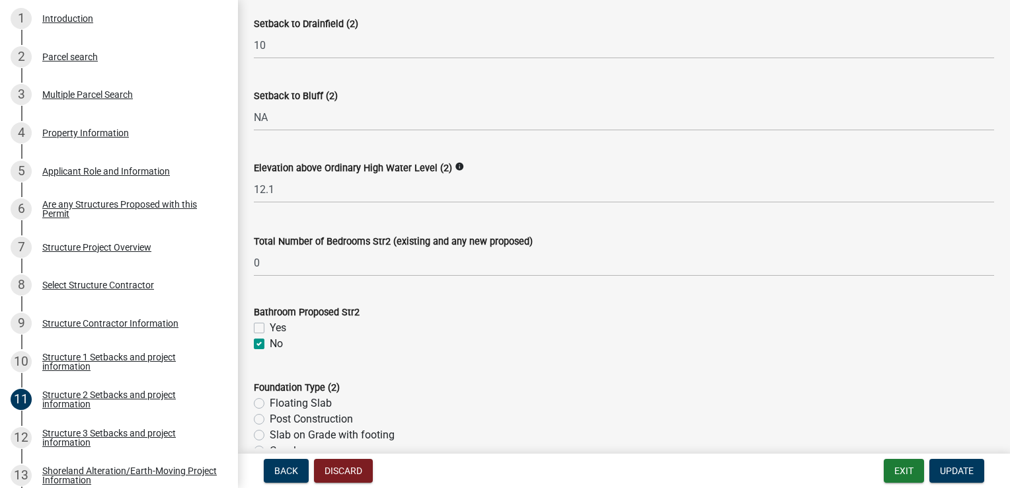
scroll to position [1123, 0]
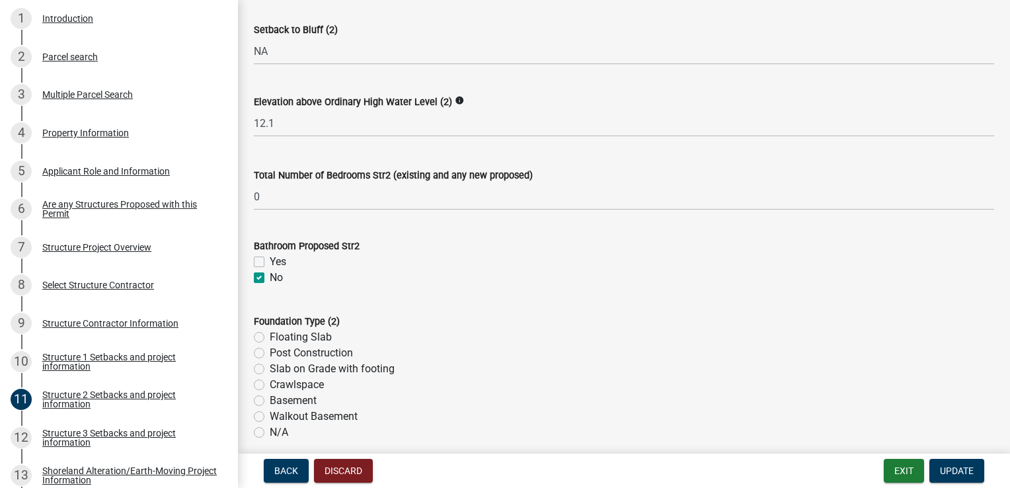
click at [270, 337] on label "Floating Slab" at bounding box center [301, 337] width 62 height 16
click at [270, 337] on input "Floating Slab" at bounding box center [274, 333] width 9 height 9
radio input "true"
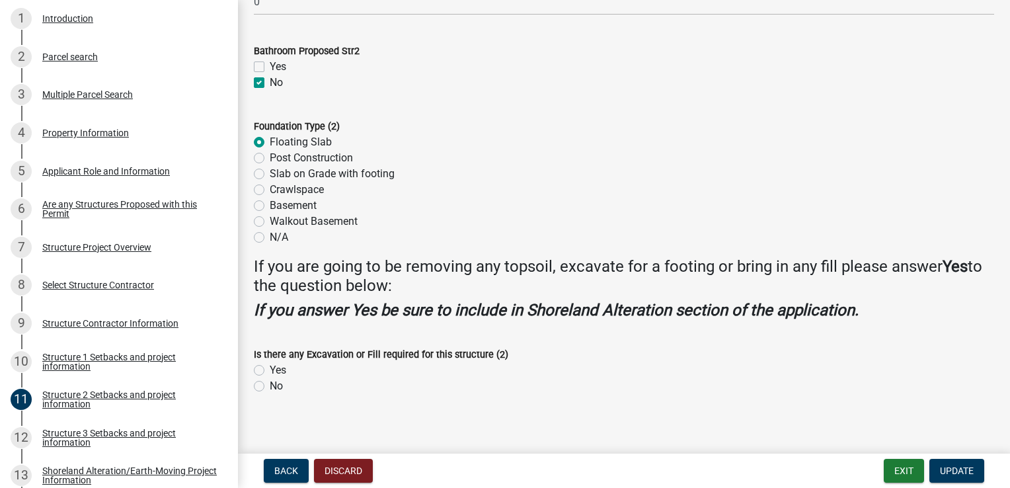
scroll to position [1322, 0]
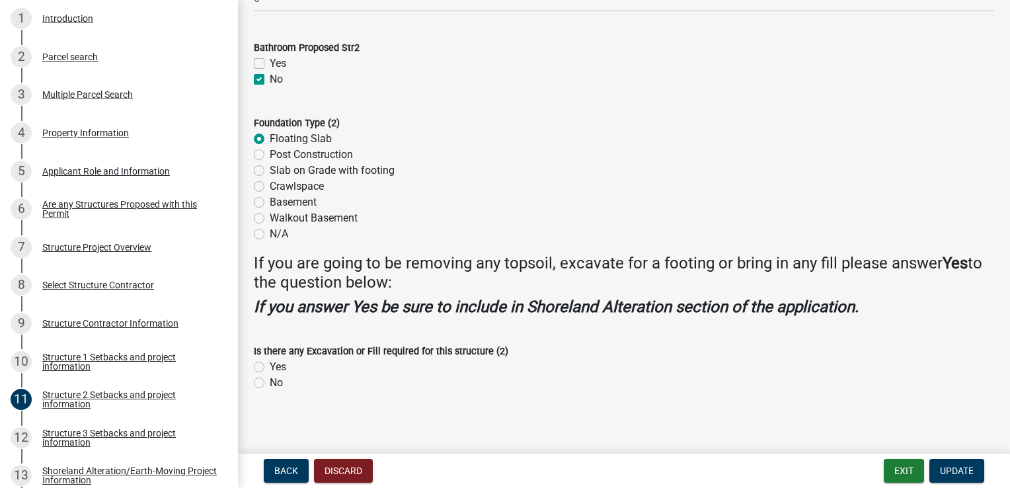
click at [280, 366] on label "Yes" at bounding box center [278, 367] width 17 height 16
click at [278, 366] on input "Yes" at bounding box center [274, 363] width 9 height 9
radio input "true"
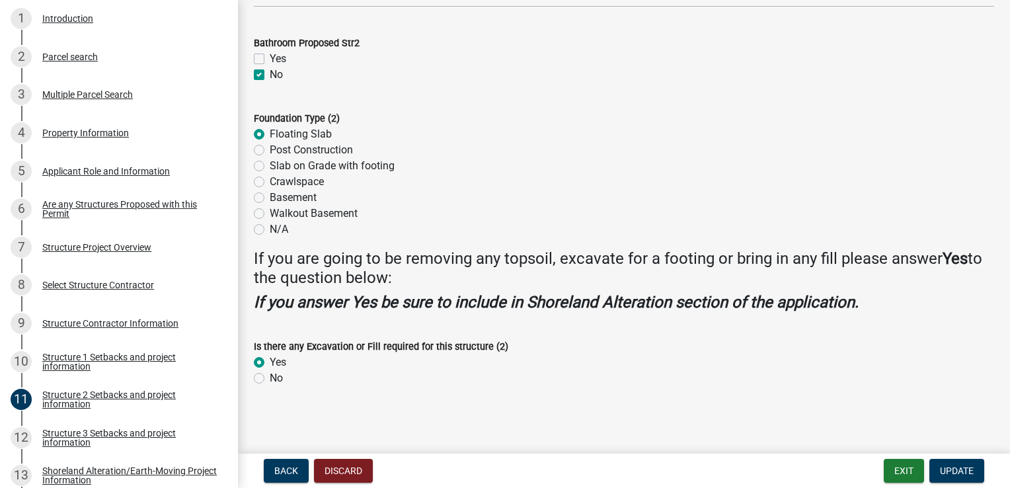
scroll to position [1327, 0]
click at [944, 467] on span "Update" at bounding box center [957, 470] width 34 height 11
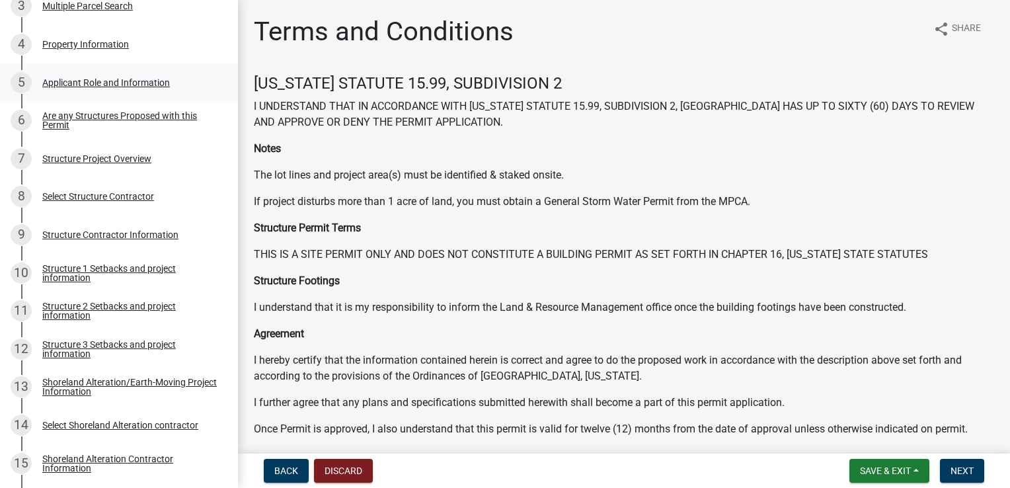
scroll to position [315, 0]
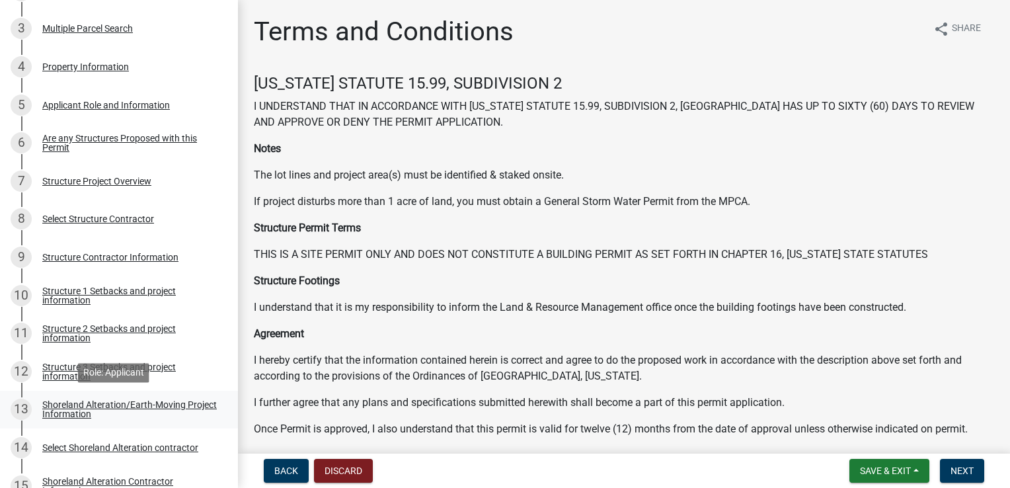
click at [98, 408] on div "Shoreland Alteration/Earth-Moving Project Information" at bounding box center [129, 409] width 174 height 19
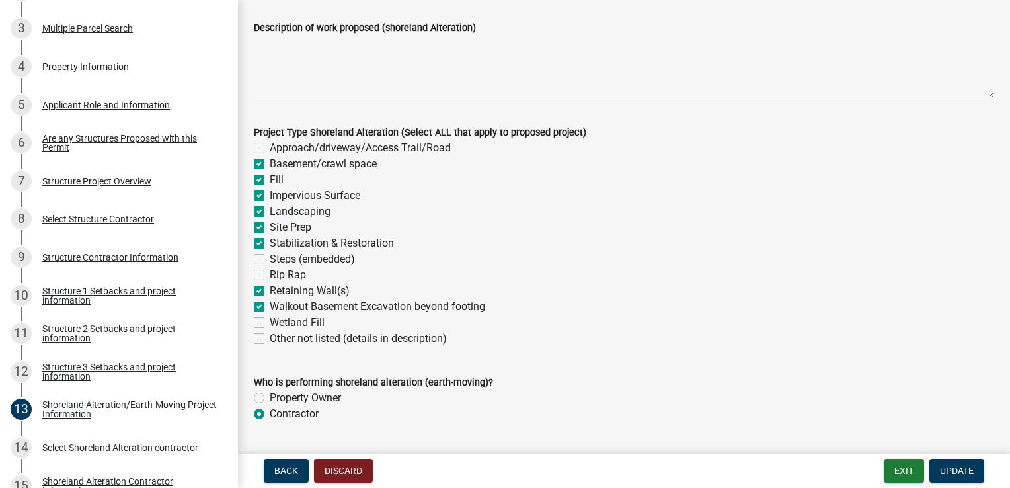
scroll to position [235, 0]
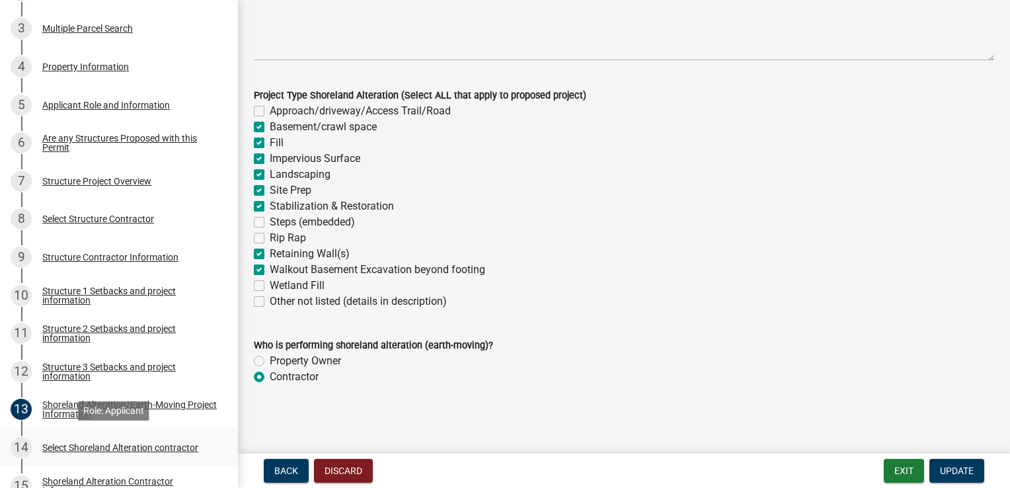
click at [124, 444] on div "Select Shoreland Alteration contractor" at bounding box center [120, 447] width 156 height 9
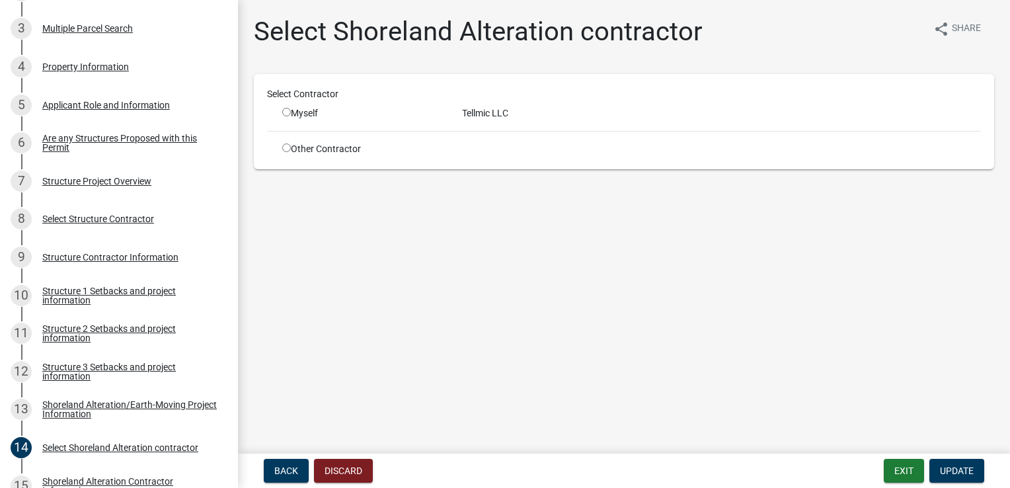
click at [286, 148] on input "radio" at bounding box center [286, 147] width 9 height 9
radio input "true"
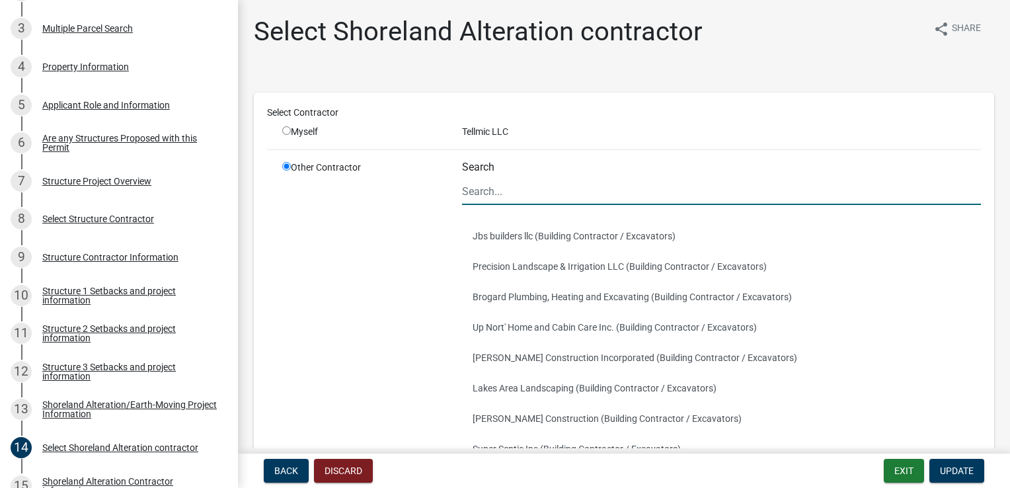
click at [510, 194] on input "Search" at bounding box center [721, 191] width 519 height 27
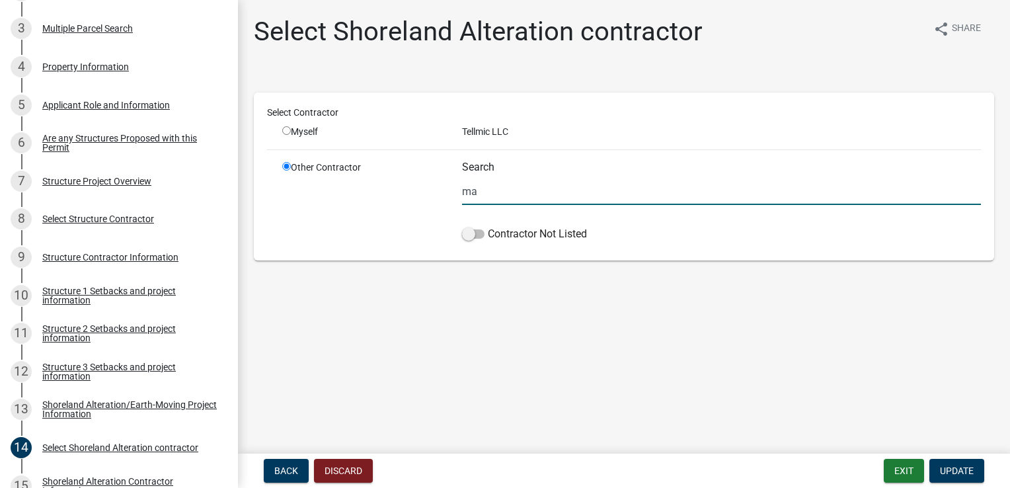
type input "m"
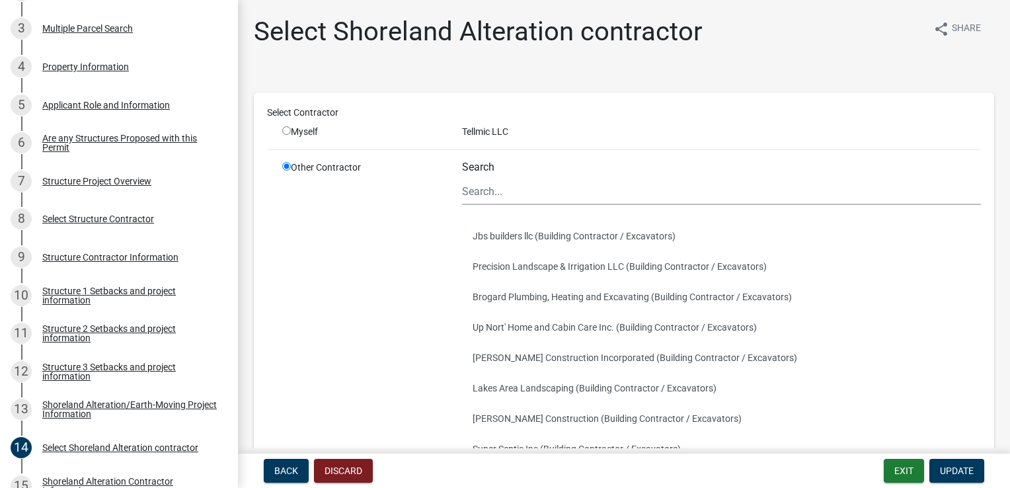
click at [415, 318] on div "Other Contractor" at bounding box center [362, 373] width 180 height 424
click at [527, 65] on div "Select Shoreland Alteration contractor share Share Select Contractor Myself Tel…" at bounding box center [624, 318] width 760 height 604
click at [404, 76] on div "Select Contractor Myself Tellmic LLC Other Contractor Search Jbs builders llc (…" at bounding box center [624, 335] width 740 height 523
click at [288, 128] on input "radio" at bounding box center [286, 130] width 9 height 9
radio input "true"
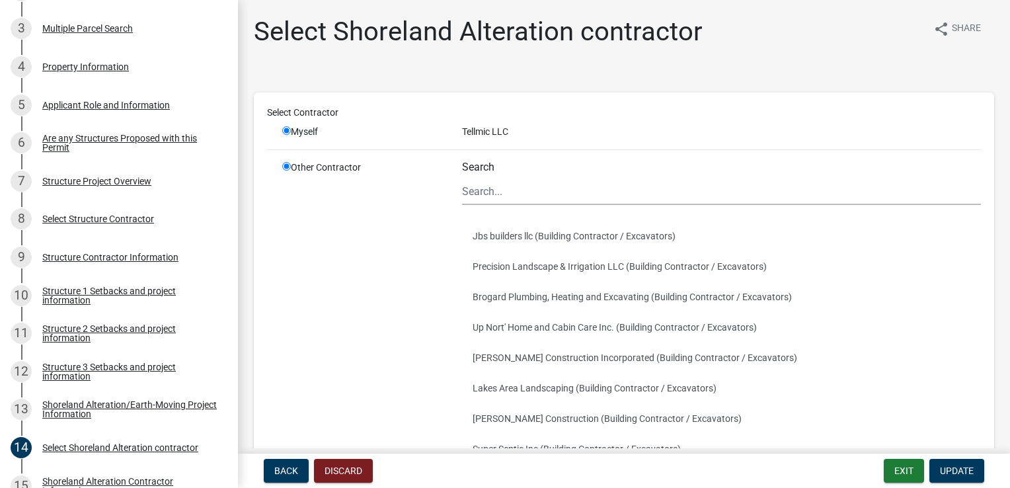
radio input "false"
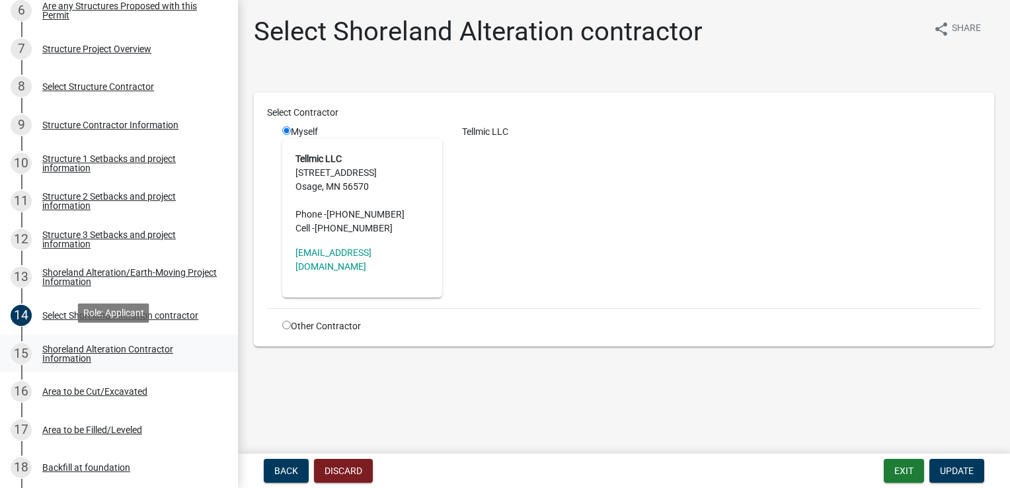
scroll to position [513, 0]
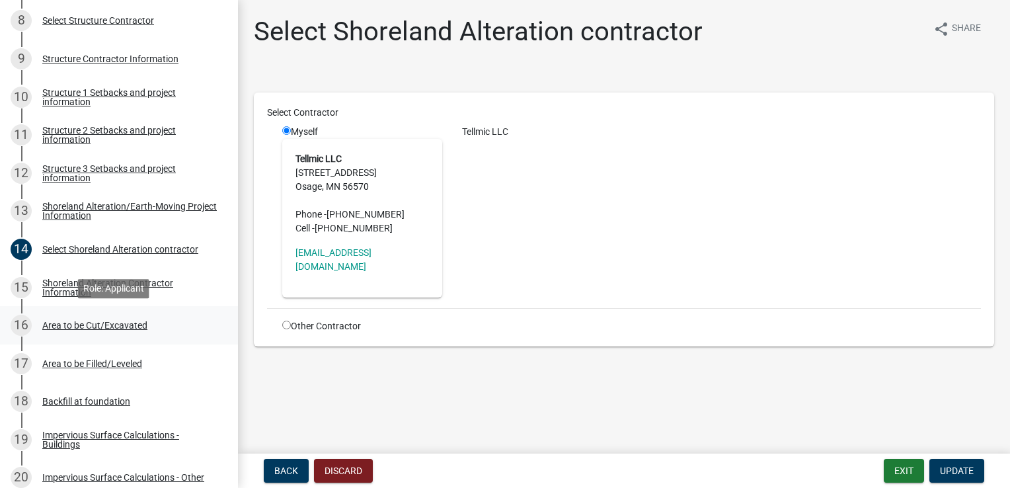
click at [69, 322] on div "Area to be Cut/Excavated" at bounding box center [94, 324] width 105 height 9
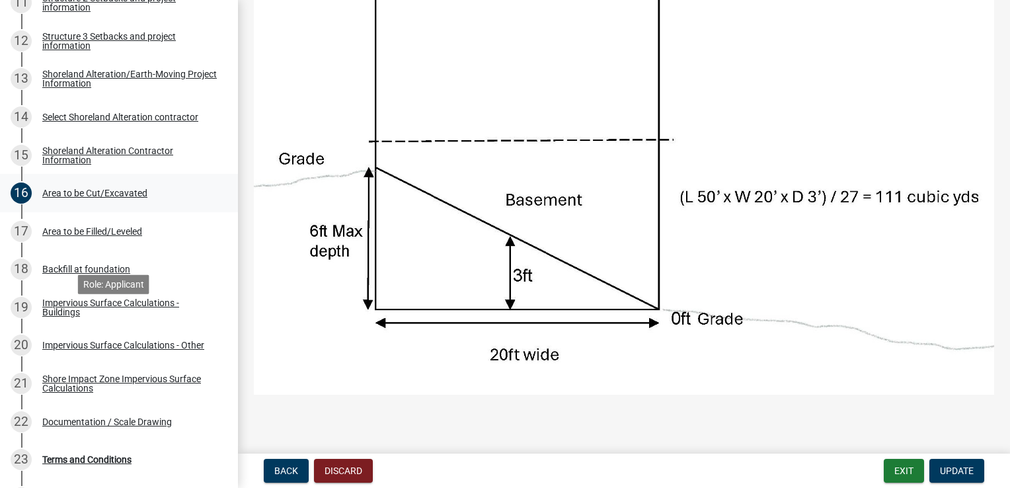
scroll to position [711, 0]
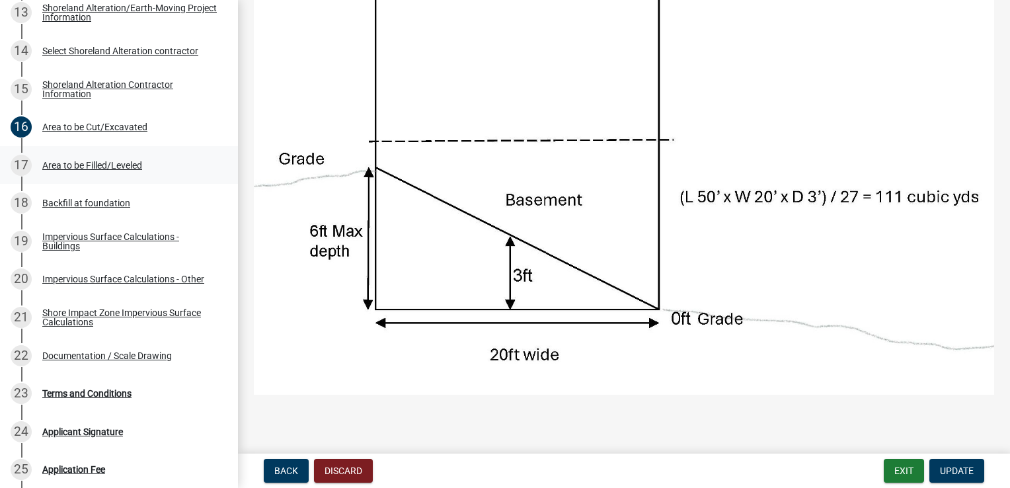
click at [122, 170] on div "Area to be Filled/Leveled" at bounding box center [92, 165] width 100 height 9
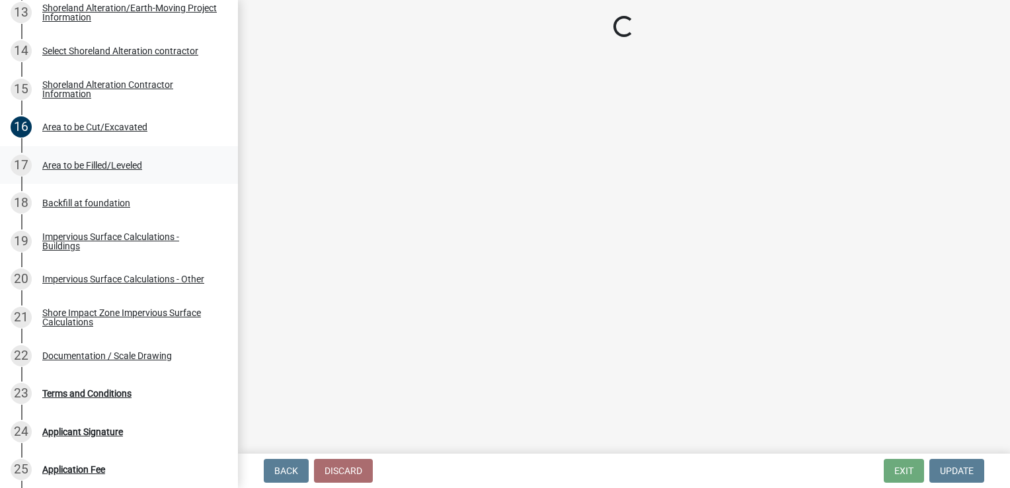
scroll to position [0, 0]
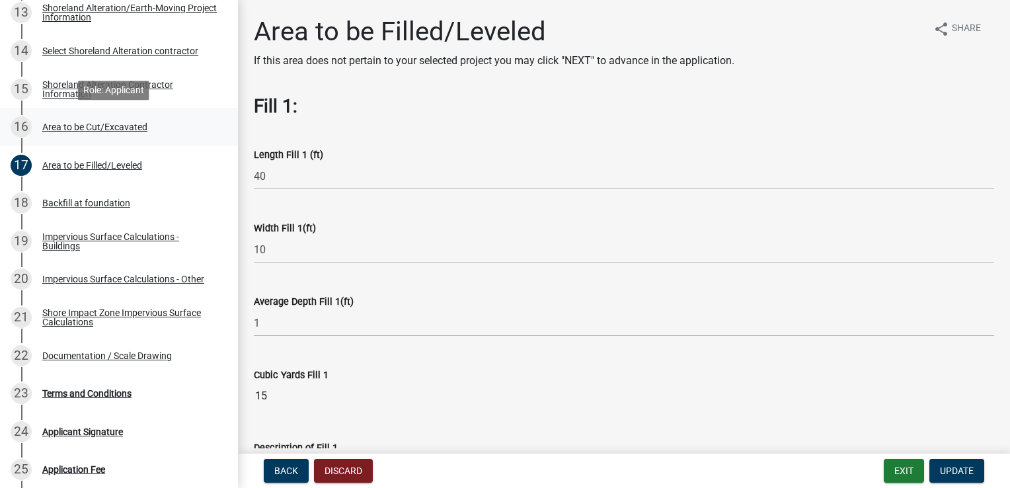
click at [121, 132] on div "16 Area to be Cut/Excavated" at bounding box center [114, 126] width 206 height 21
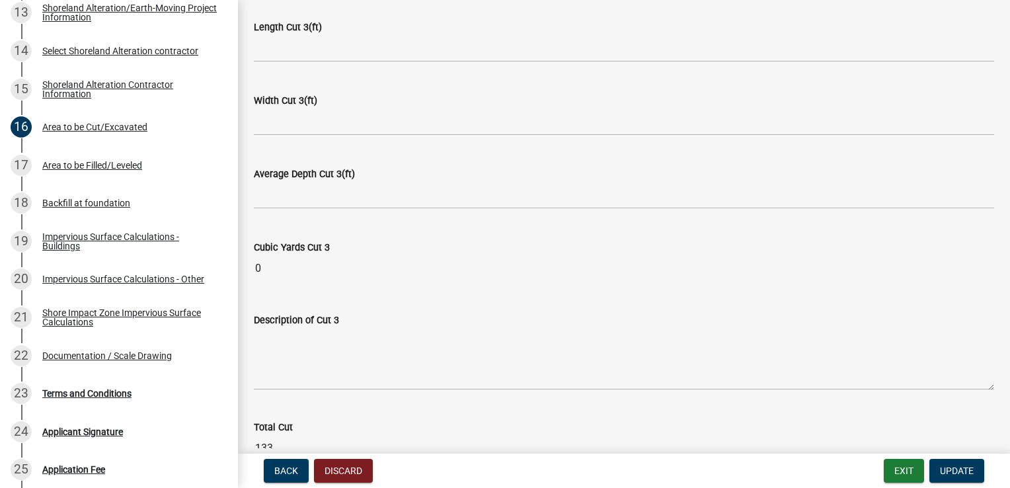
scroll to position [1649, 0]
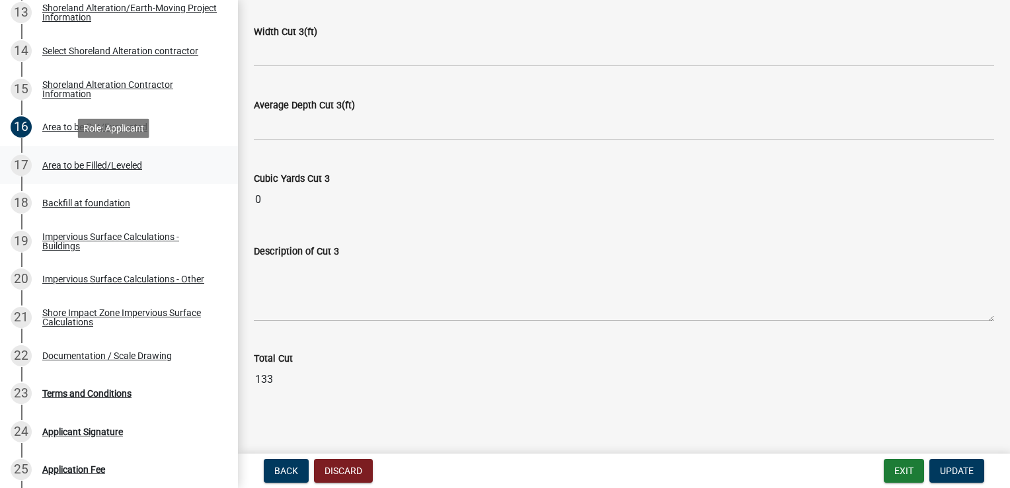
click at [116, 168] on div "Area to be Filled/Leveled" at bounding box center [92, 165] width 100 height 9
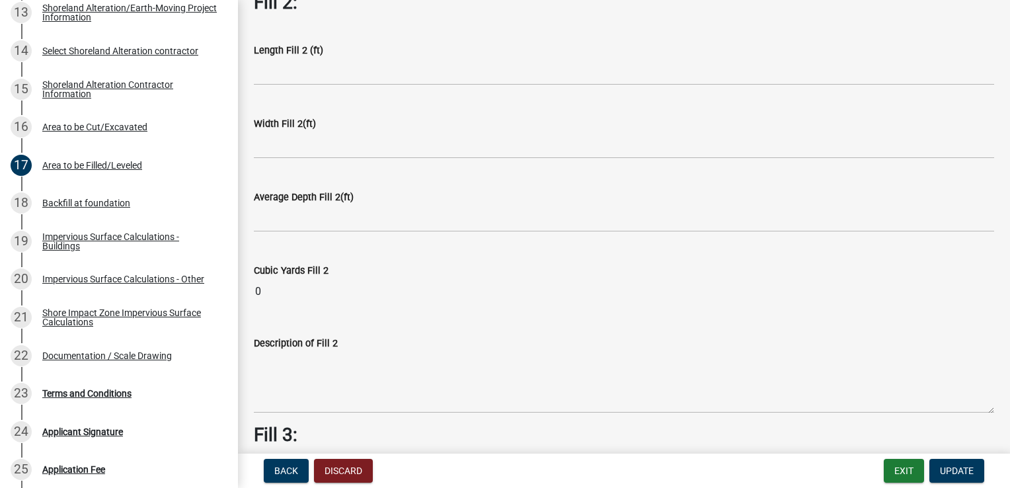
scroll to position [595, 0]
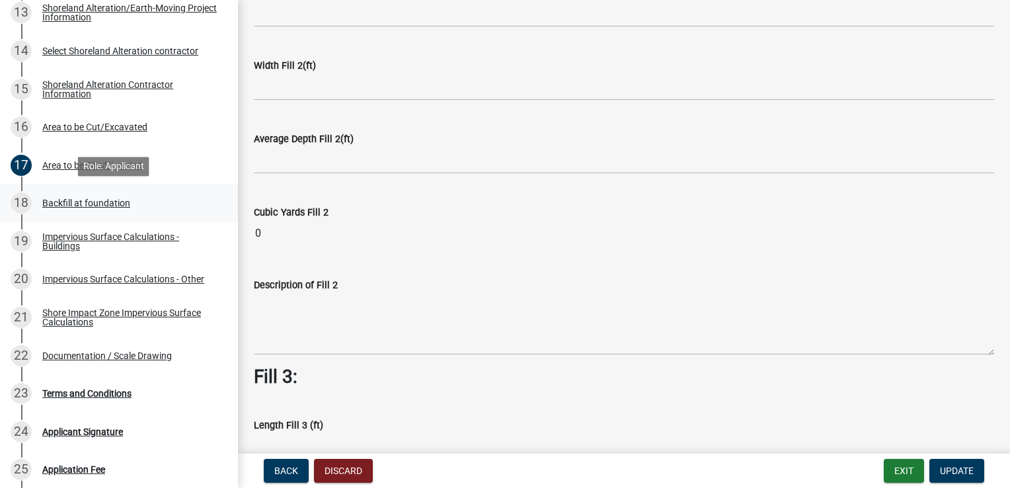
click at [88, 202] on div "Backfill at foundation" at bounding box center [86, 202] width 88 height 9
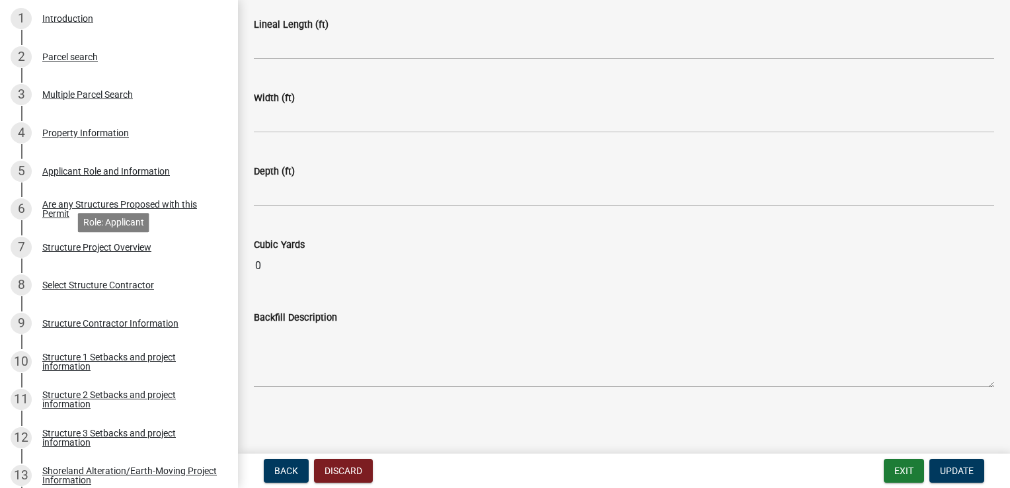
scroll to position [0, 0]
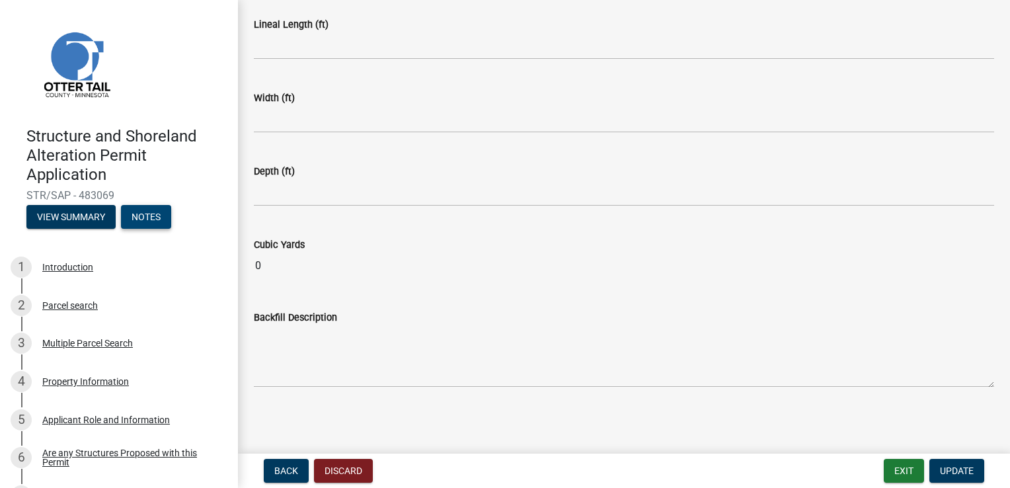
click at [153, 223] on button "Notes" at bounding box center [146, 217] width 50 height 24
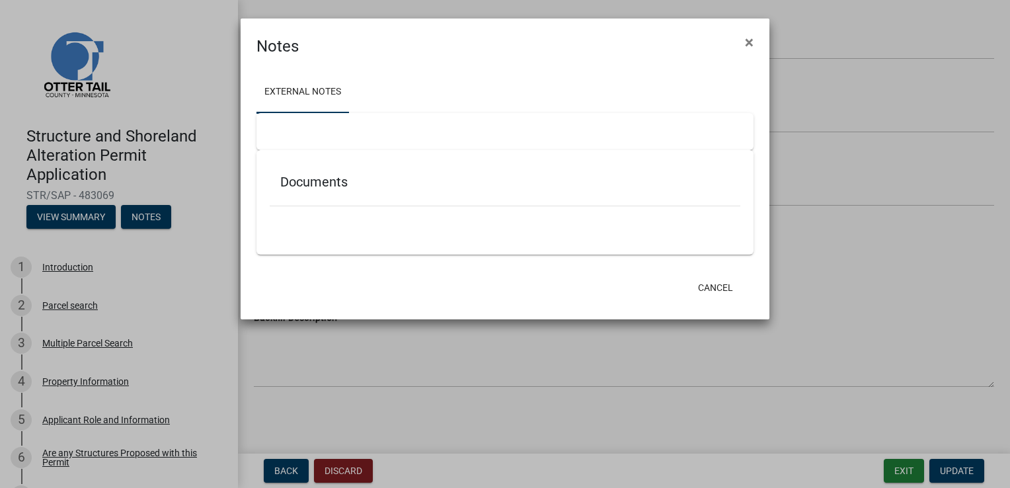
click at [293, 131] on div at bounding box center [504, 131] width 497 height 37
click at [751, 42] on span "×" at bounding box center [749, 42] width 9 height 19
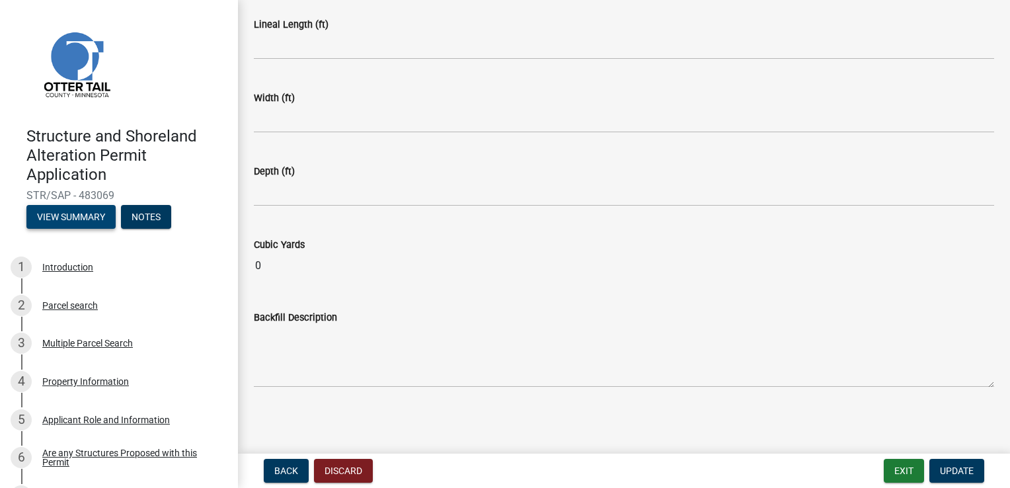
click at [64, 217] on button "View Summary" at bounding box center [70, 217] width 89 height 24
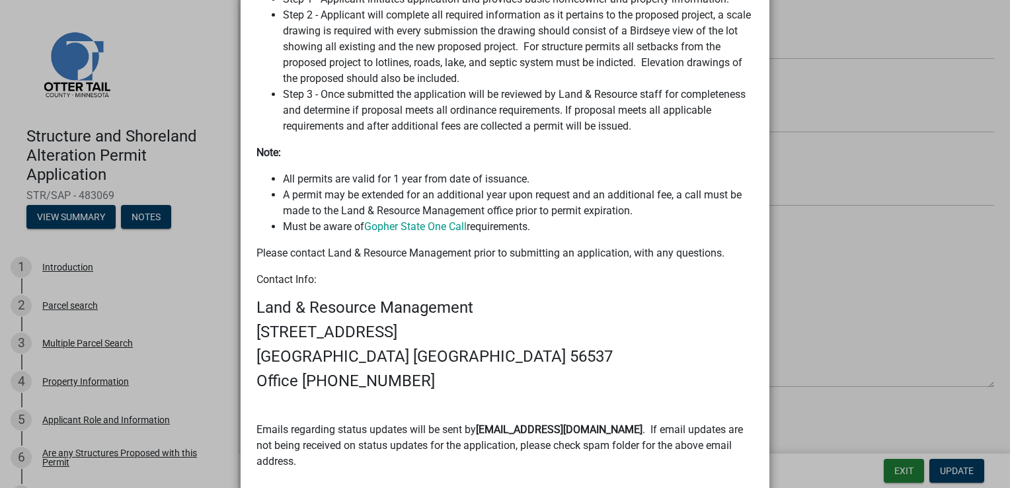
scroll to position [940, 0]
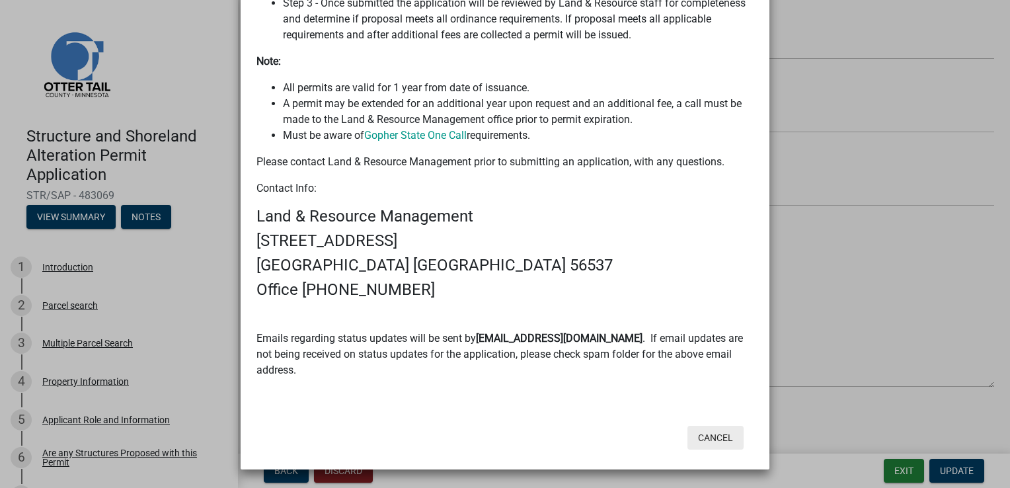
click at [720, 440] on button "Cancel" at bounding box center [715, 438] width 56 height 24
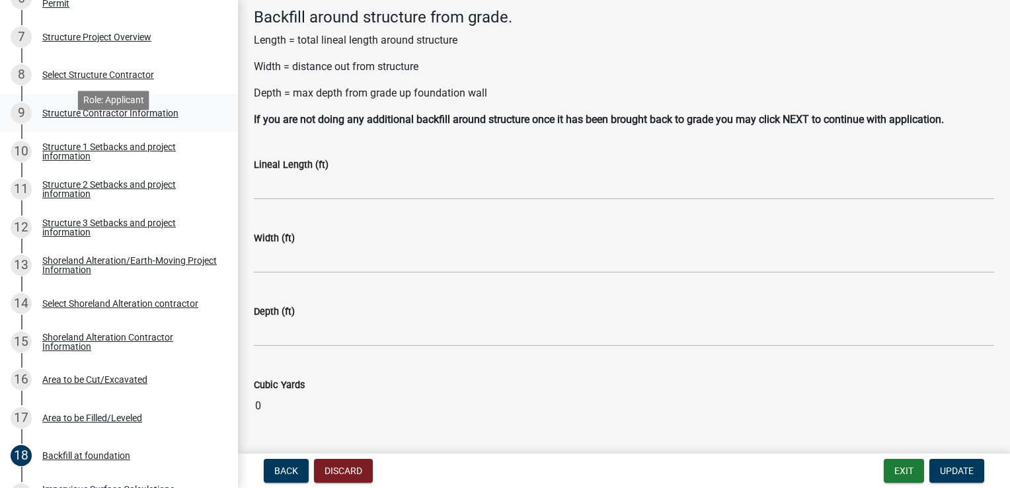
scroll to position [458, 0]
click at [127, 184] on div "Structure 2 Setbacks and project information" at bounding box center [129, 189] width 174 height 19
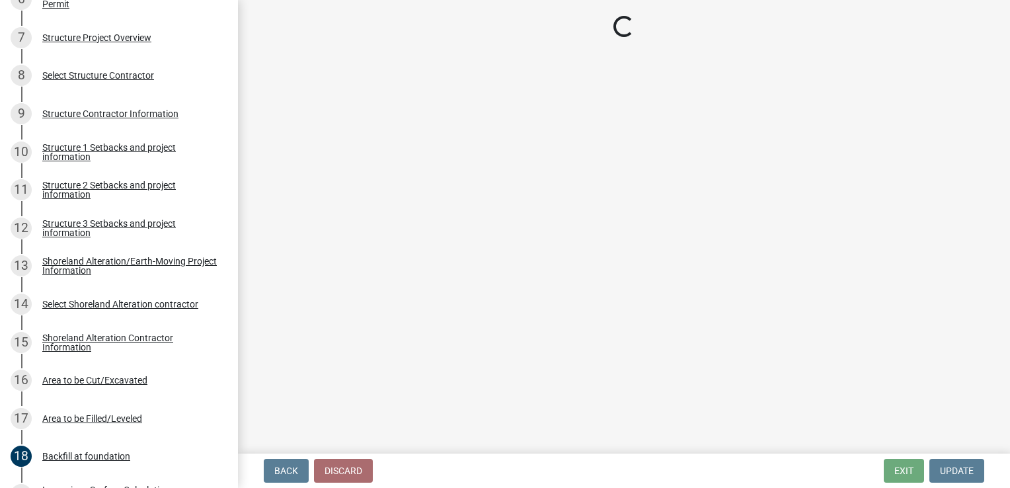
select select "a3cc236c-43aa-406a-8353-e0398d57c407"
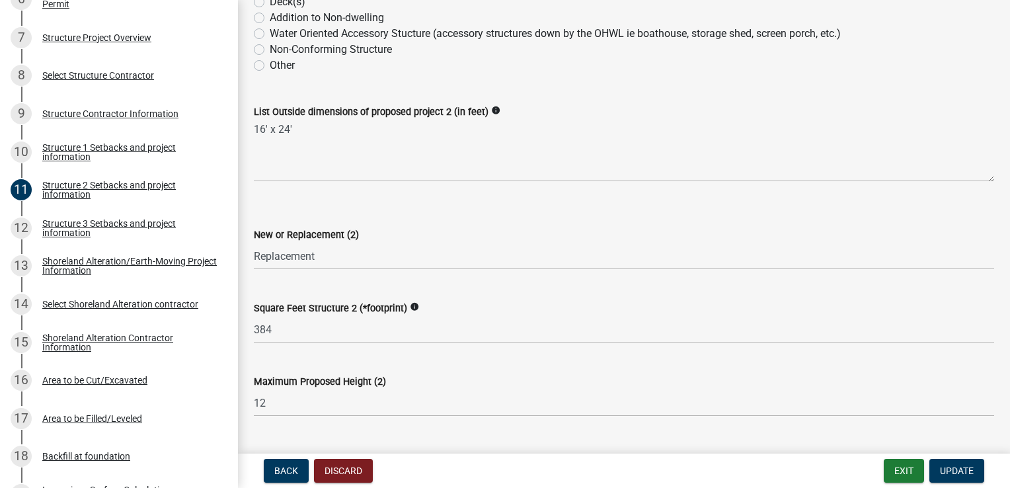
scroll to position [270, 0]
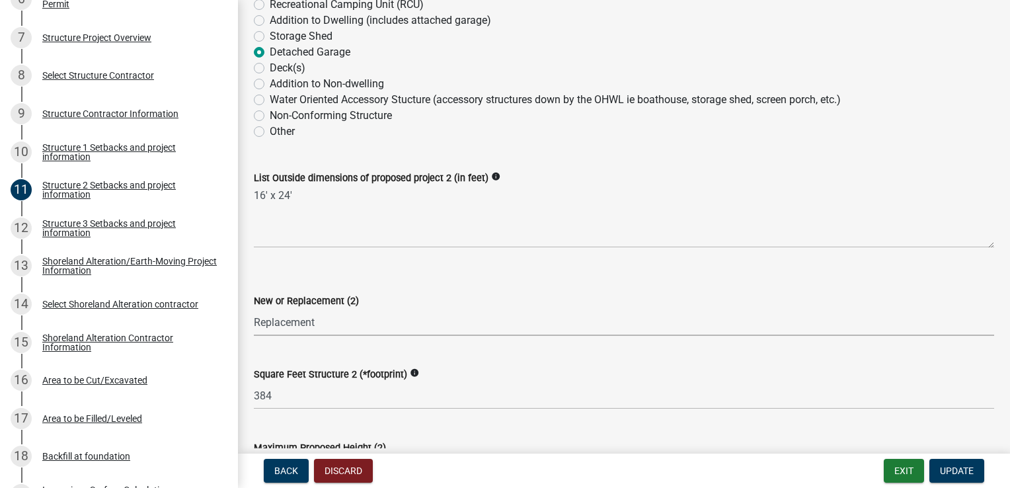
click at [339, 326] on select "Select Item... New Replacement" at bounding box center [624, 322] width 740 height 27
click at [346, 317] on select "Select Item... New Replacement" at bounding box center [624, 322] width 740 height 27
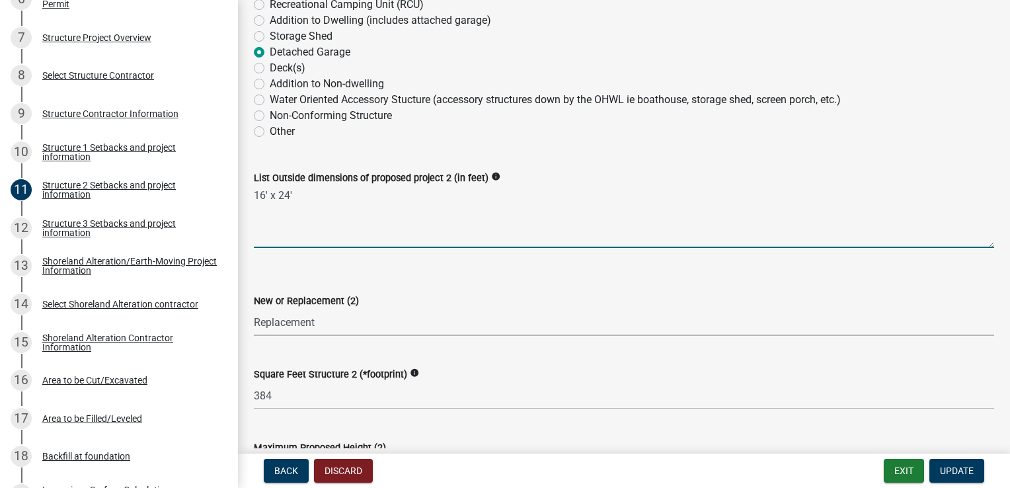
click at [358, 226] on textarea "16' x 24'" at bounding box center [624, 217] width 740 height 62
type textarea "16' x 24' This is an existing attached garage that will be salvaged and repurpo…"
